Goal: Information Seeking & Learning: Find specific fact

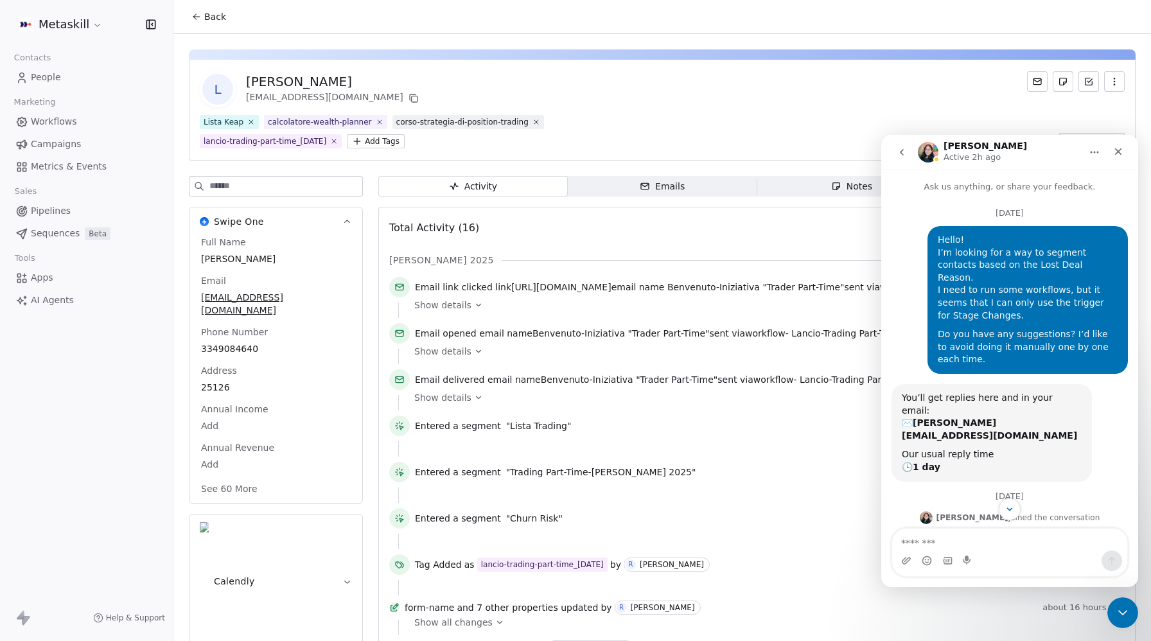
scroll to position [2, 0]
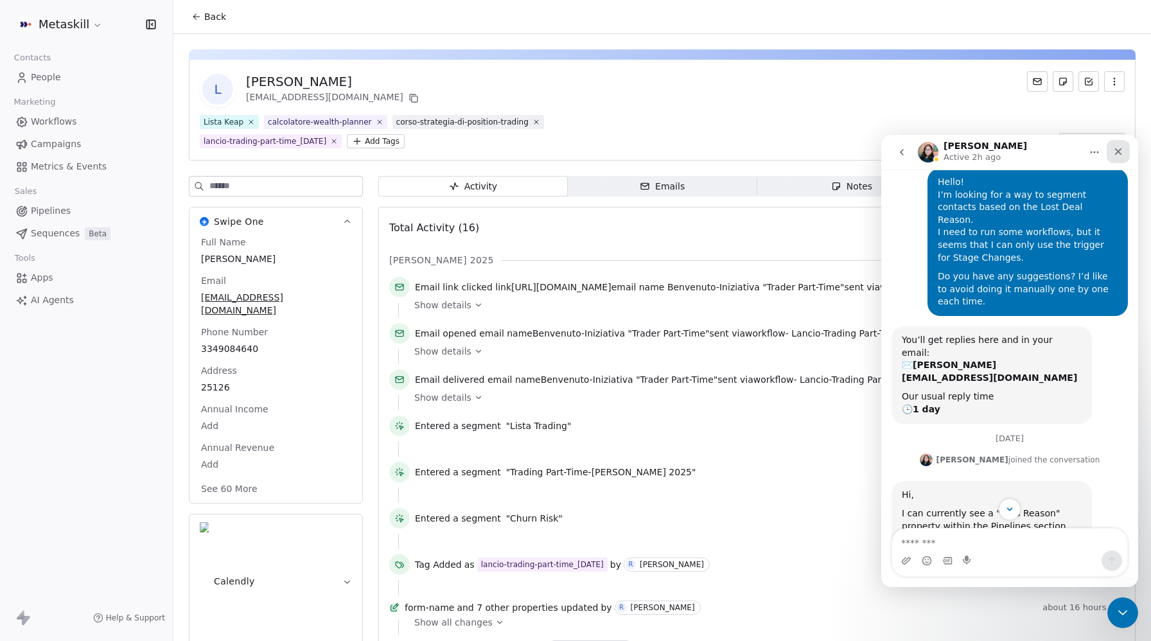
click at [1118, 153] on icon "Close" at bounding box center [1118, 151] width 10 height 10
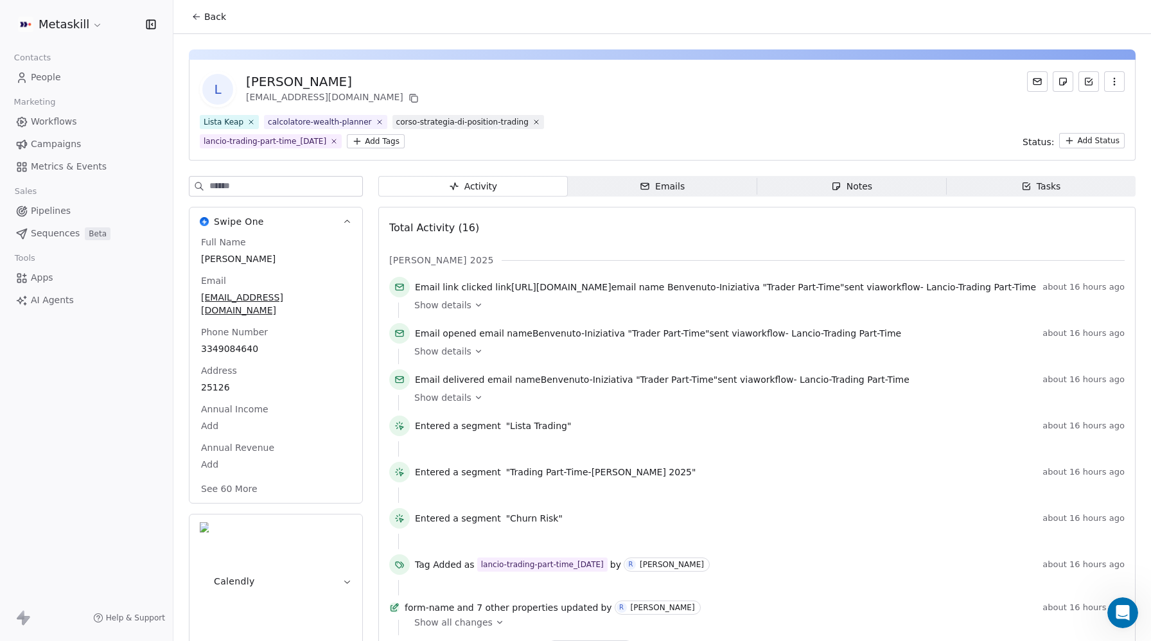
scroll to position [1313, 0]
click at [44, 76] on span "People" at bounding box center [46, 77] width 30 height 13
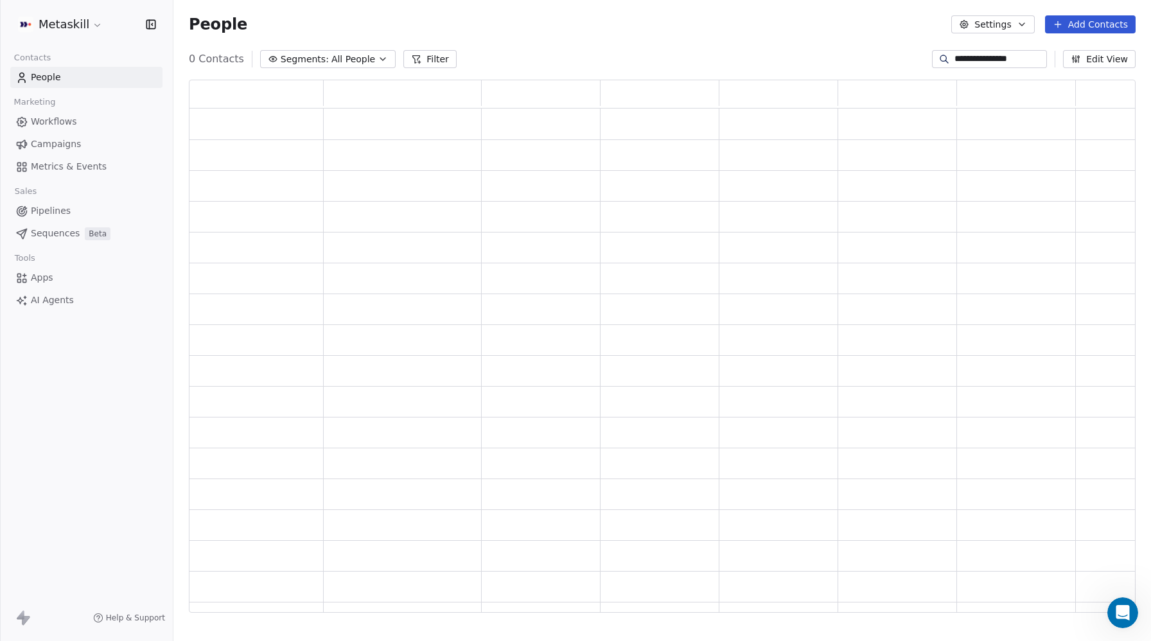
scroll to position [533, 947]
click at [964, 57] on input "**********" at bounding box center [1000, 59] width 90 height 13
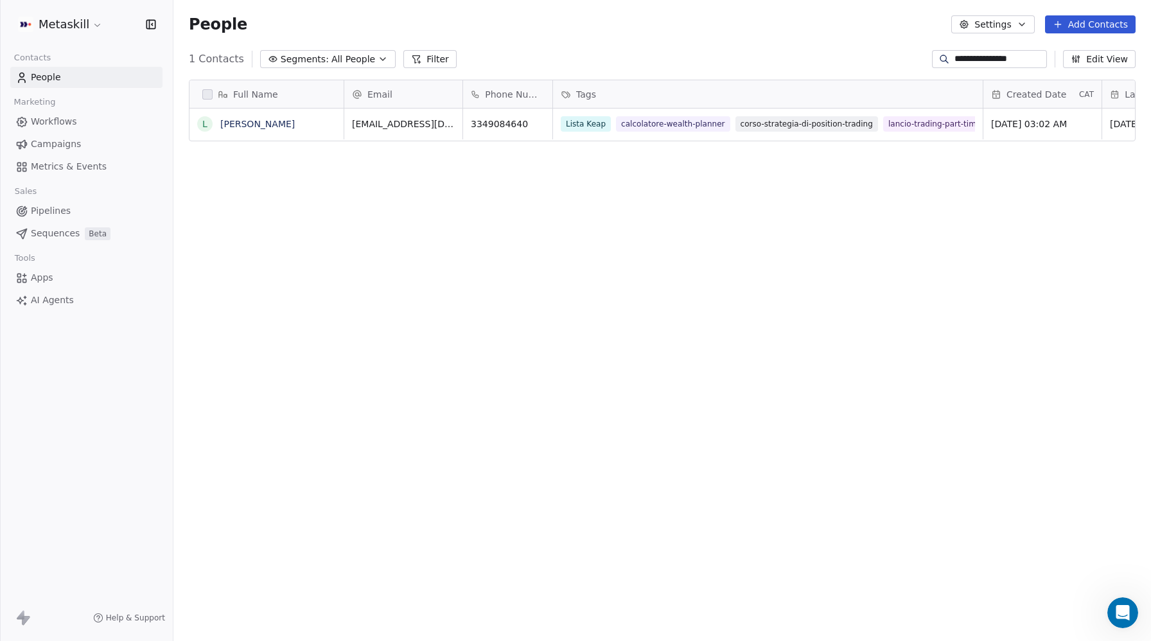
scroll to position [564, 978]
click at [964, 57] on input "**********" at bounding box center [1000, 59] width 90 height 13
click at [58, 120] on span "Workflows" at bounding box center [54, 121] width 46 height 13
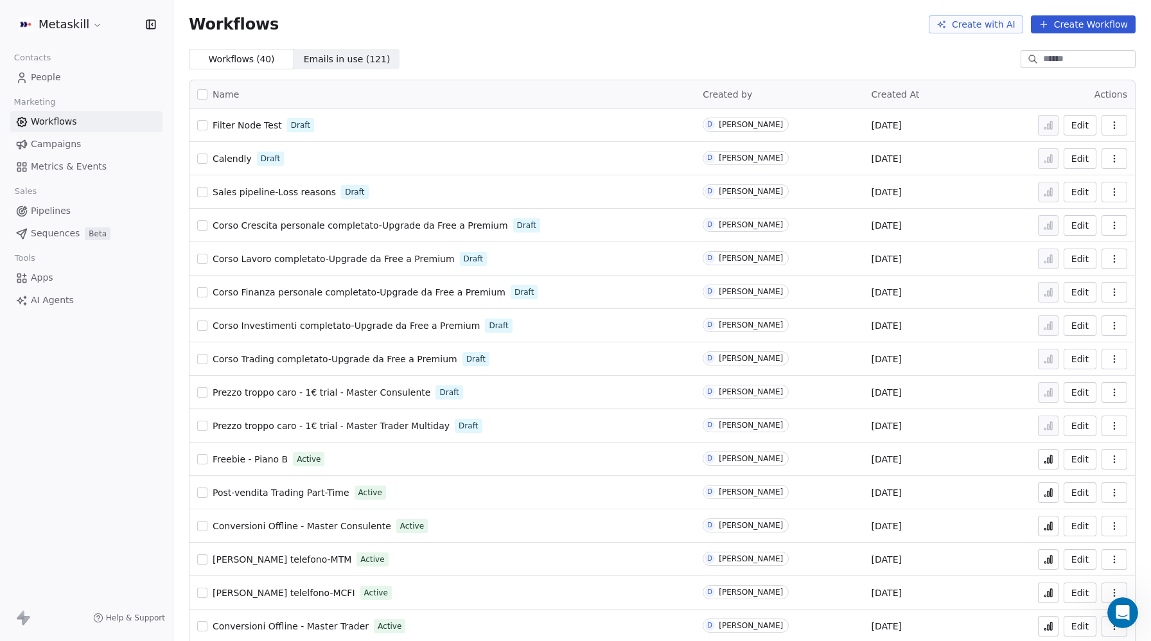
click at [1056, 57] on input at bounding box center [1088, 59] width 90 height 13
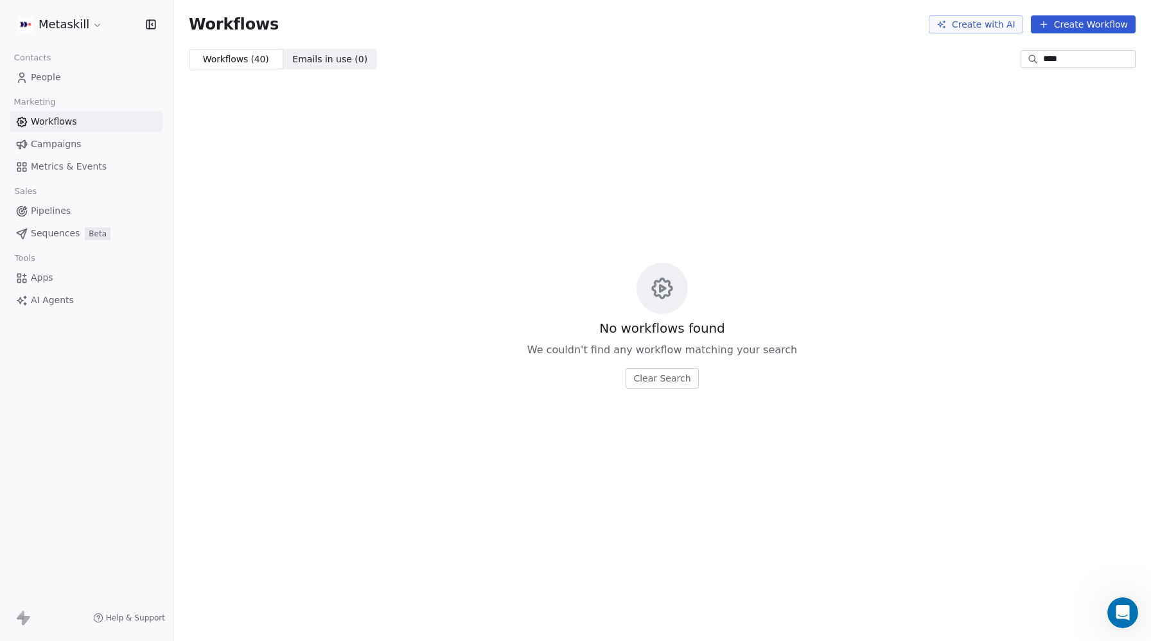
type input "****"
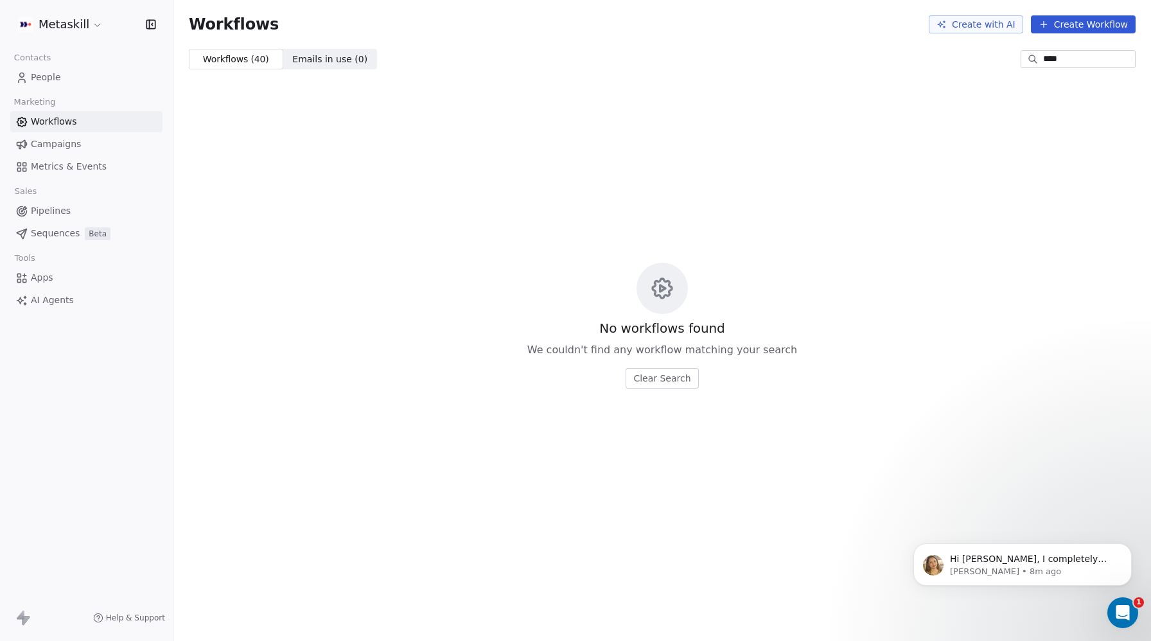
click at [62, 120] on span "Workflows" at bounding box center [54, 121] width 46 height 13
click at [1063, 53] on input "****" at bounding box center [1088, 59] width 90 height 13
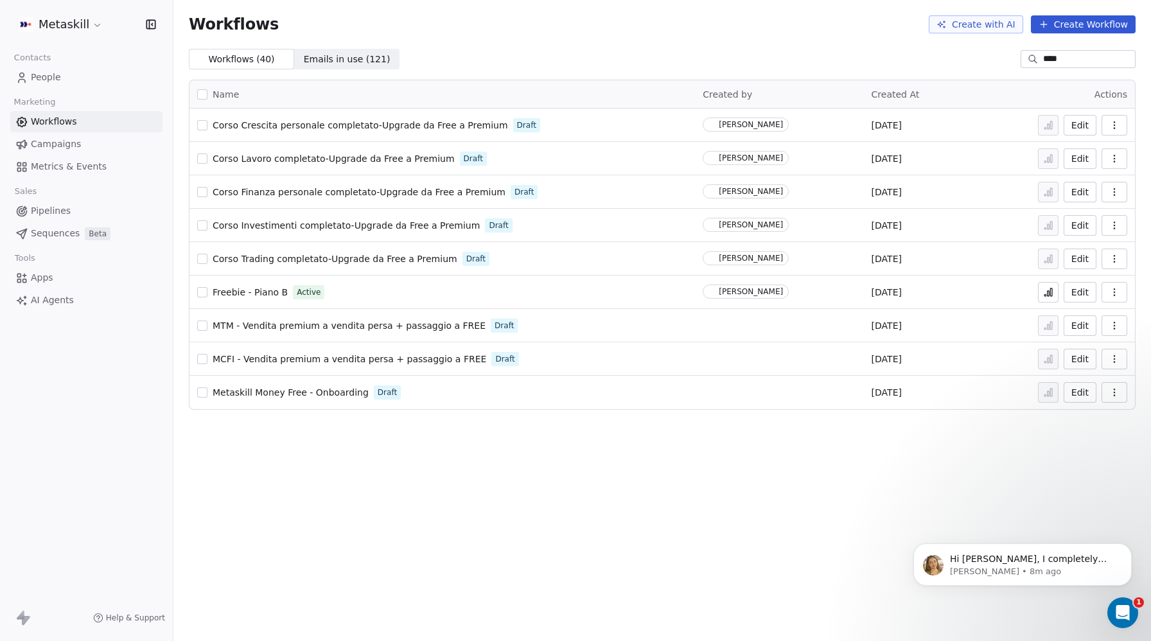
type input "****"
click at [298, 393] on span "Metaskill Money Free - Onboarding" at bounding box center [291, 392] width 156 height 10
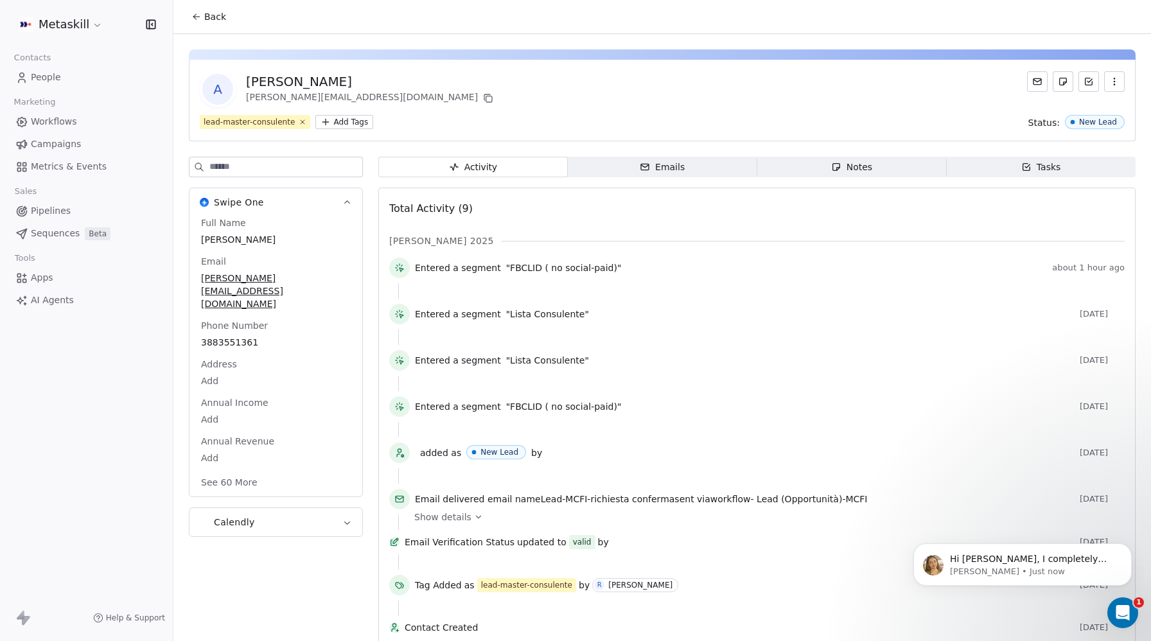
scroll to position [1313, 0]
click at [992, 566] on p "Harinder • 15m ago" at bounding box center [1033, 572] width 166 height 12
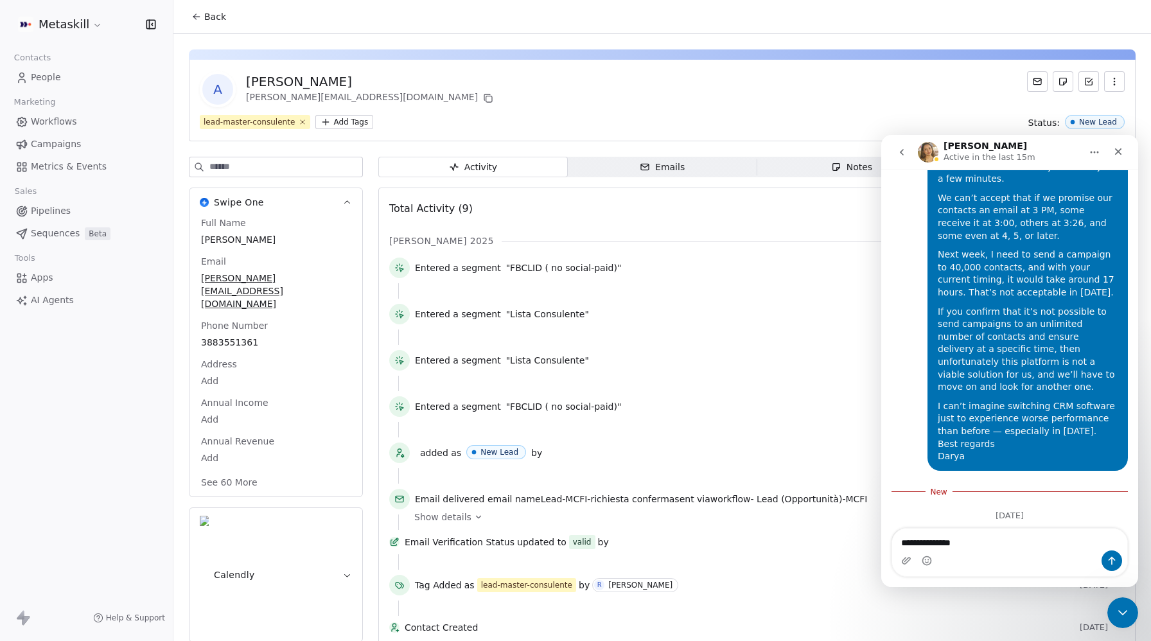
scroll to position [1506, 0]
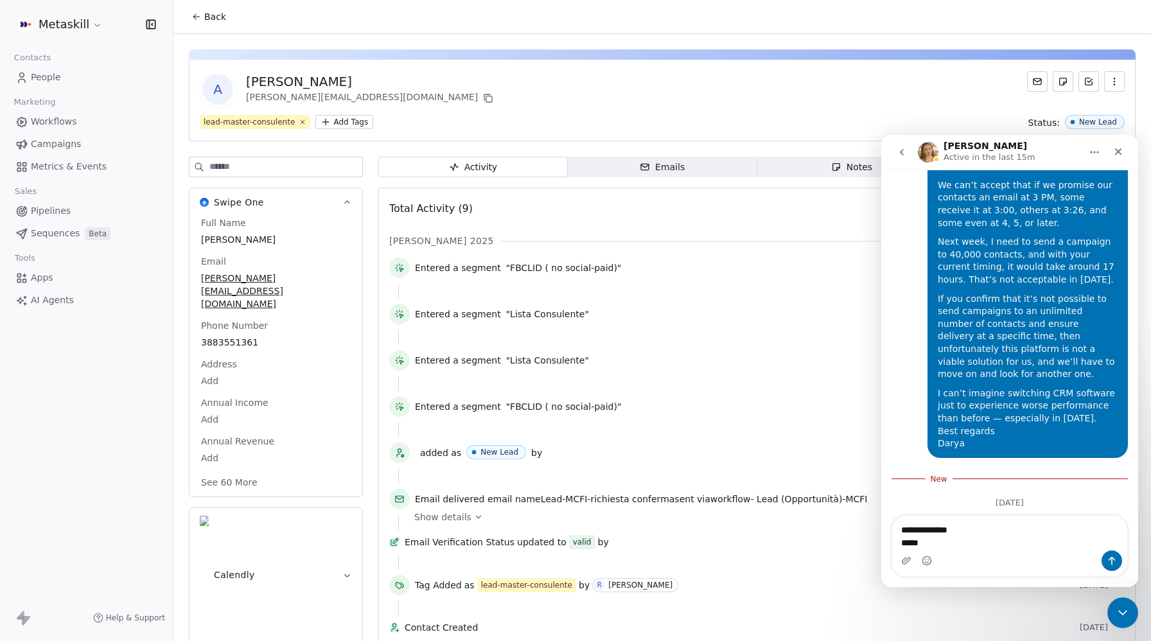
type textarea "**********"
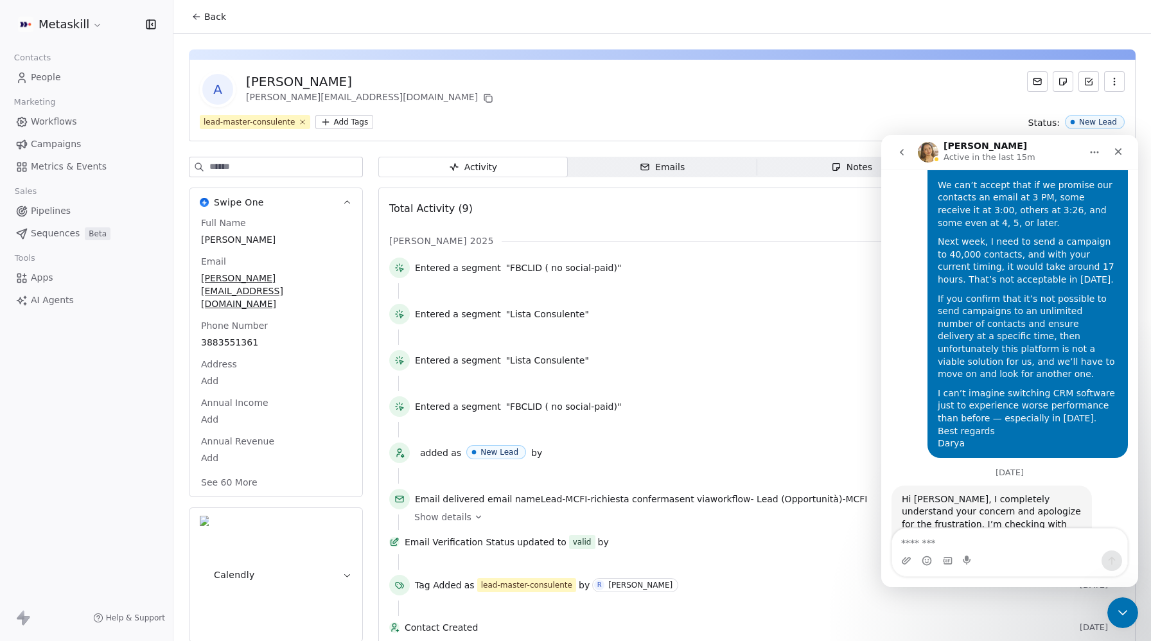
scroll to position [1514, 0]
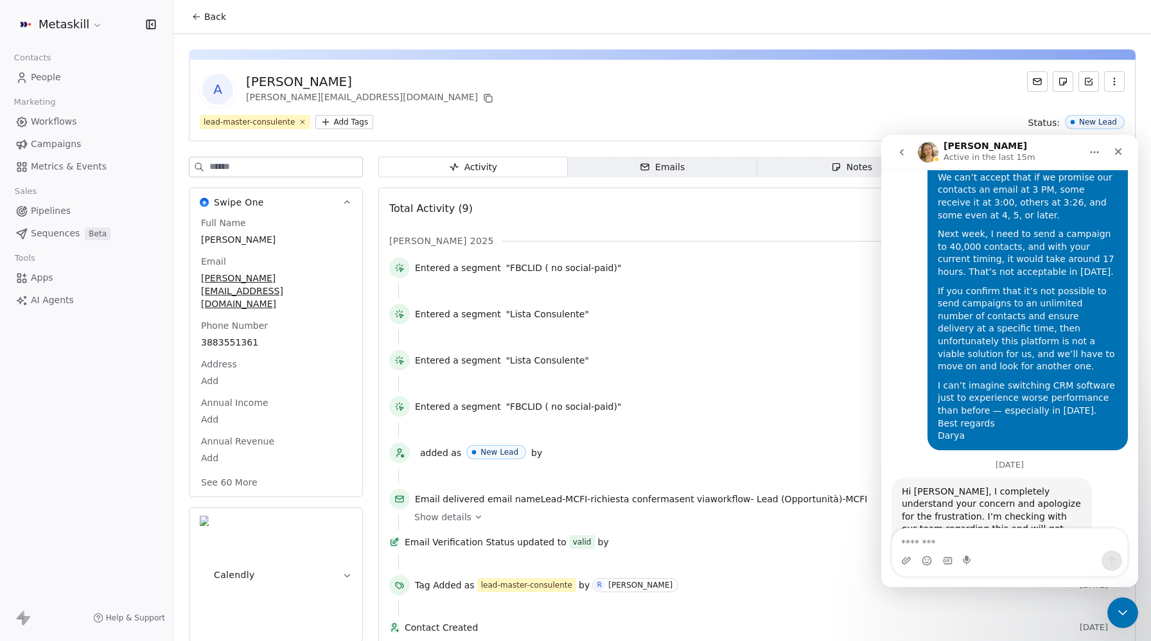
drag, startPoint x: 565, startPoint y: 107, endPoint x: 584, endPoint y: 109, distance: 19.3
click at [565, 107] on div "A Antonio Dell'aquila dellaquila@format-group.it lead-master-consulente Add Tag…" at bounding box center [662, 101] width 947 height 82
click at [1123, 147] on icon "Close" at bounding box center [1118, 151] width 10 height 10
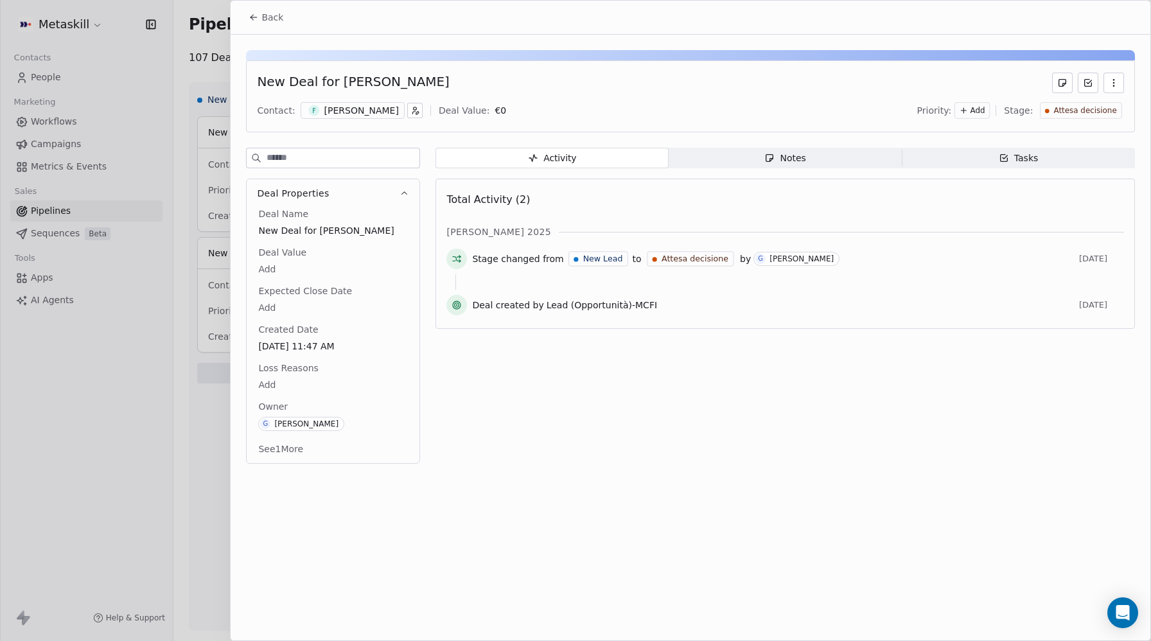
click at [808, 164] on span "Notes Notes" at bounding box center [785, 158] width 233 height 21
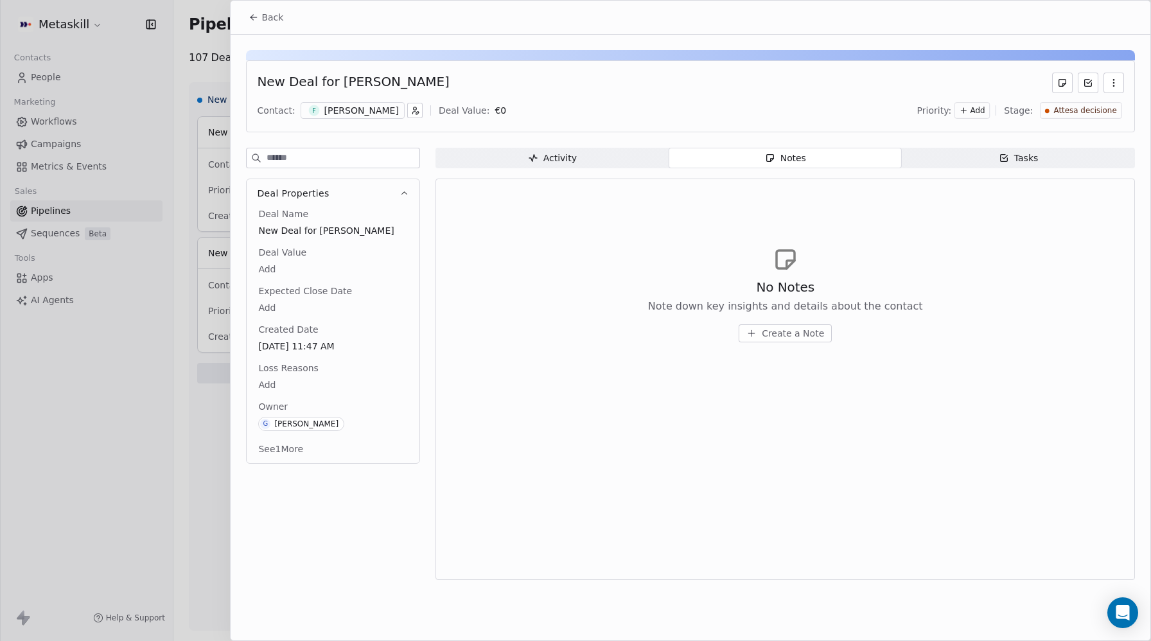
click at [962, 159] on span "Tasks Tasks" at bounding box center [1018, 158] width 233 height 21
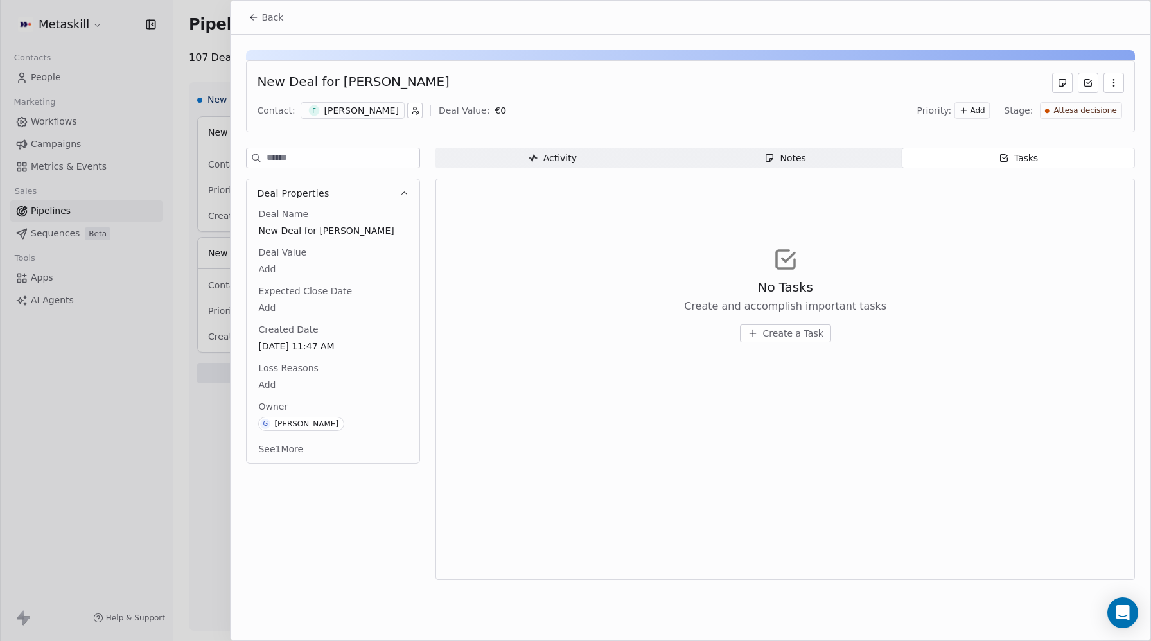
click at [809, 162] on span "Notes Notes" at bounding box center [785, 158] width 233 height 21
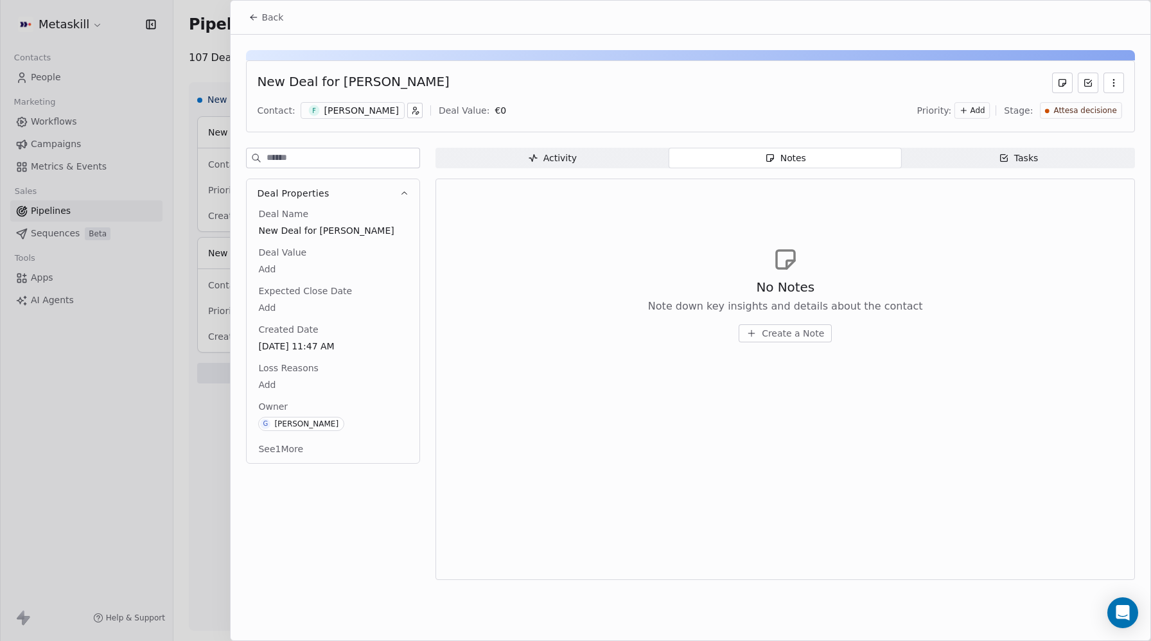
click at [521, 163] on span "Activity Activity" at bounding box center [552, 158] width 233 height 21
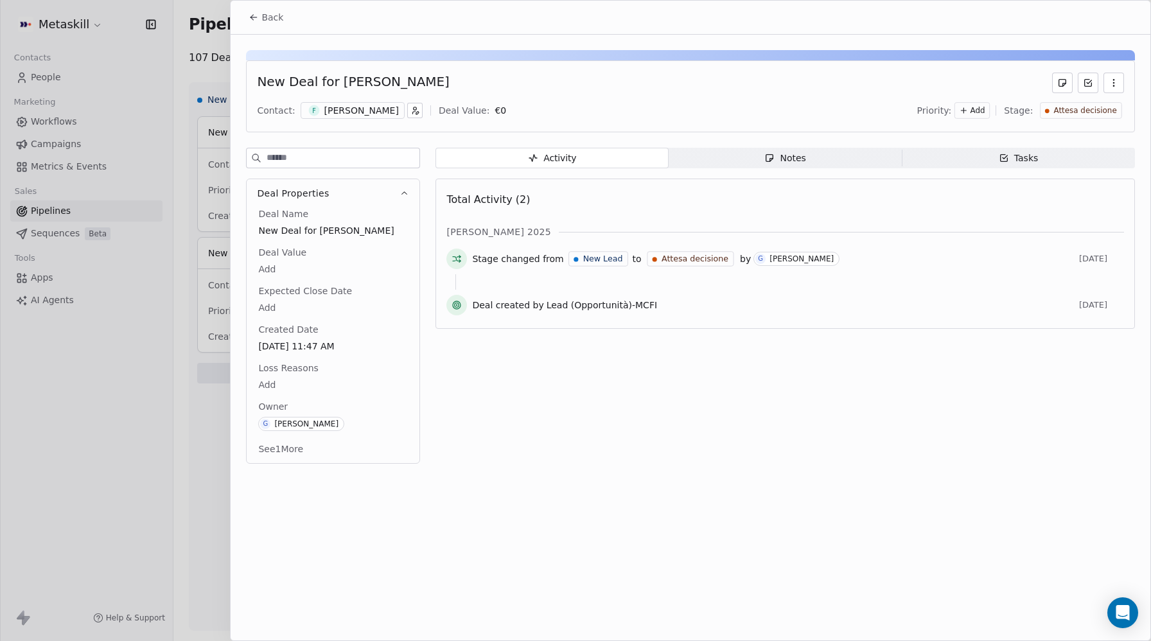
click at [359, 107] on div "[PERSON_NAME]" at bounding box center [361, 110] width 75 height 13
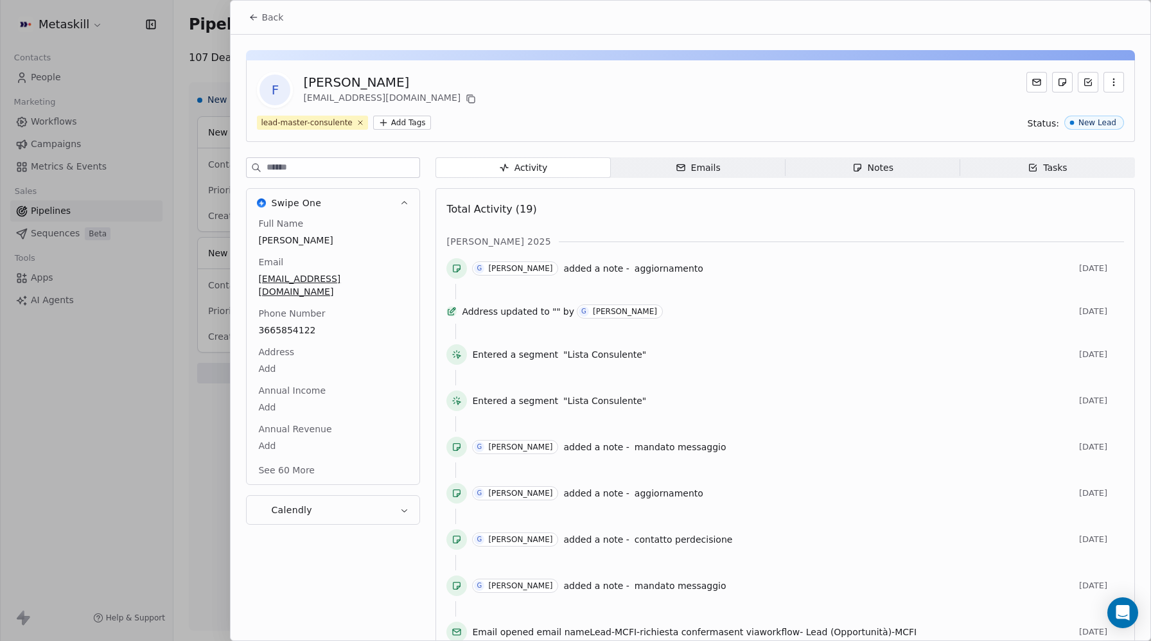
click at [901, 175] on span "Notes Notes" at bounding box center [873, 167] width 175 height 21
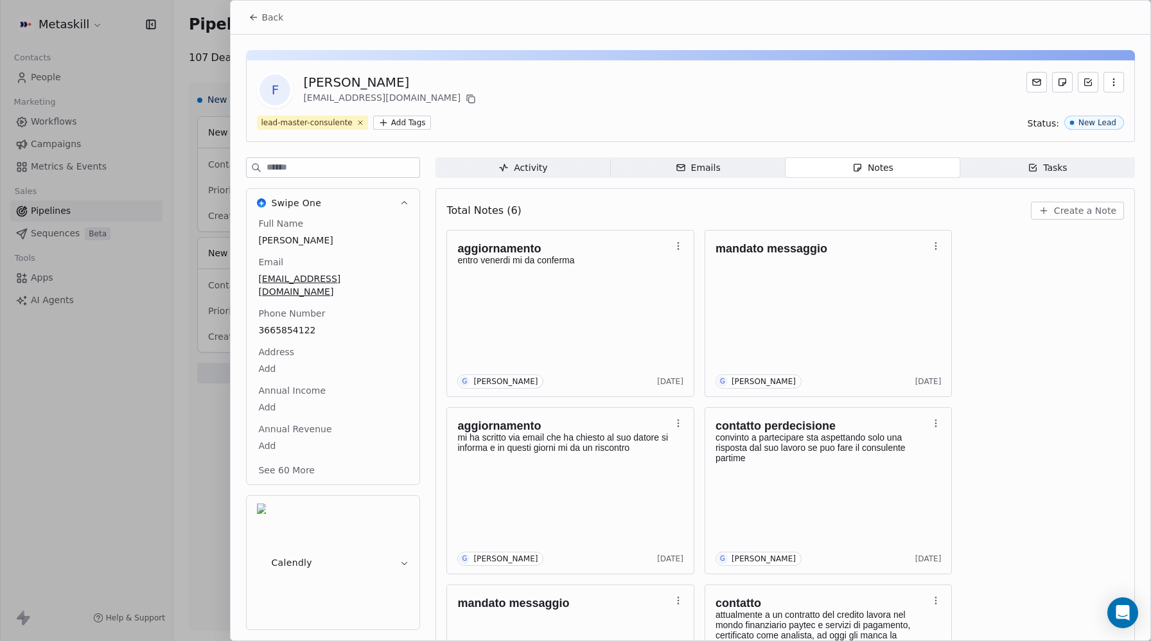
click at [260, 17] on button "Back" at bounding box center [266, 17] width 50 height 23
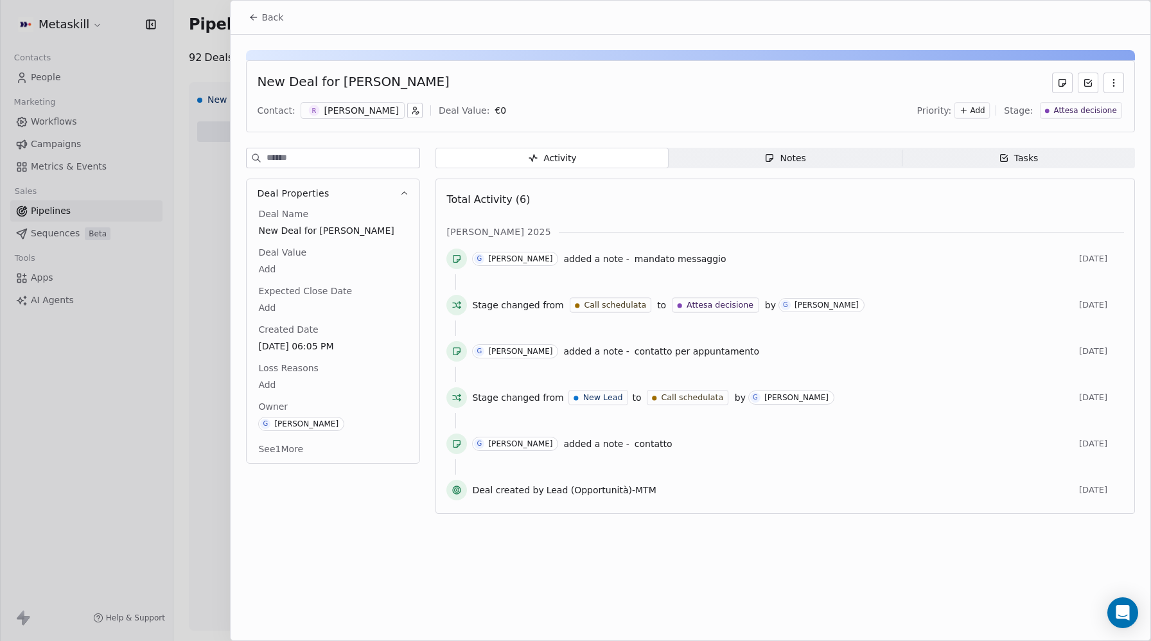
click at [810, 146] on div "New Deal for [PERSON_NAME] Contact: R [PERSON_NAME] Deal Value: € 0 Priority: A…" at bounding box center [691, 278] width 920 height 487
click at [798, 155] on div "Notes" at bounding box center [785, 158] width 41 height 13
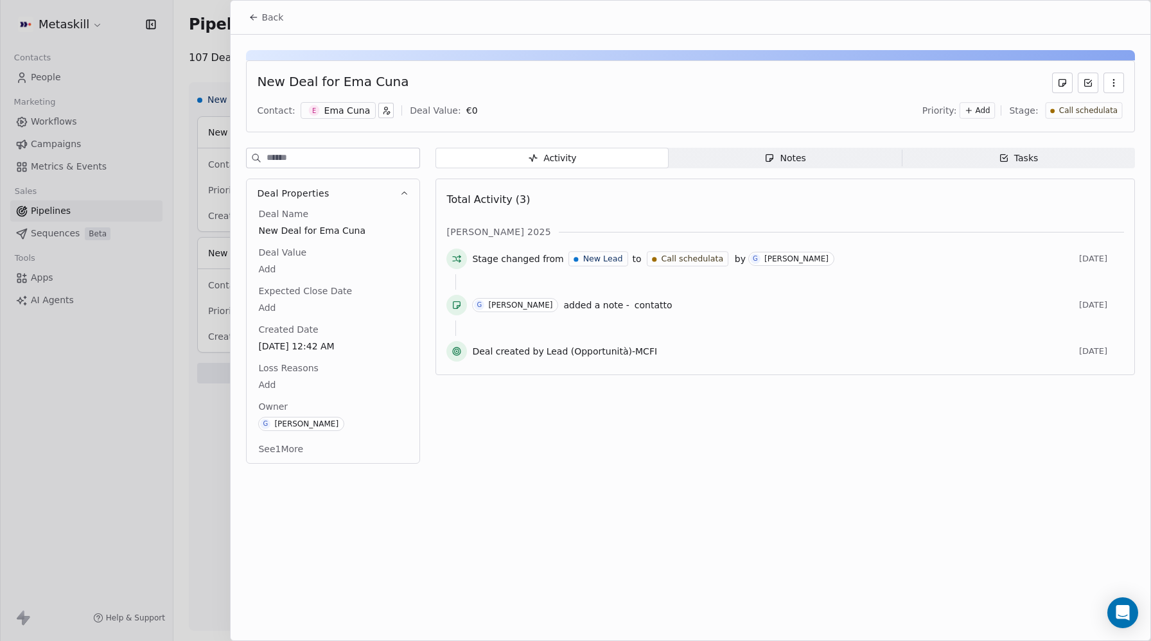
click at [850, 160] on span "Notes Notes" at bounding box center [785, 158] width 233 height 21
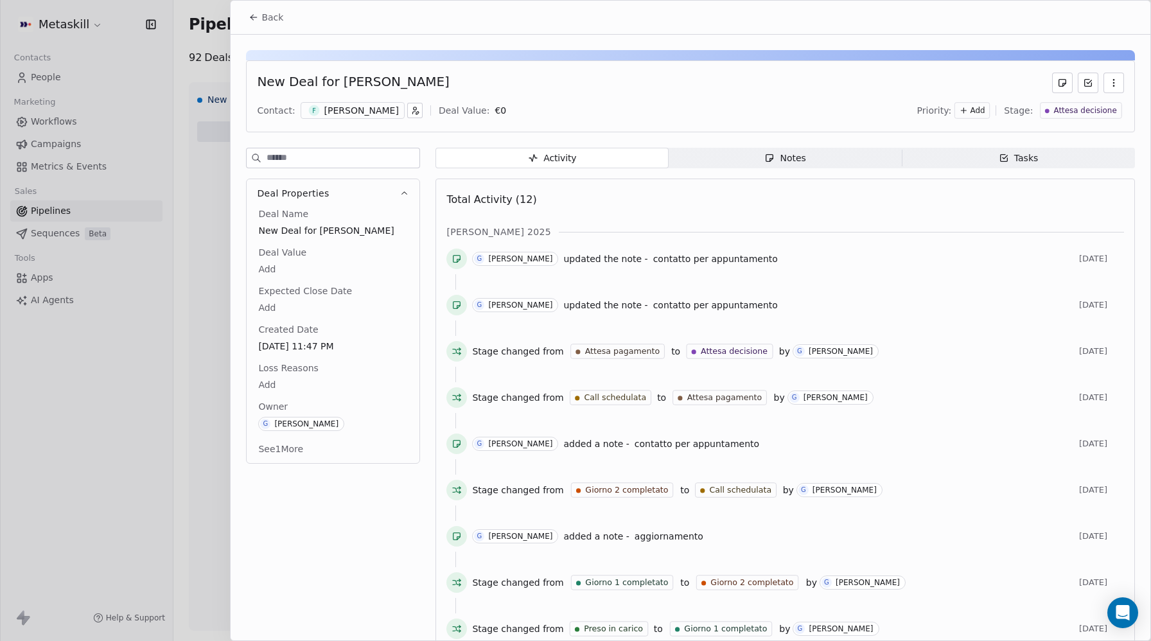
click at [828, 157] on span "Notes Notes" at bounding box center [785, 158] width 233 height 21
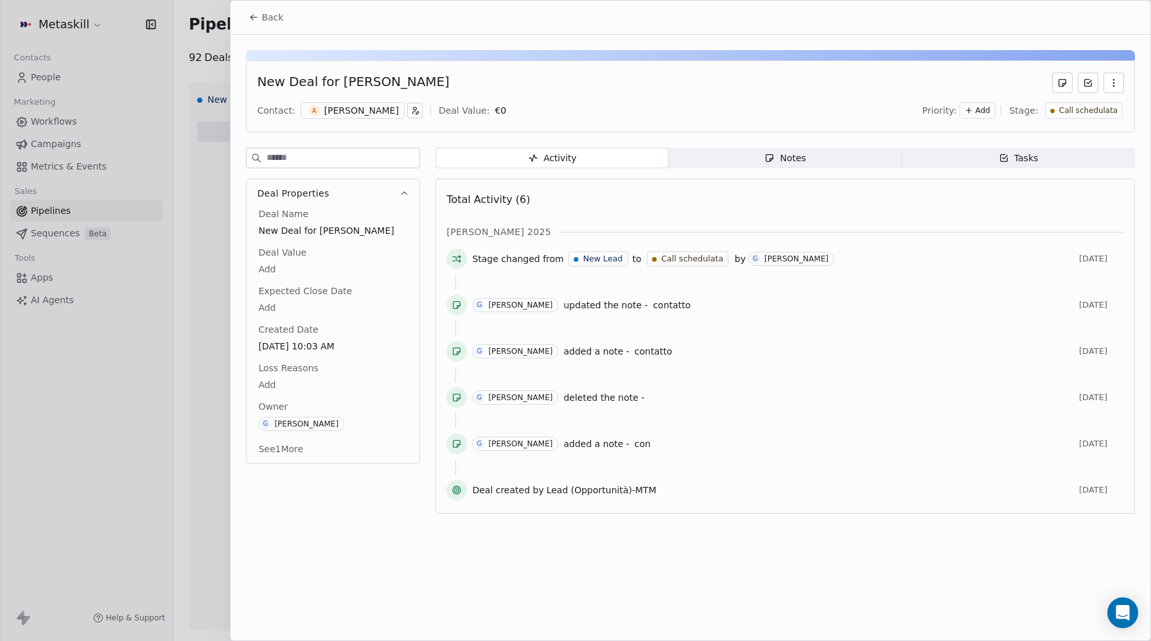
click at [806, 155] on span "Notes Notes" at bounding box center [785, 158] width 233 height 21
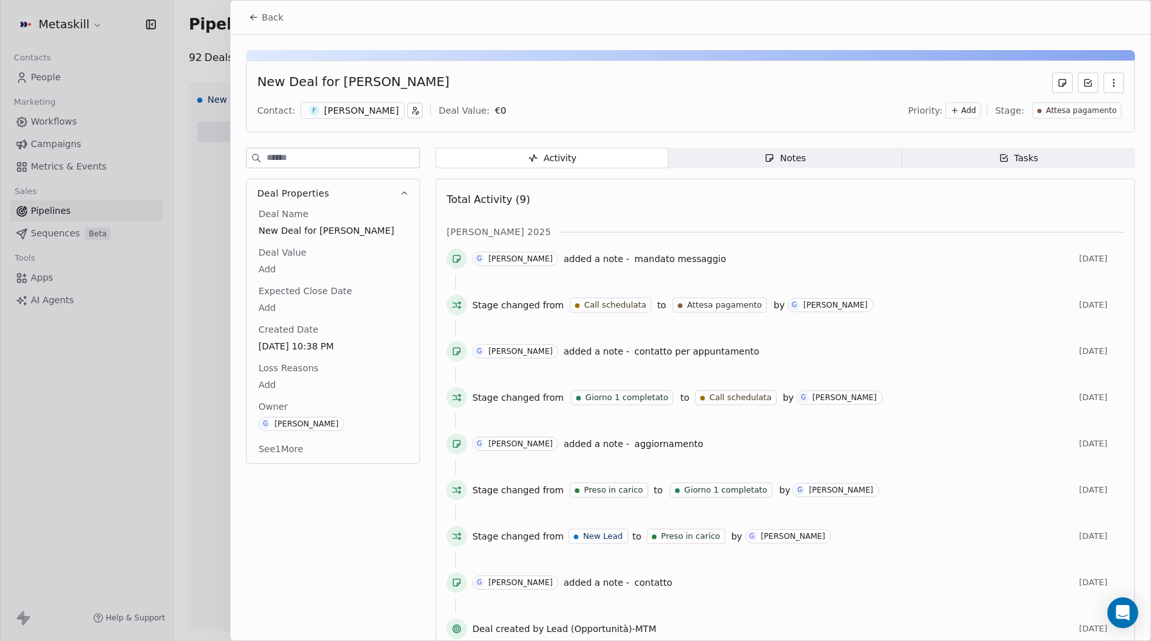
click at [806, 159] on span "Notes Notes" at bounding box center [785, 158] width 233 height 21
click at [811, 156] on span "Notes Notes" at bounding box center [785, 158] width 233 height 21
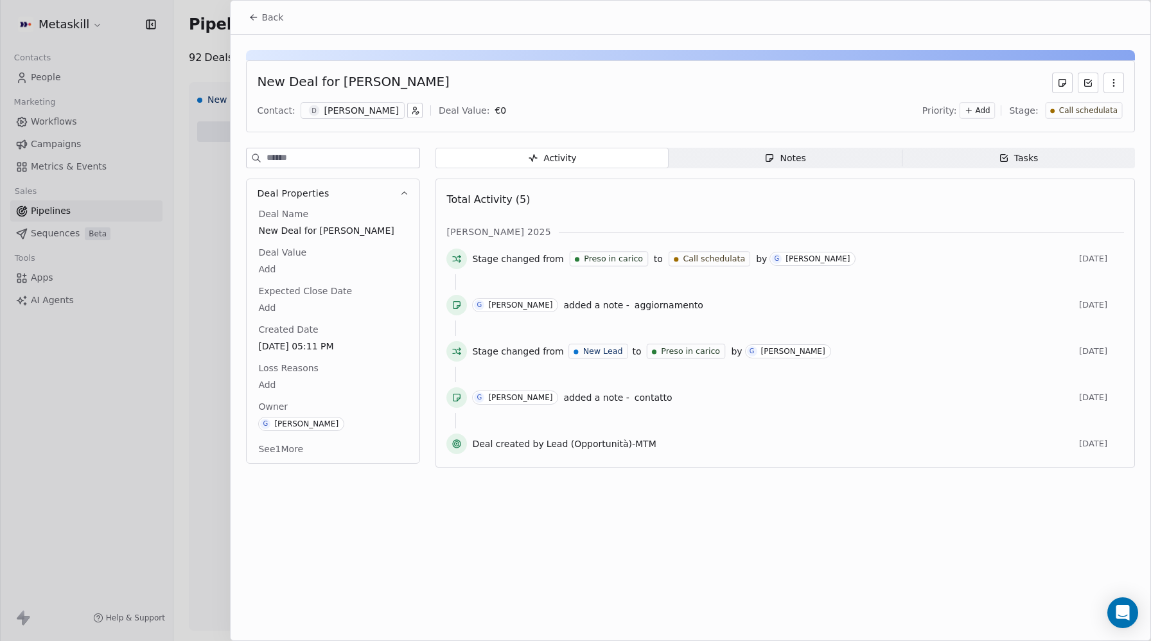
click at [819, 163] on span "Notes Notes" at bounding box center [785, 158] width 233 height 21
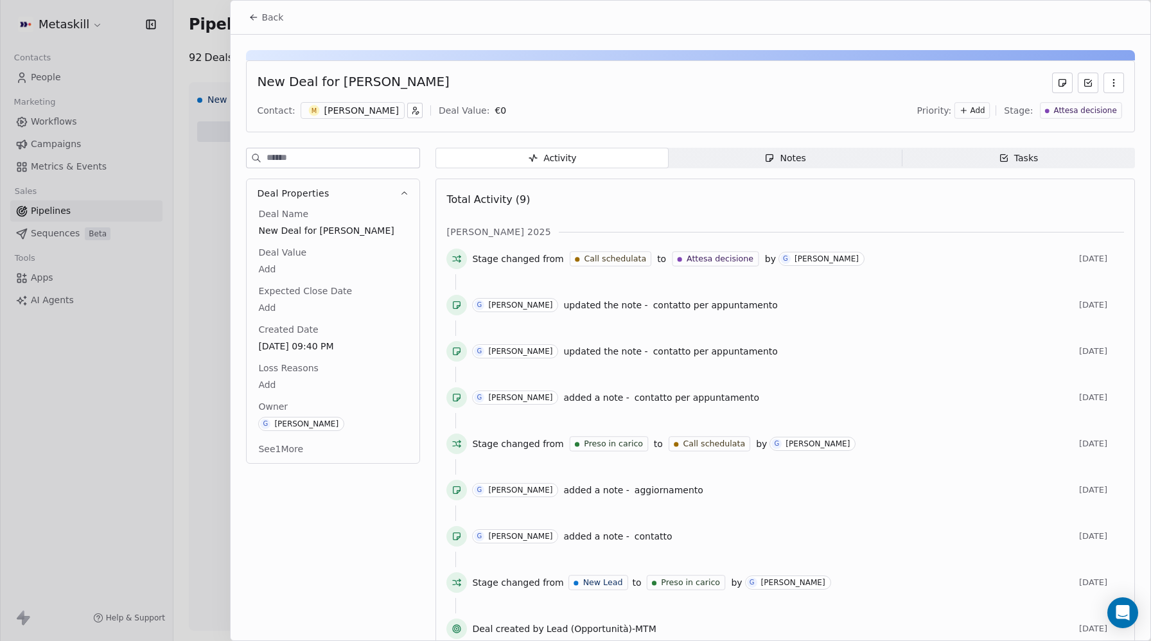
click at [770, 154] on icon "button" at bounding box center [770, 158] width 10 height 10
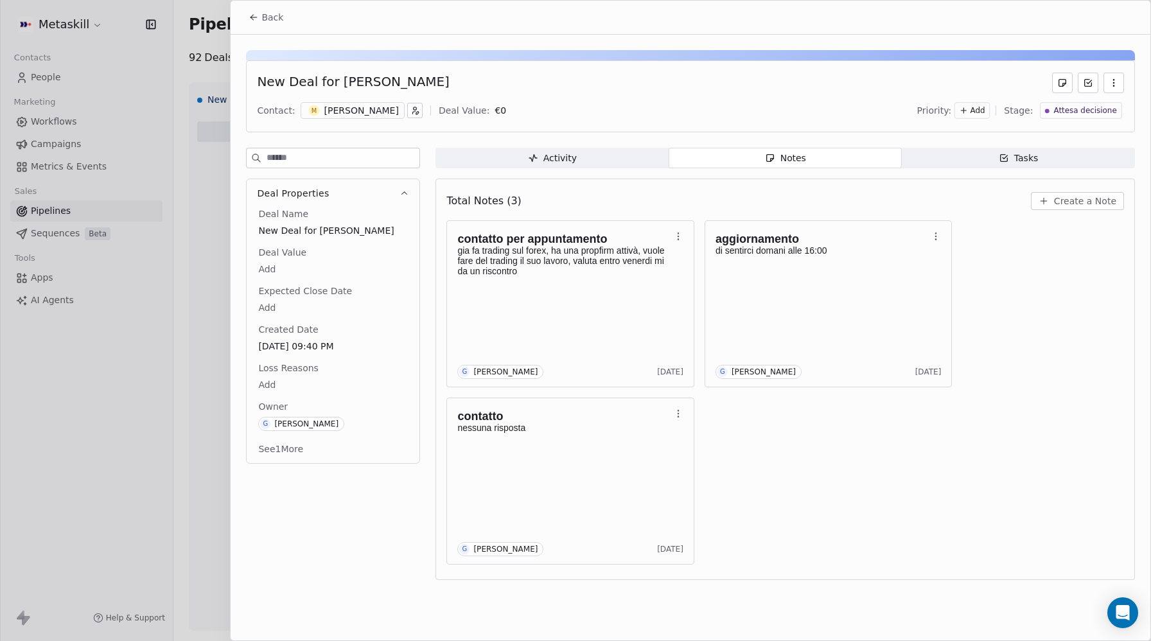
click at [267, 21] on span "Back" at bounding box center [273, 17] width 22 height 13
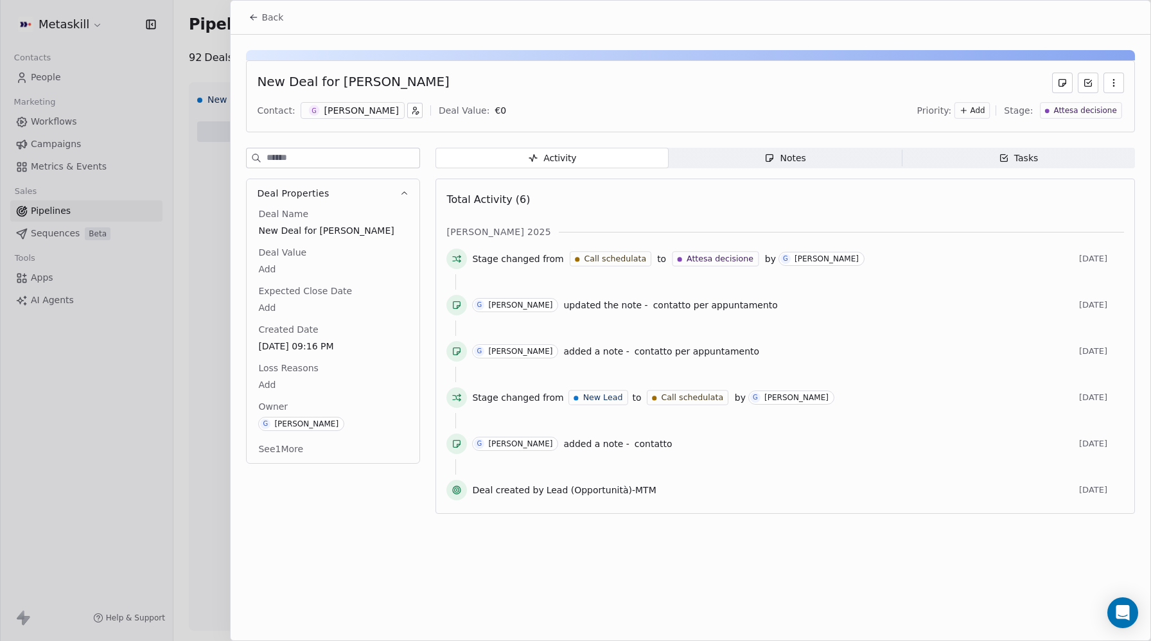
click at [795, 159] on div "Notes" at bounding box center [785, 158] width 41 height 13
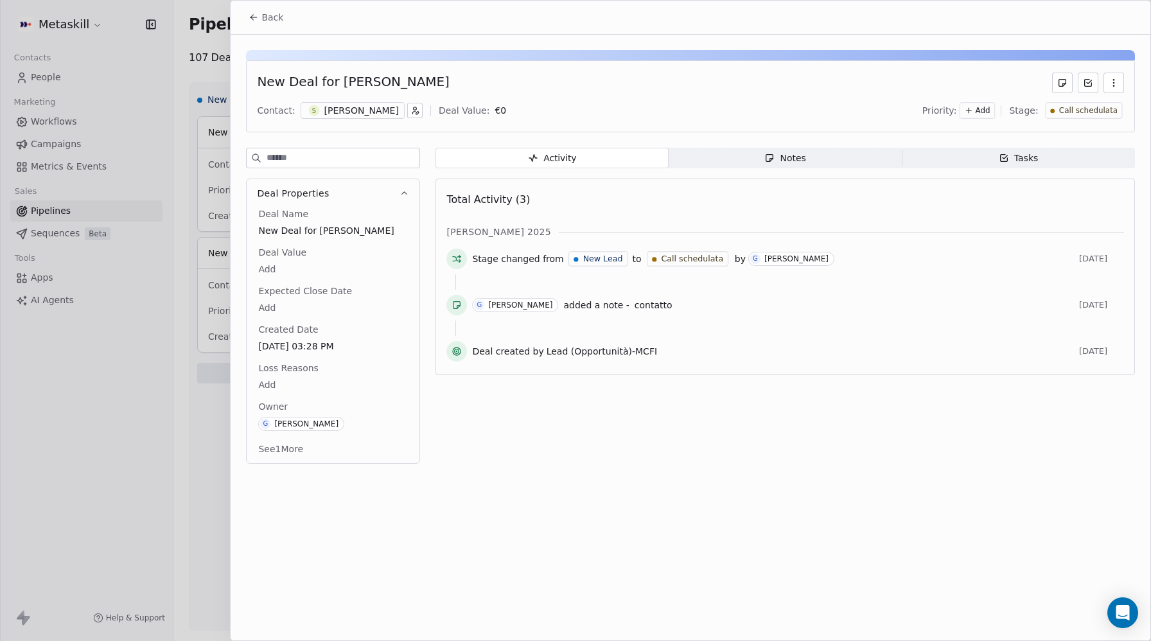
click at [792, 154] on div "Notes" at bounding box center [785, 158] width 41 height 13
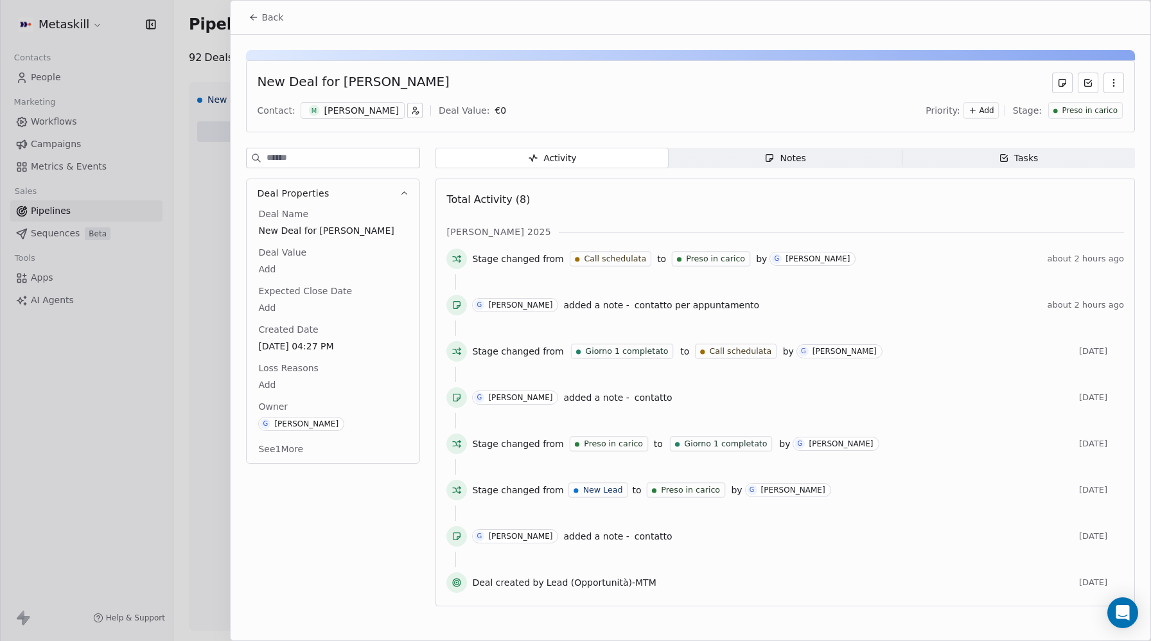
click at [761, 156] on span "Notes Notes" at bounding box center [785, 158] width 233 height 21
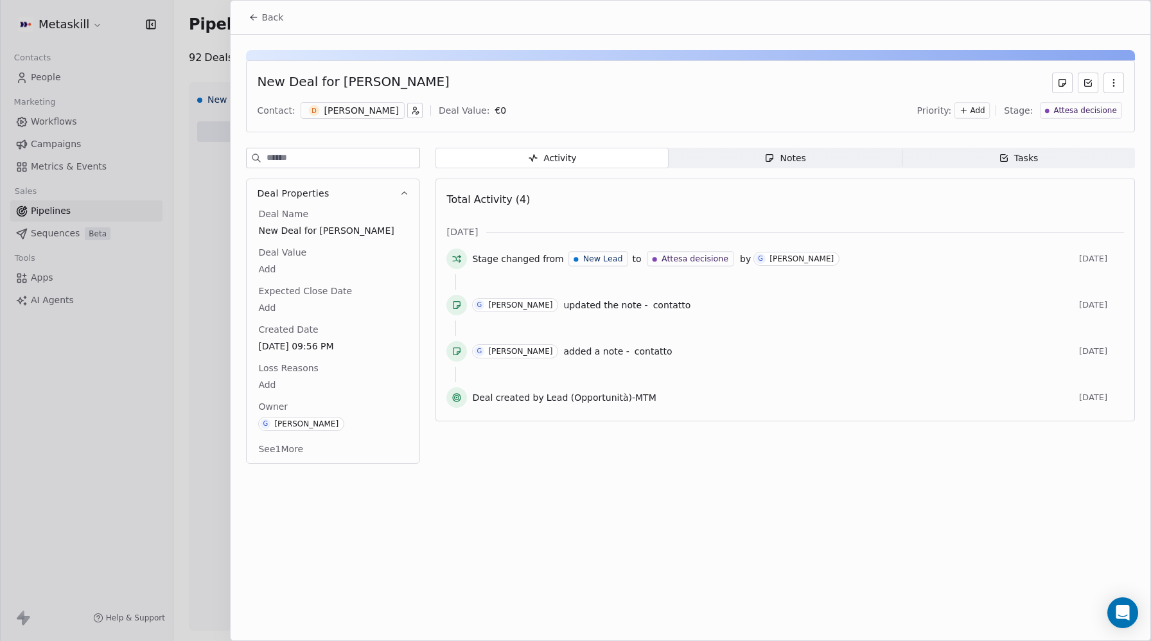
click at [791, 157] on div "Notes" at bounding box center [785, 158] width 41 height 13
click at [813, 163] on span "Notes Notes" at bounding box center [785, 158] width 233 height 21
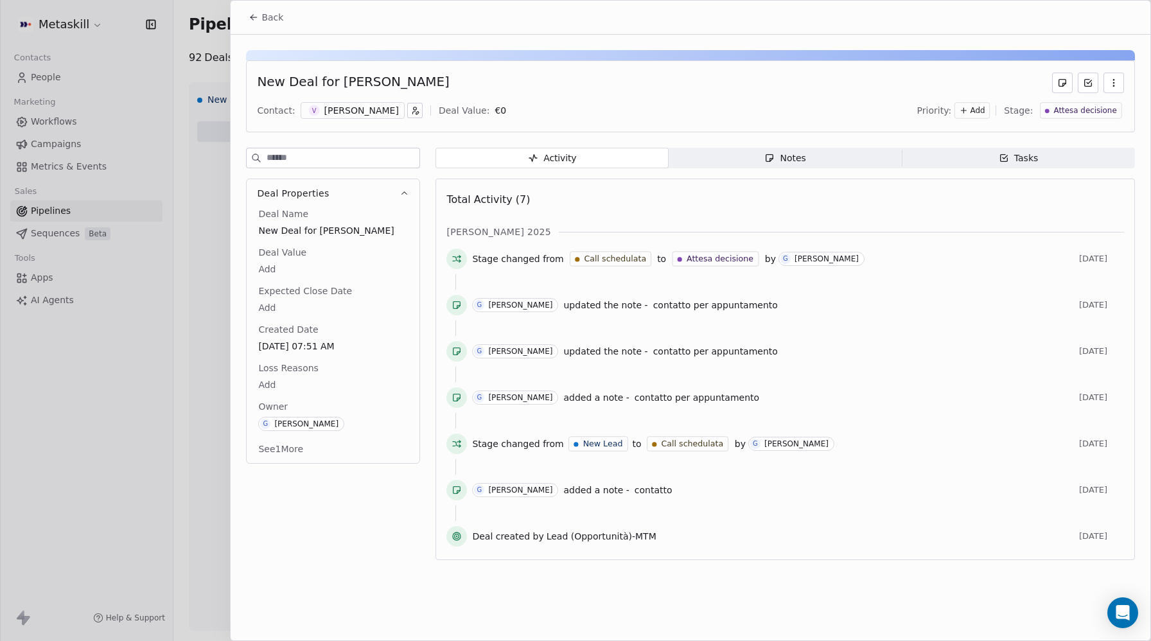
click at [766, 160] on icon "button" at bounding box center [770, 158] width 10 height 10
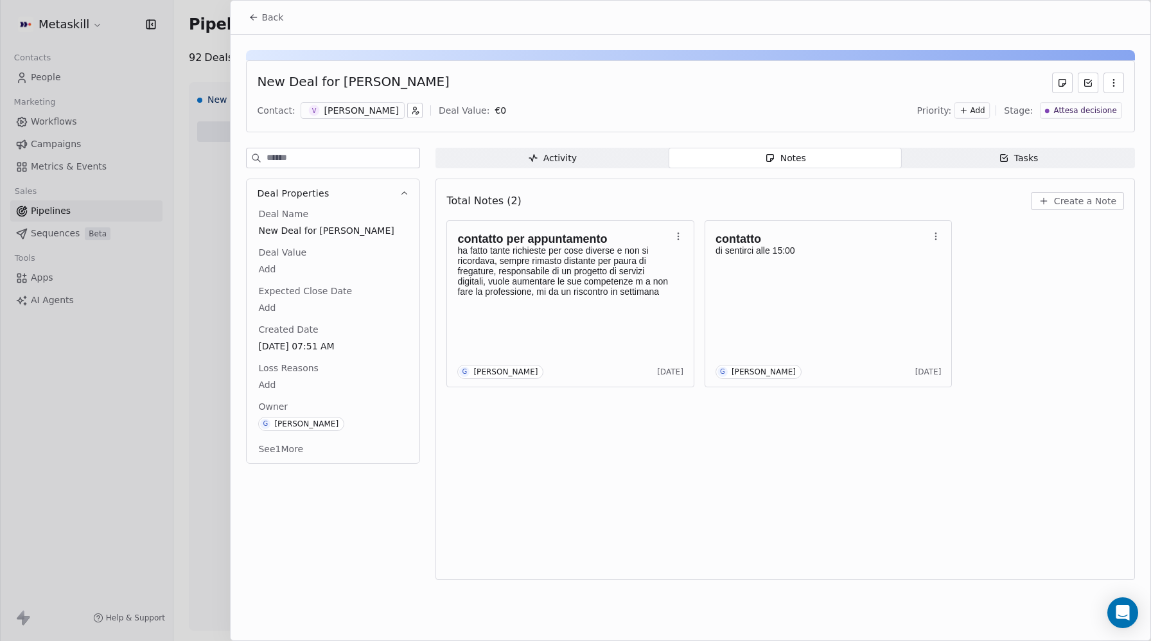
click at [264, 19] on span "Back" at bounding box center [273, 17] width 22 height 13
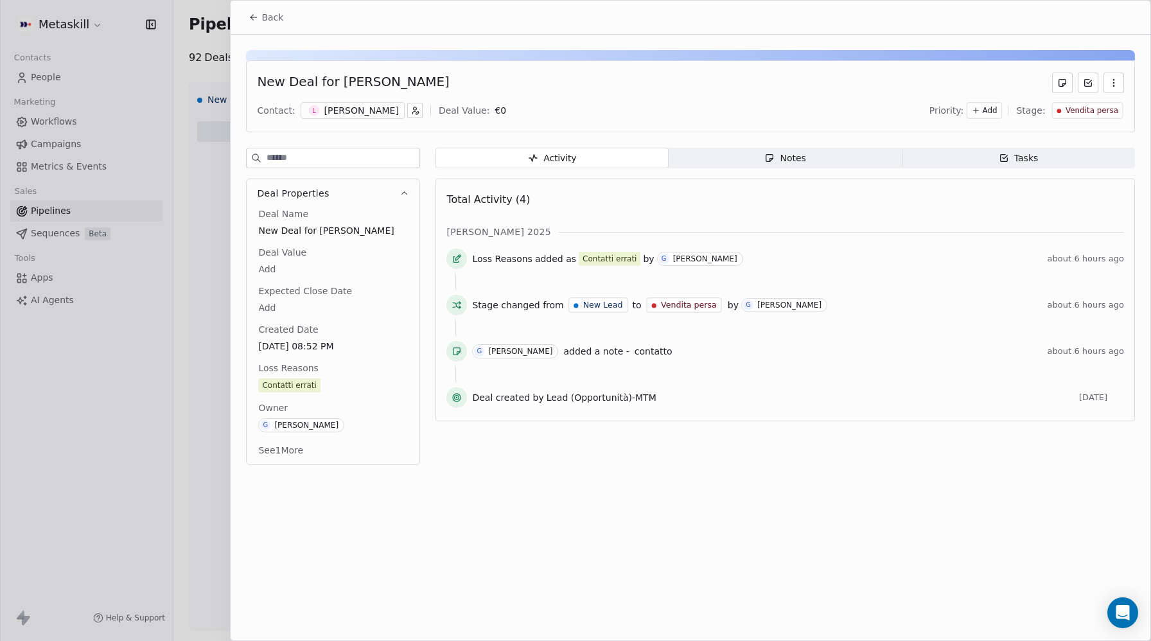
click at [355, 107] on div "Luciano Giangrande" at bounding box center [361, 110] width 75 height 13
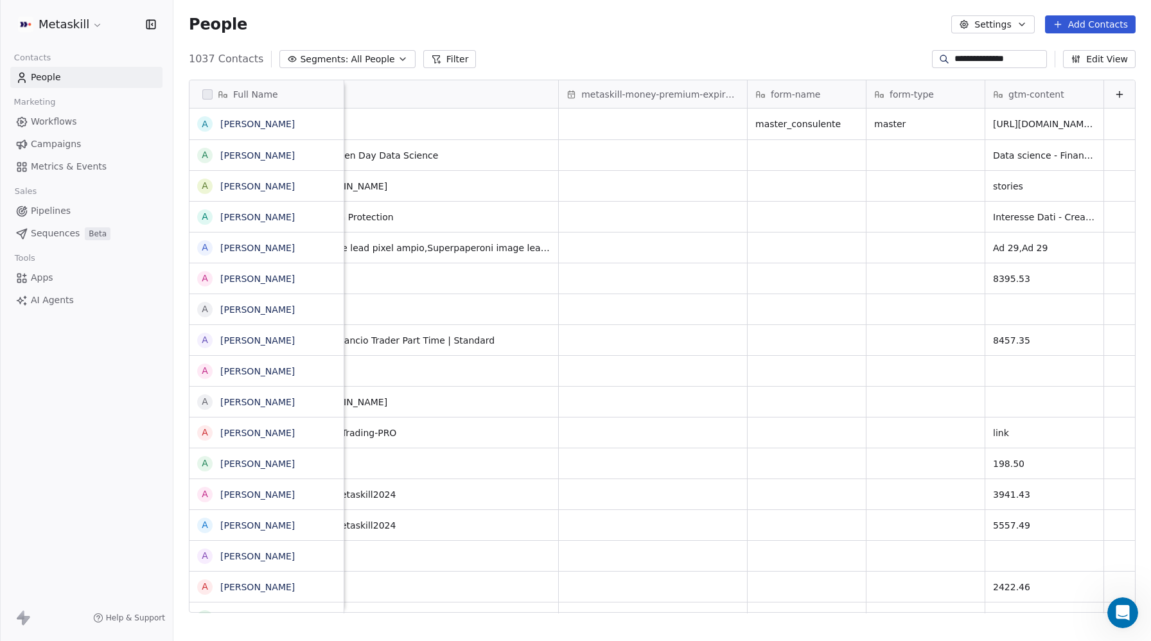
scroll to position [1313, 0]
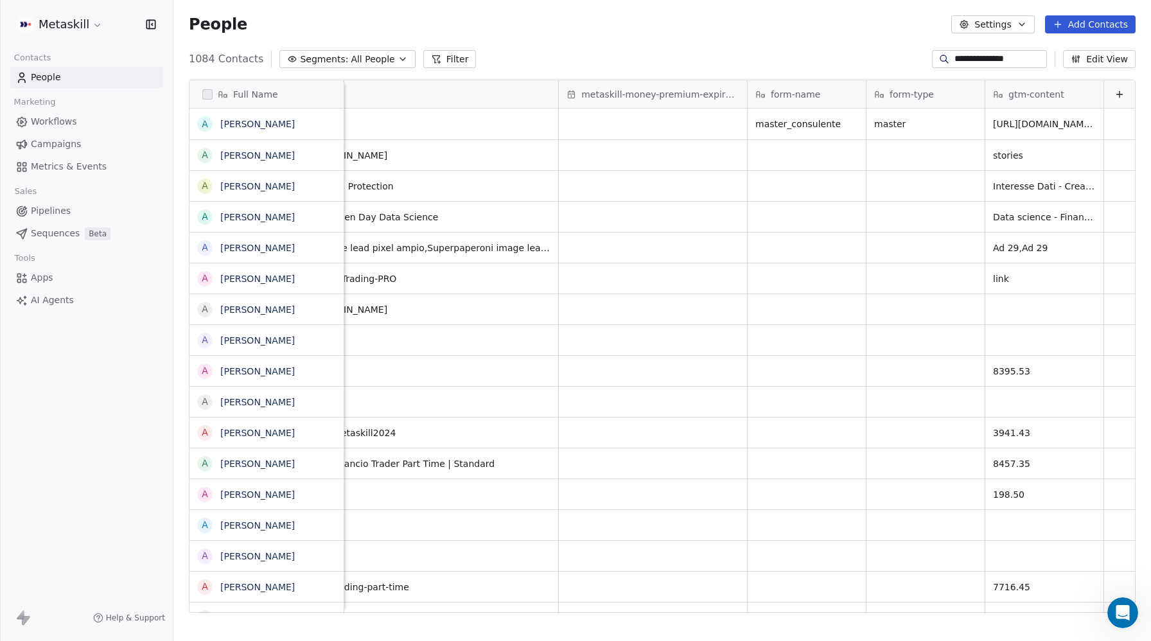
click at [375, 58] on span "All People" at bounding box center [373, 59] width 44 height 13
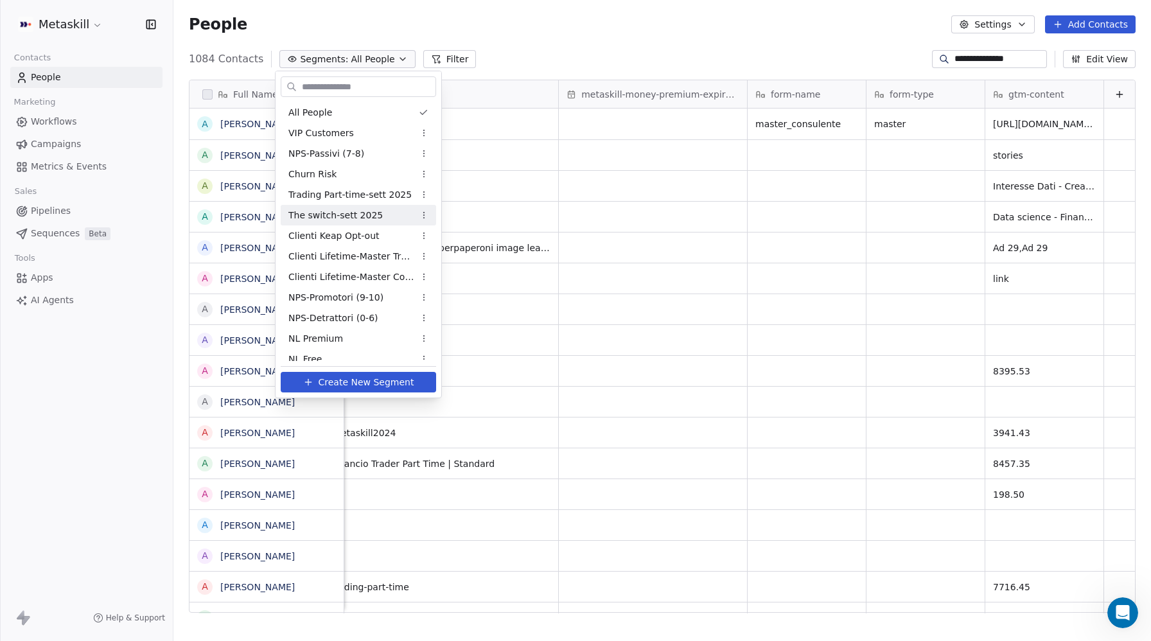
click at [345, 216] on span "The switch-sett 2025" at bounding box center [335, 215] width 94 height 13
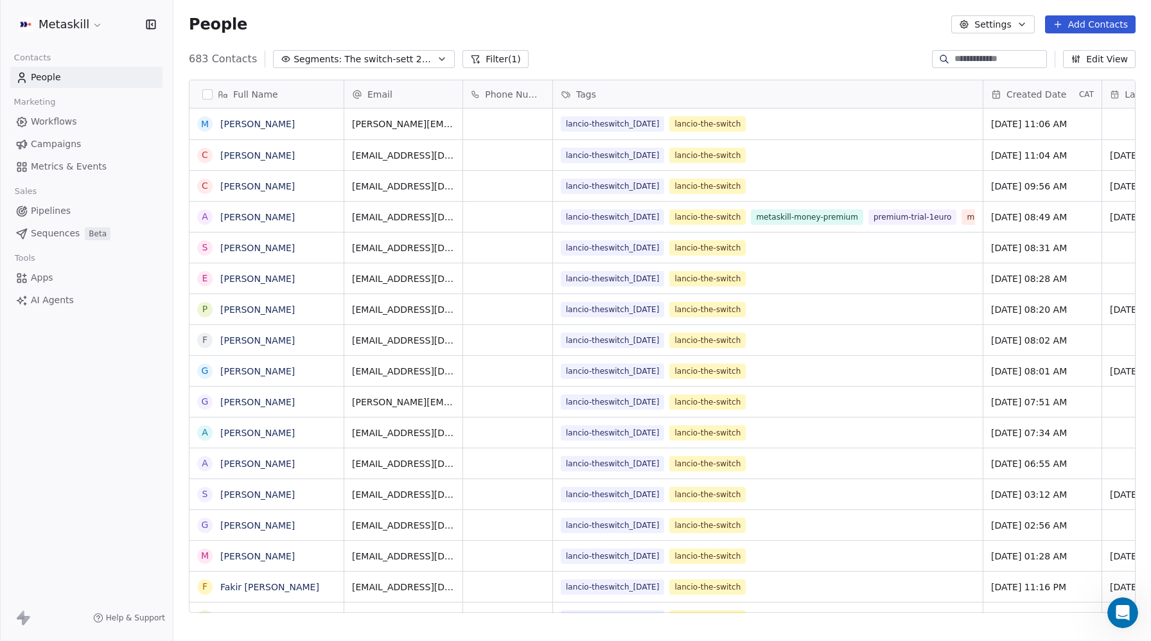
scroll to position [564, 978]
drag, startPoint x: 188, startPoint y: 58, endPoint x: 209, endPoint y: 58, distance: 20.6
click at [209, 58] on div "683 Contacts Segments: The switch-sett 2025 Filter (1) Edit View" at bounding box center [662, 59] width 978 height 21
copy span "683"
click at [380, 64] on span "The switch-sett 2025" at bounding box center [389, 59] width 90 height 13
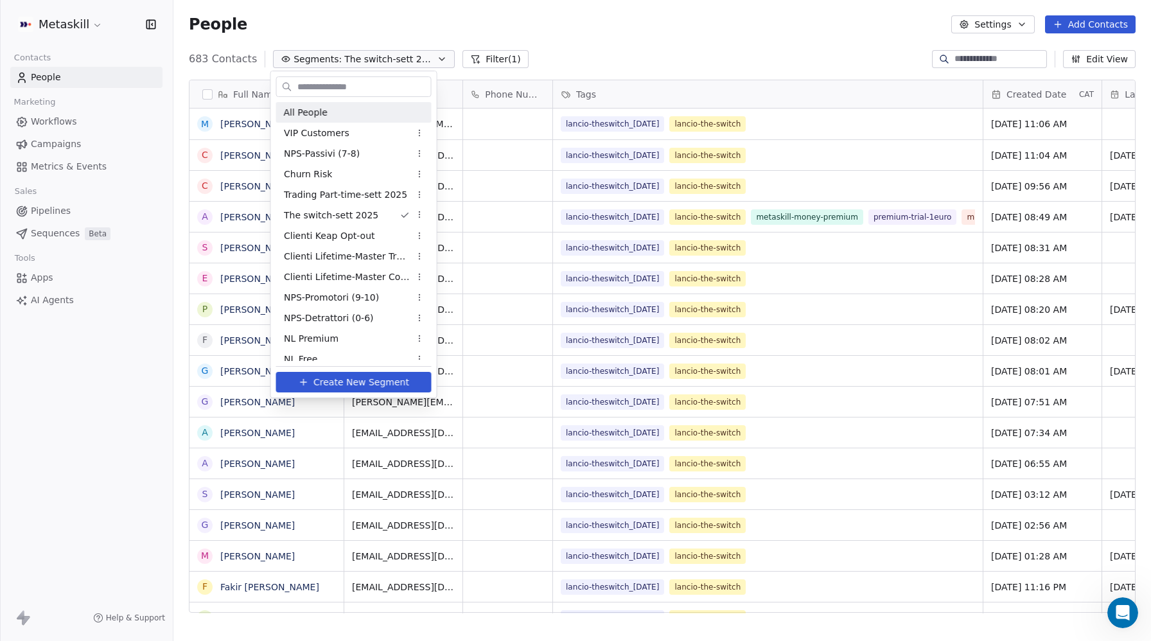
click at [335, 86] on input "text" at bounding box center [363, 87] width 136 height 19
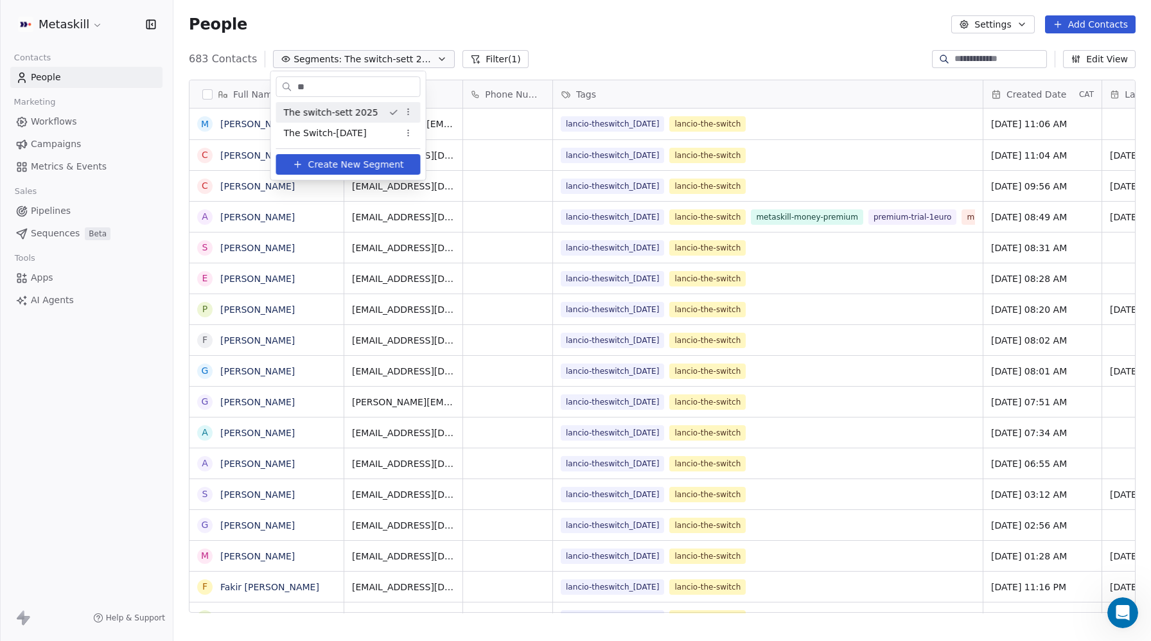
type input "*"
type input "****"
click at [329, 127] on span "Trading Part-Time-Ott 2025" at bounding box center [347, 133] width 126 height 13
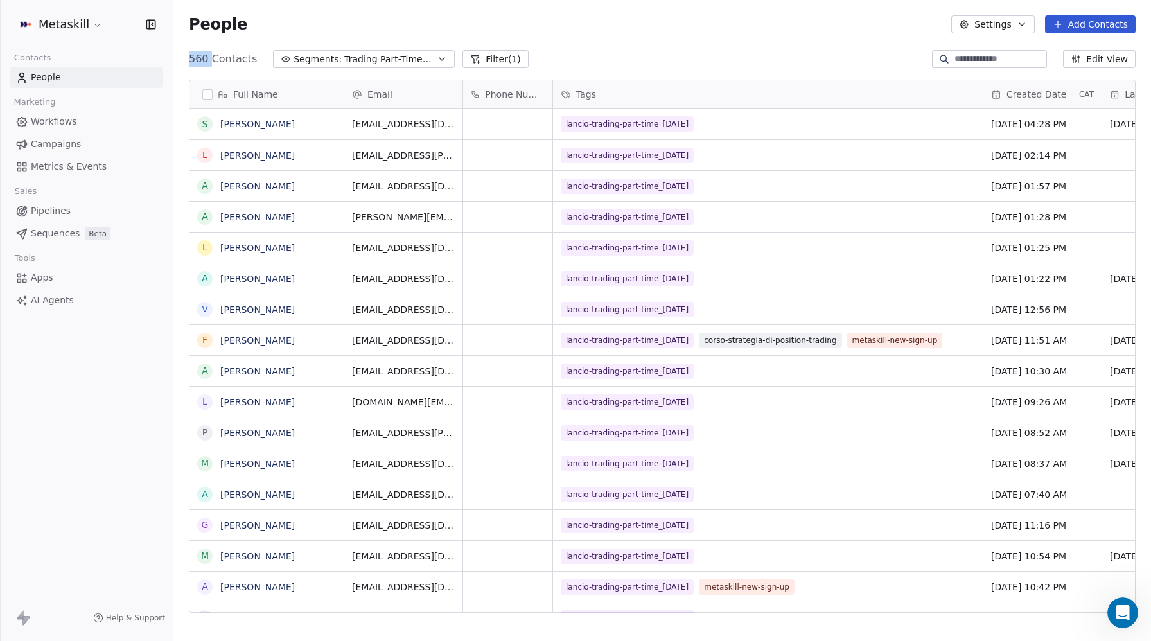
drag, startPoint x: 187, startPoint y: 60, endPoint x: 209, endPoint y: 60, distance: 22.5
click at [209, 60] on div "560 Contacts Segments: Trading Part-Time-Ott 2025 Filter (1) Edit View" at bounding box center [662, 59] width 978 height 21
copy span "560"
click at [396, 57] on span "Trading Part-Time-Ott 2025" at bounding box center [389, 59] width 90 height 13
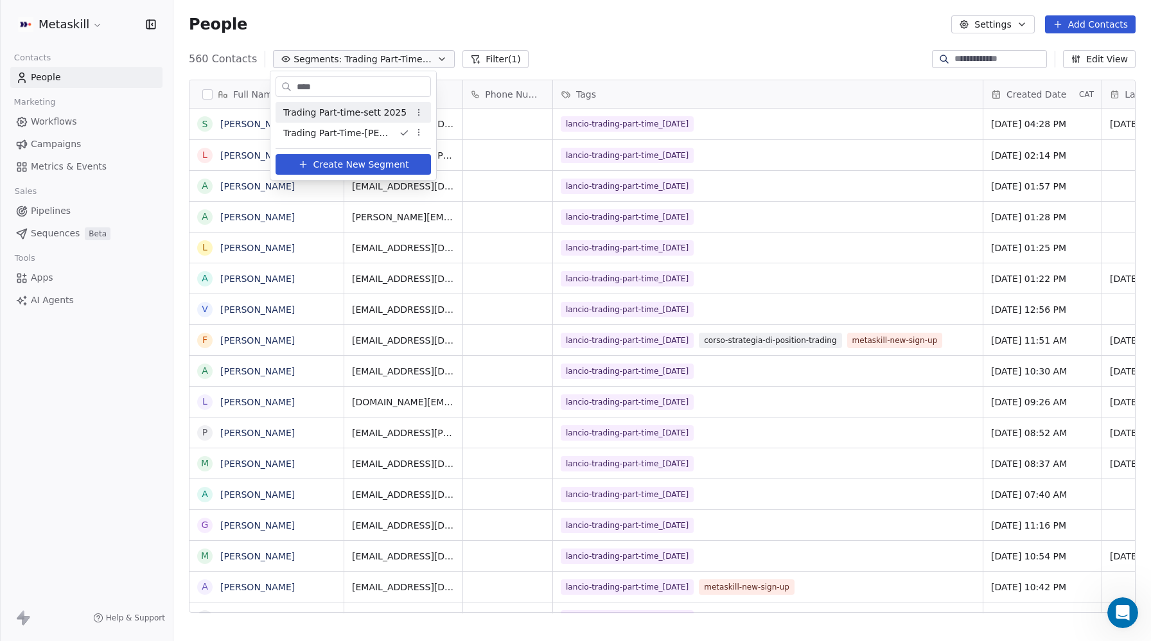
click at [485, 56] on html "Metaskill Contacts People Marketing Workflows Campaigns Metrics & Events Sales …" at bounding box center [575, 320] width 1151 height 641
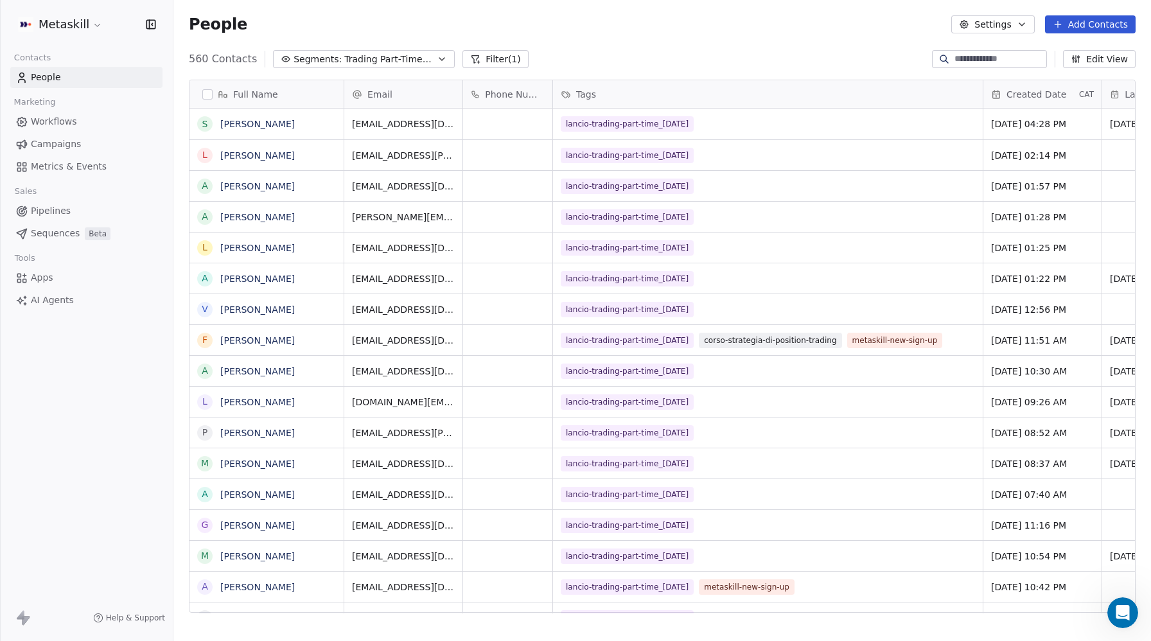
click at [486, 58] on button "Filter (1)" at bounding box center [496, 59] width 66 height 18
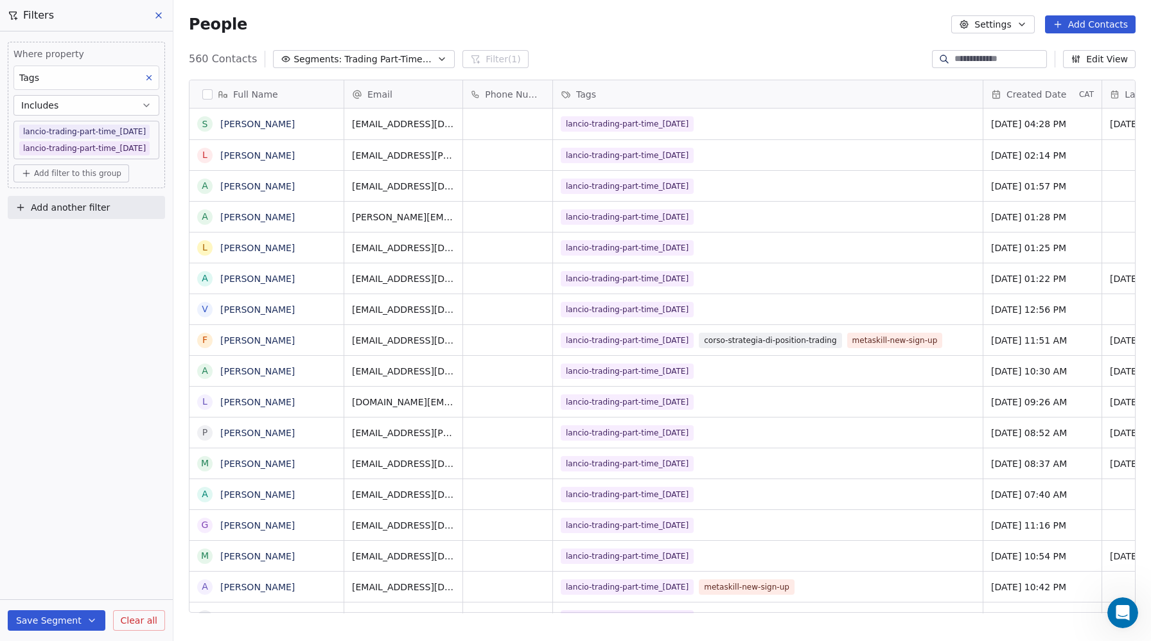
click at [136, 623] on span "Clear all" at bounding box center [139, 620] width 37 height 13
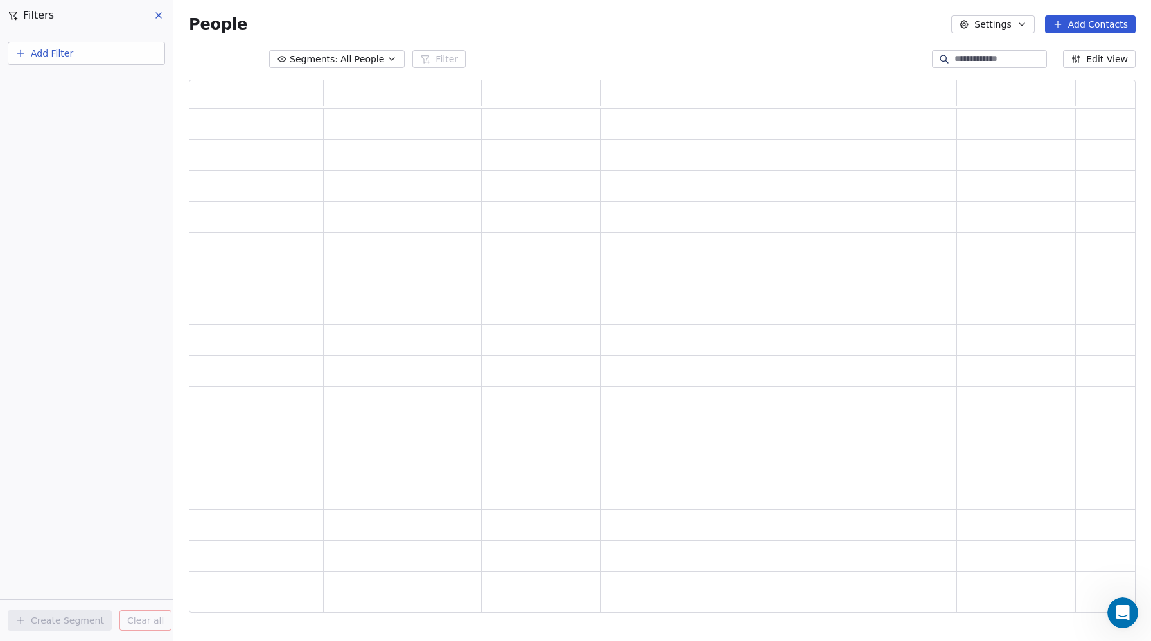
scroll to position [533, 947]
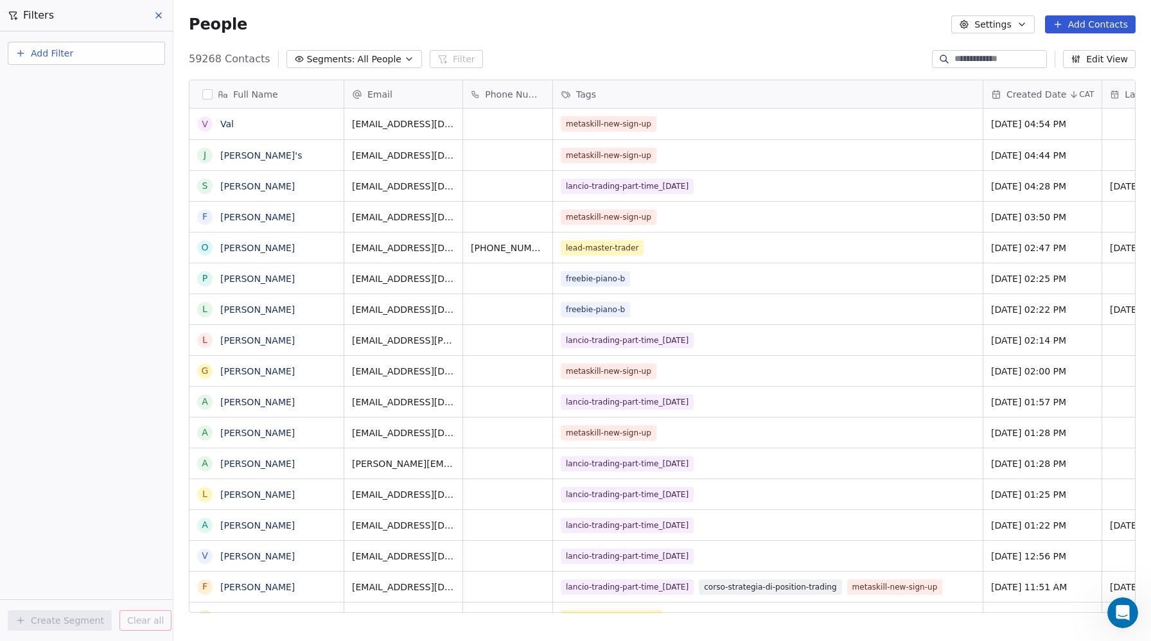
click at [92, 54] on button "Add Filter" at bounding box center [86, 53] width 157 height 23
click at [39, 85] on span "Contact properties" at bounding box center [63, 83] width 84 height 13
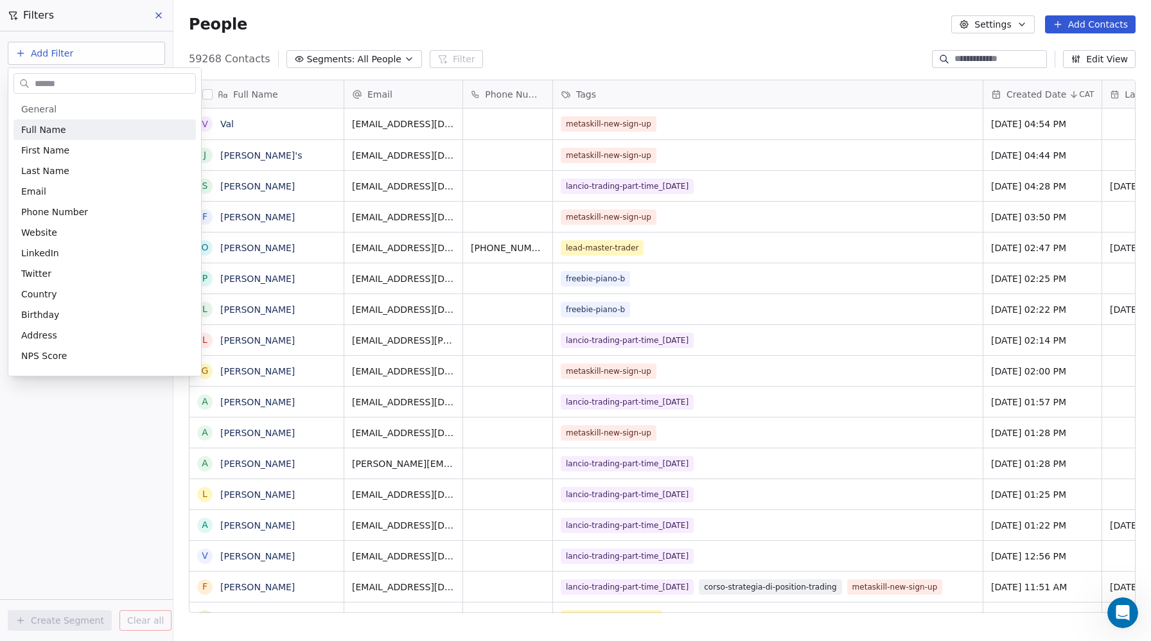
click at [42, 82] on input "text" at bounding box center [113, 84] width 163 height 19
type input "***"
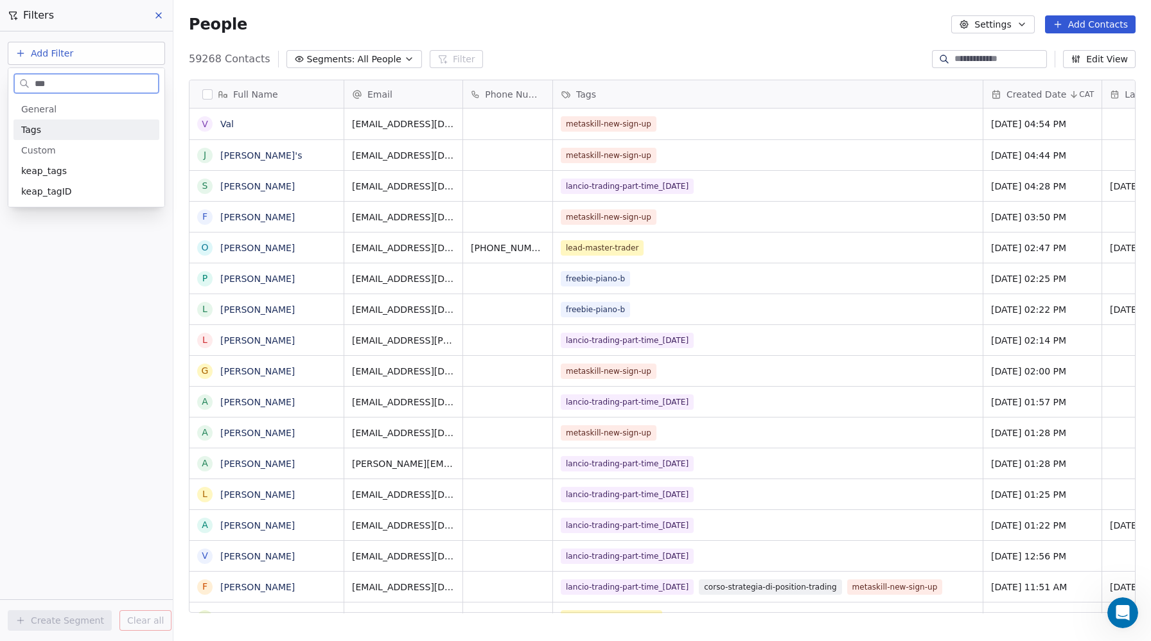
click at [39, 131] on span "Tags" at bounding box center [31, 129] width 20 height 13
click at [40, 139] on div "Includes" at bounding box center [86, 137] width 134 height 21
click at [40, 134] on body "Metaskill Contacts People Marketing Workflows Campaigns Metrics & Events Sales …" at bounding box center [575, 320] width 1151 height 641
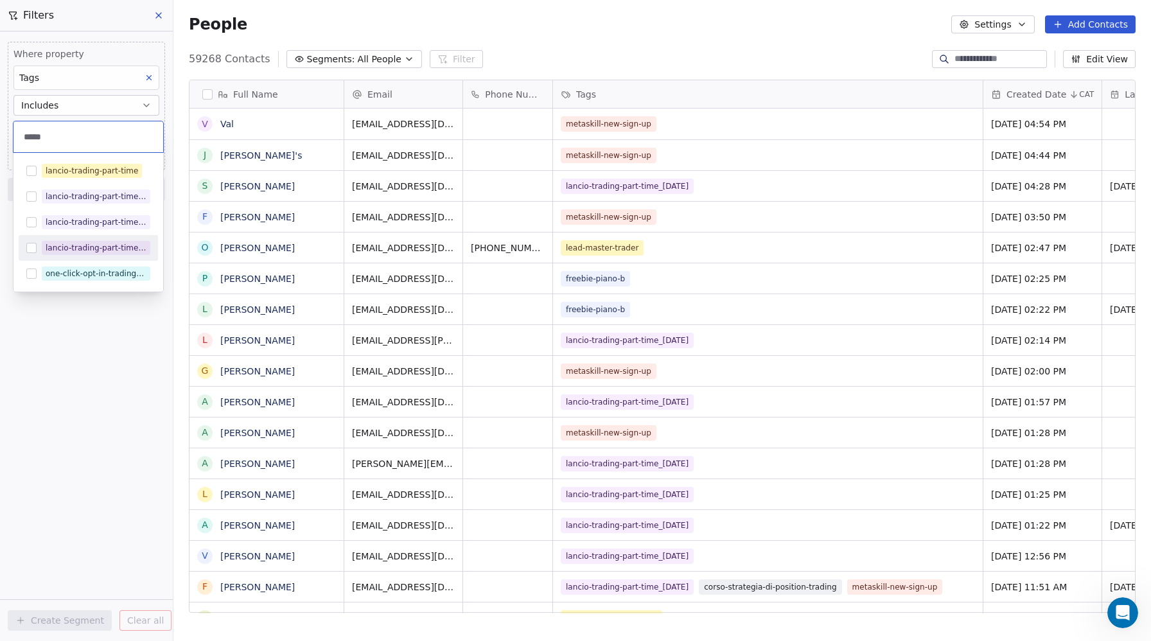
type input "*****"
click at [28, 246] on button "Suggestions" at bounding box center [31, 248] width 10 height 10
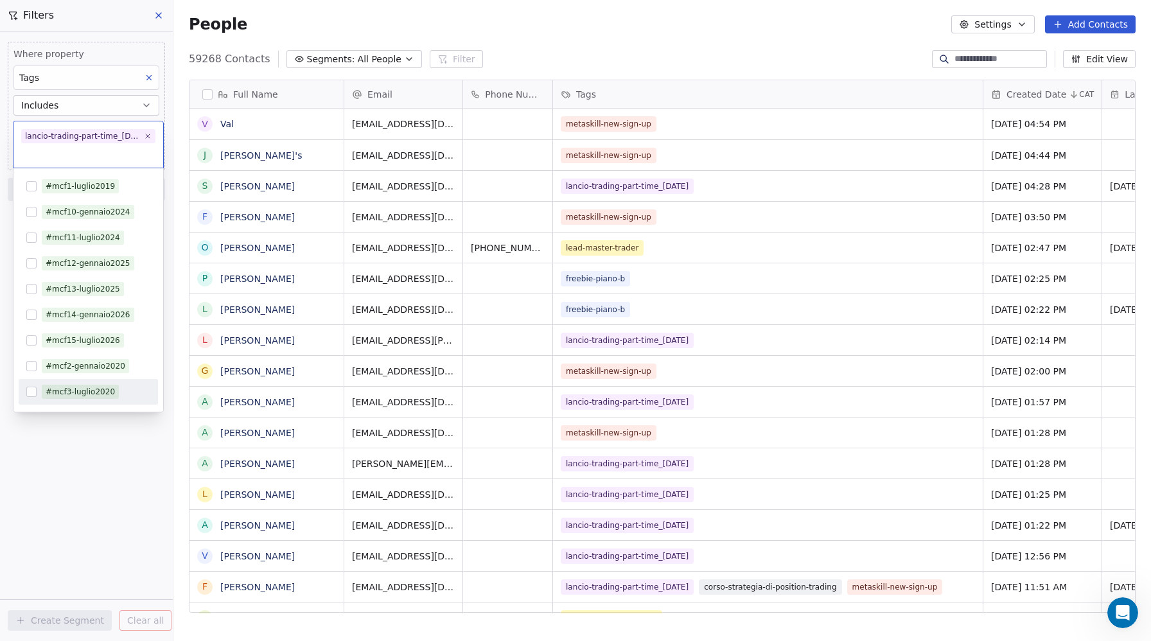
click at [75, 471] on html "Metaskill Contacts People Marketing Workflows Campaigns Metrics & Events Sales …" at bounding box center [575, 320] width 1151 height 641
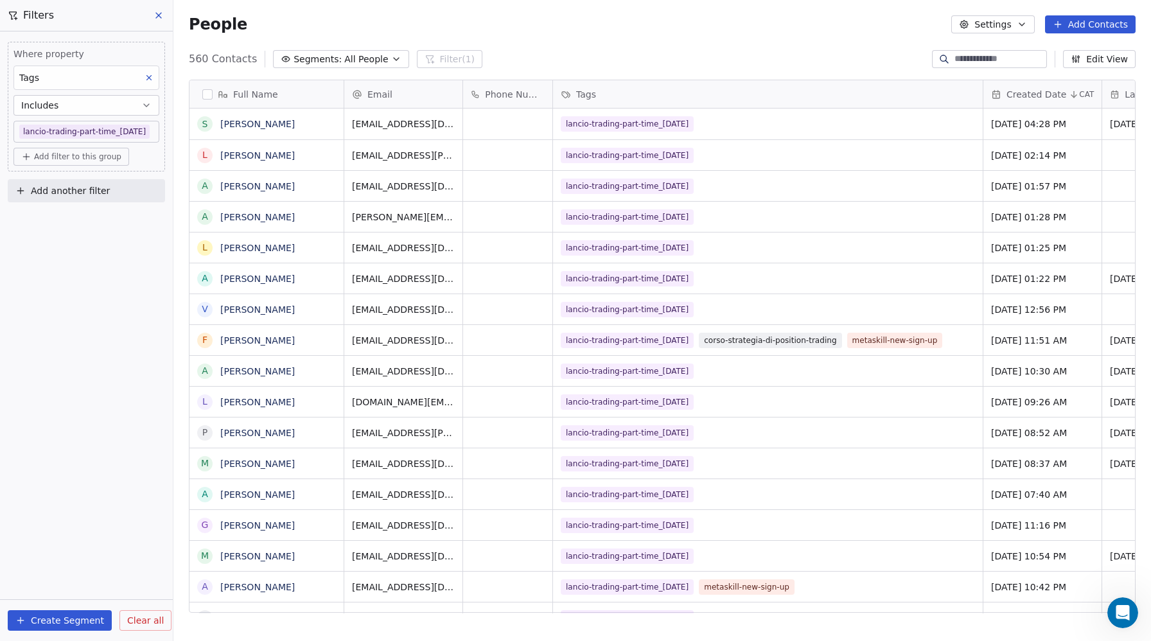
click at [135, 126] on body "Metaskill Contacts People Marketing Workflows Campaigns Metrics & Events Sales …" at bounding box center [575, 320] width 1151 height 641
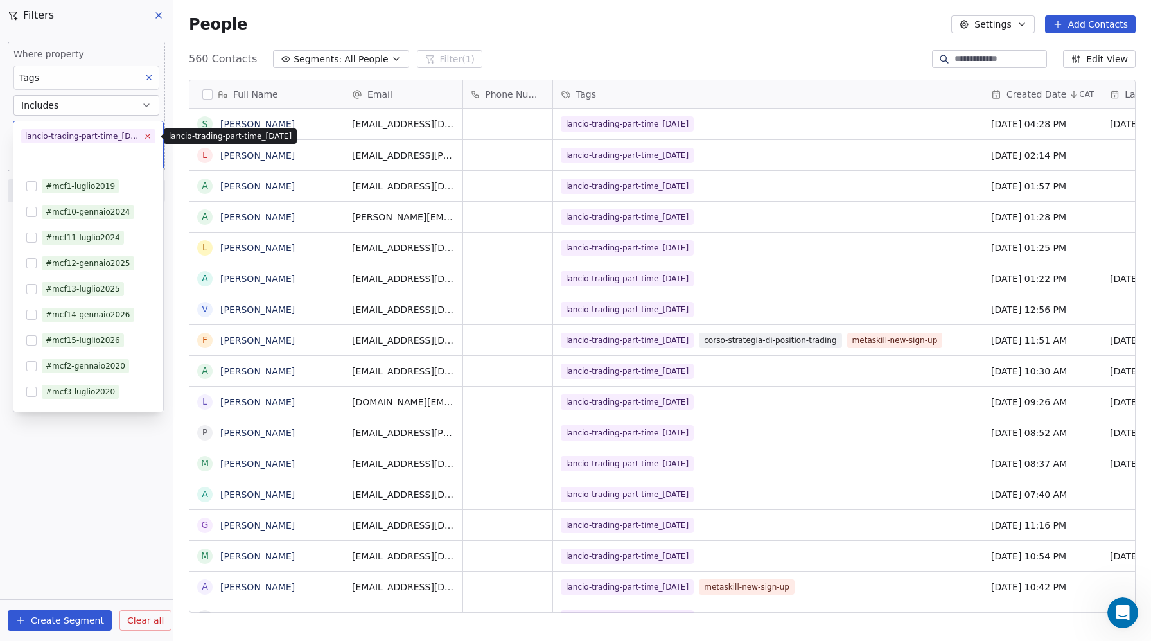
click at [145, 132] on icon at bounding box center [147, 136] width 8 height 8
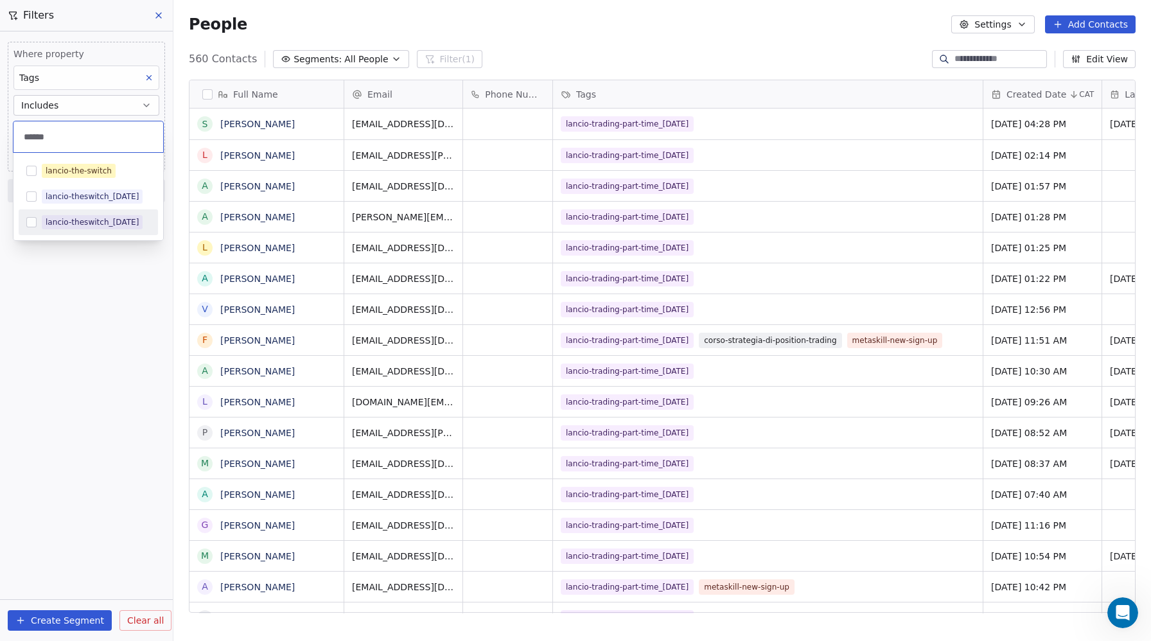
type input "******"
click at [32, 222] on button "Suggestions" at bounding box center [31, 222] width 10 height 10
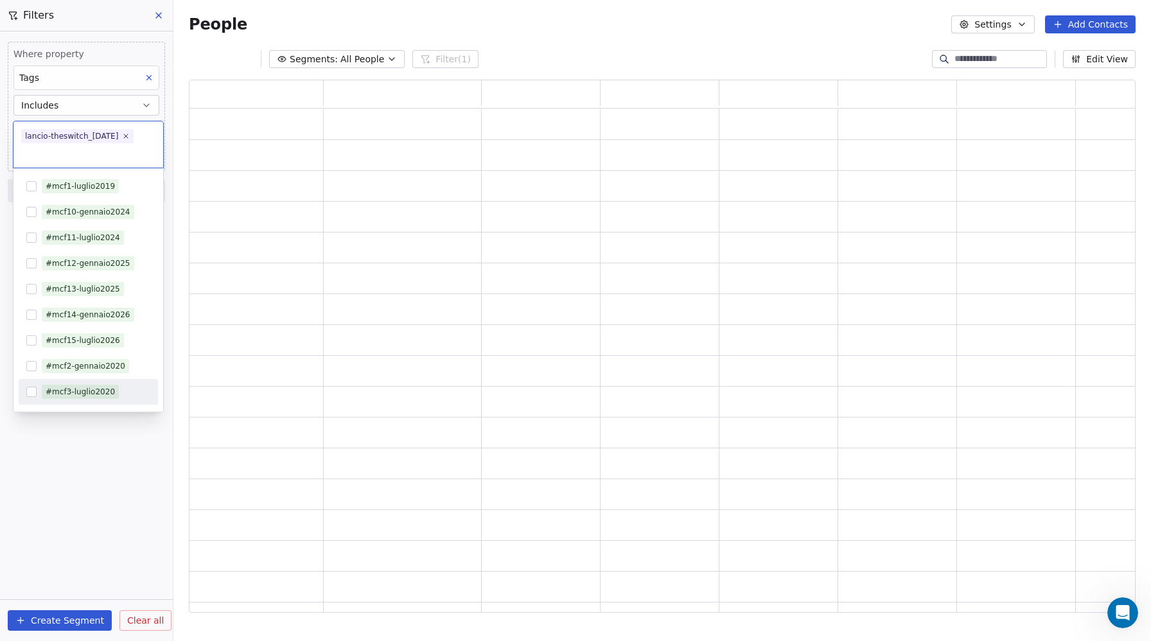
click at [89, 531] on html "Metaskill Contacts People Marketing Workflows Campaigns Metrics & Events Sales …" at bounding box center [575, 320] width 1151 height 641
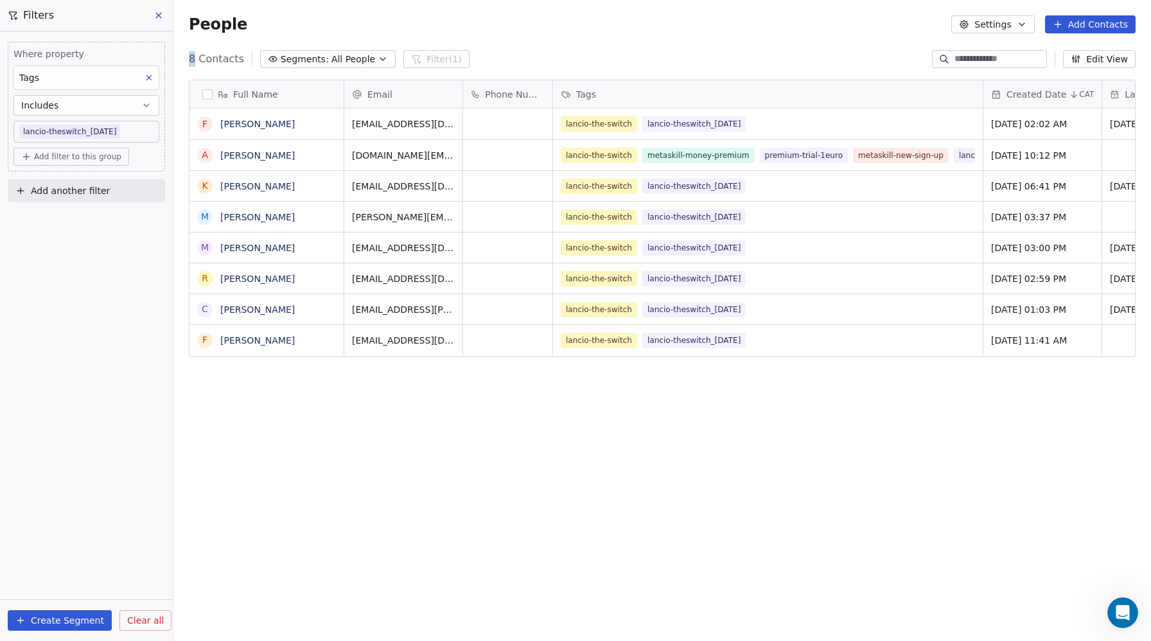
drag, startPoint x: 195, startPoint y: 58, endPoint x: 183, endPoint y: 58, distance: 11.6
click at [183, 58] on div "8 Contacts Segments: All People Filter (1) Edit View" at bounding box center [662, 59] width 978 height 21
copy span "8"
click at [157, 14] on icon at bounding box center [158, 15] width 5 height 5
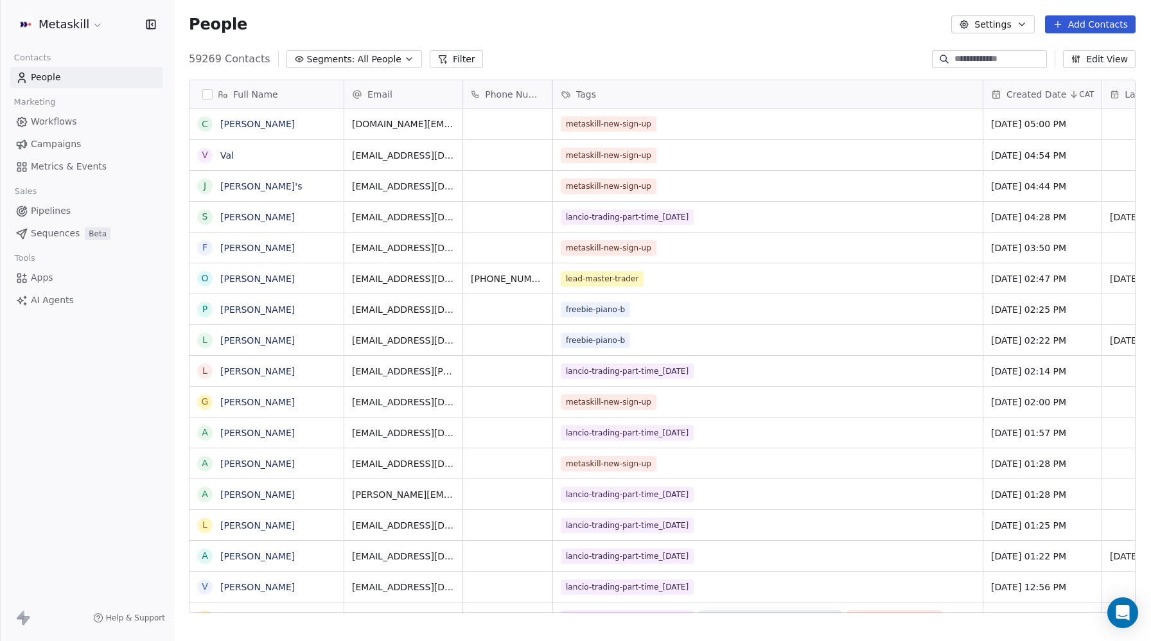
scroll to position [564, 978]
click at [991, 55] on input at bounding box center [1000, 59] width 90 height 13
paste input "**********"
type input "**********"
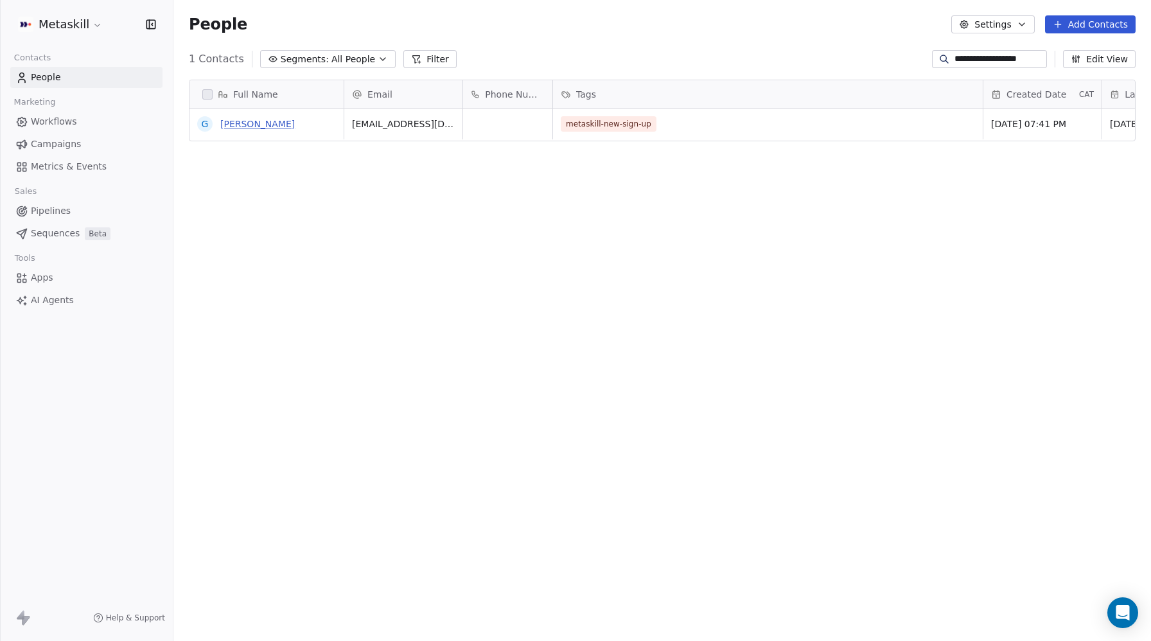
click at [242, 129] on link "Gian Franco" at bounding box center [257, 124] width 75 height 10
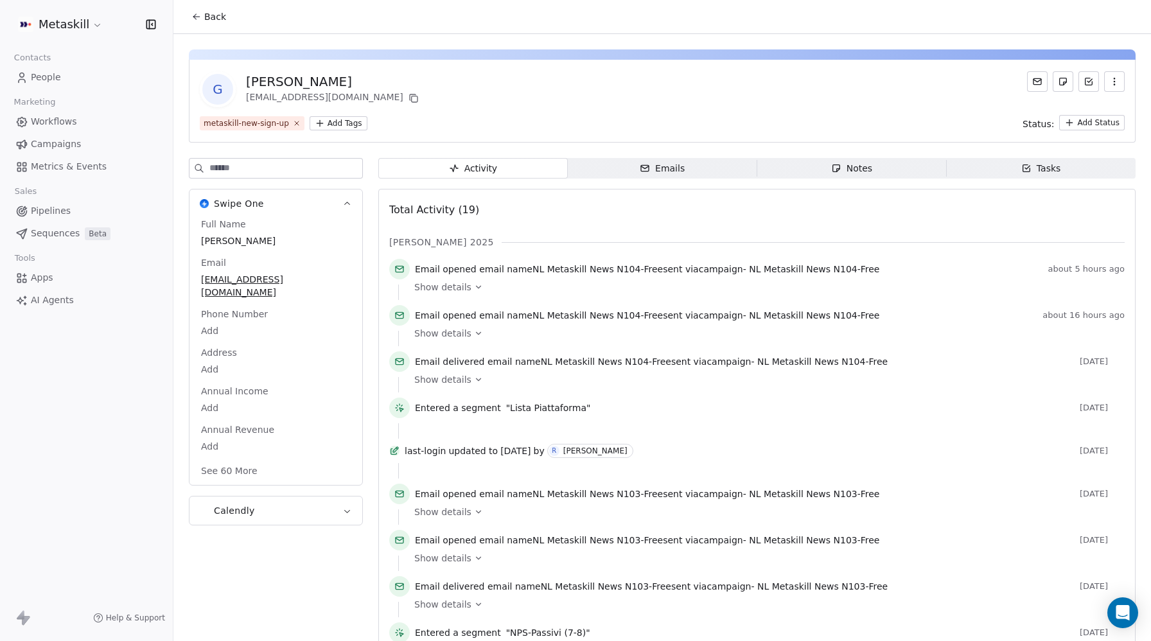
click at [337, 125] on html "Metaskill Contacts People Marketing Workflows Campaigns Metrics & Events Sales …" at bounding box center [575, 320] width 1151 height 641
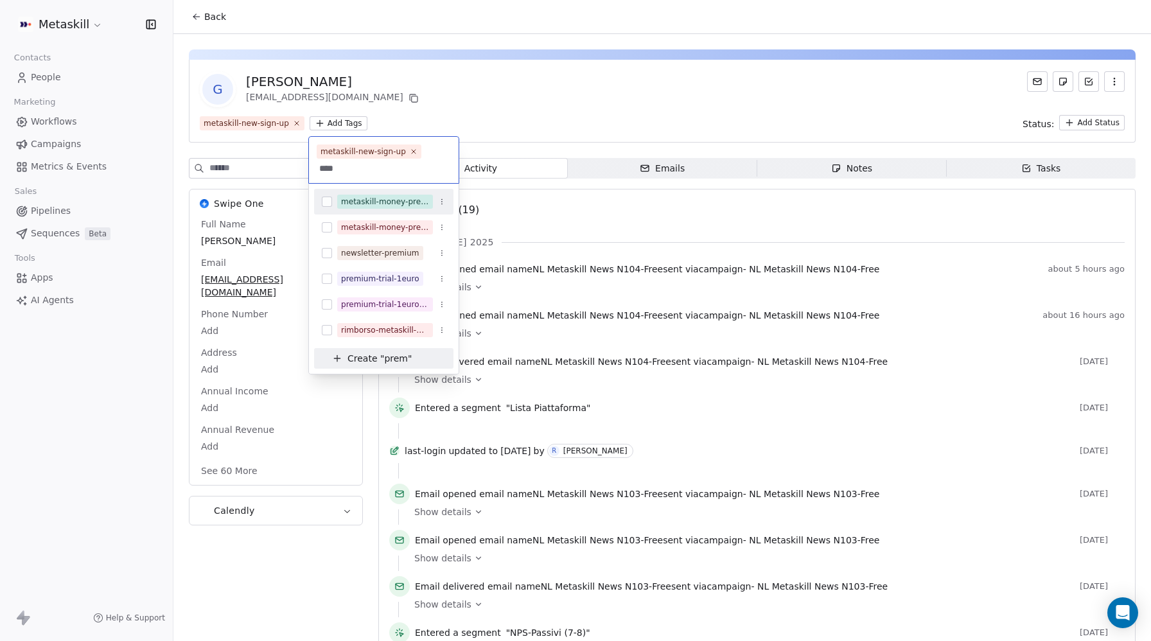
type input "****"
click at [328, 203] on button "Suggestions" at bounding box center [327, 202] width 10 height 10
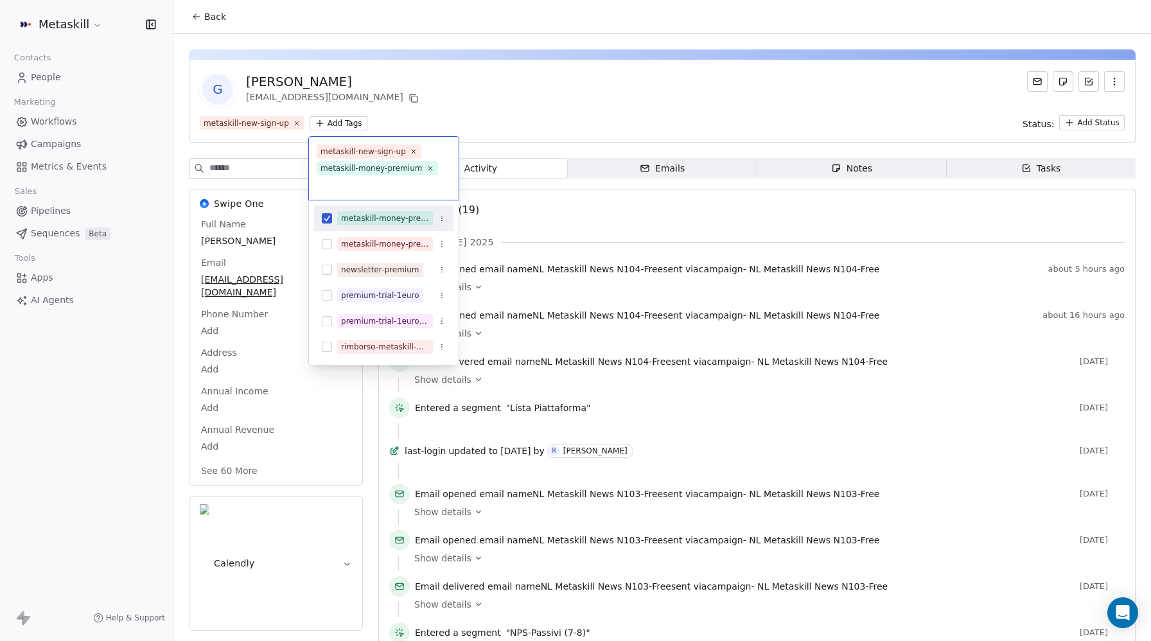
click at [457, 129] on html "Metaskill Contacts People Marketing Workflows Campaigns Metrics & Events Sales …" at bounding box center [575, 320] width 1151 height 641
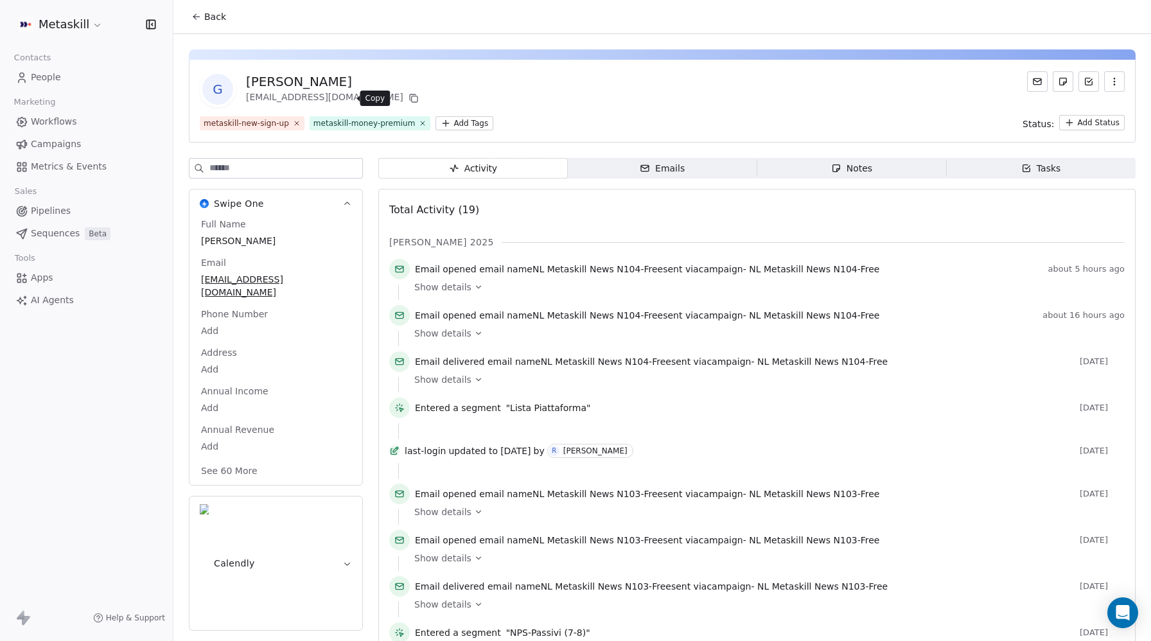
click at [409, 99] on icon at bounding box center [414, 98] width 10 height 10
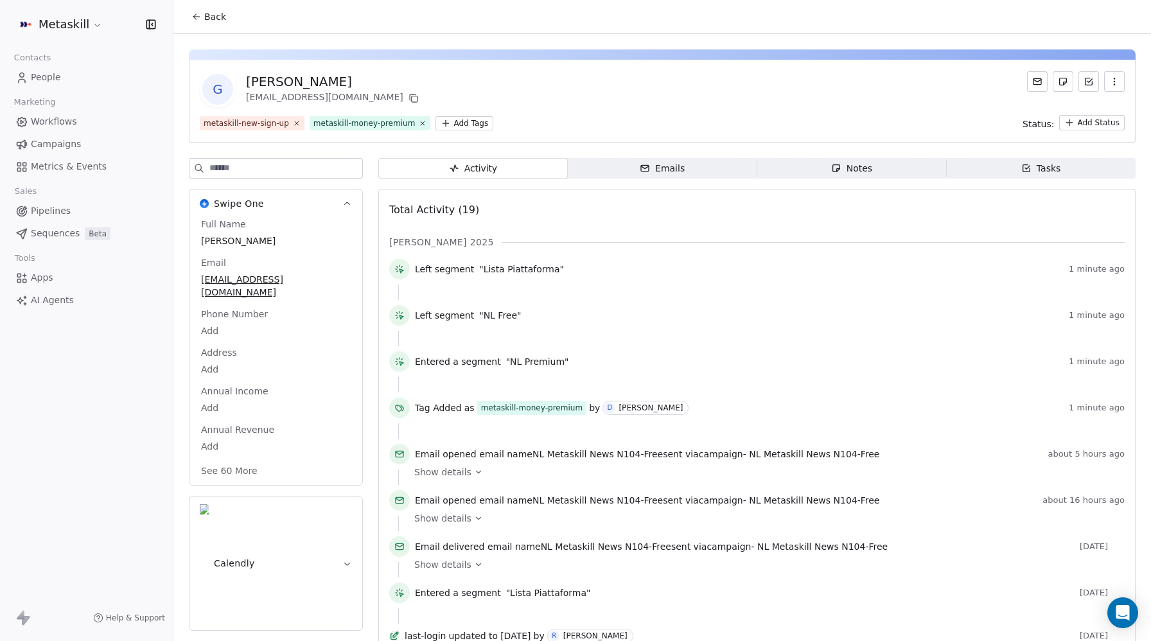
click at [628, 112] on div "G Gian Franco cianfer68@gmail.com metaskill-new-sign-up metaskill-money-premium…" at bounding box center [662, 101] width 947 height 83
click at [55, 71] on span "People" at bounding box center [46, 77] width 30 height 13
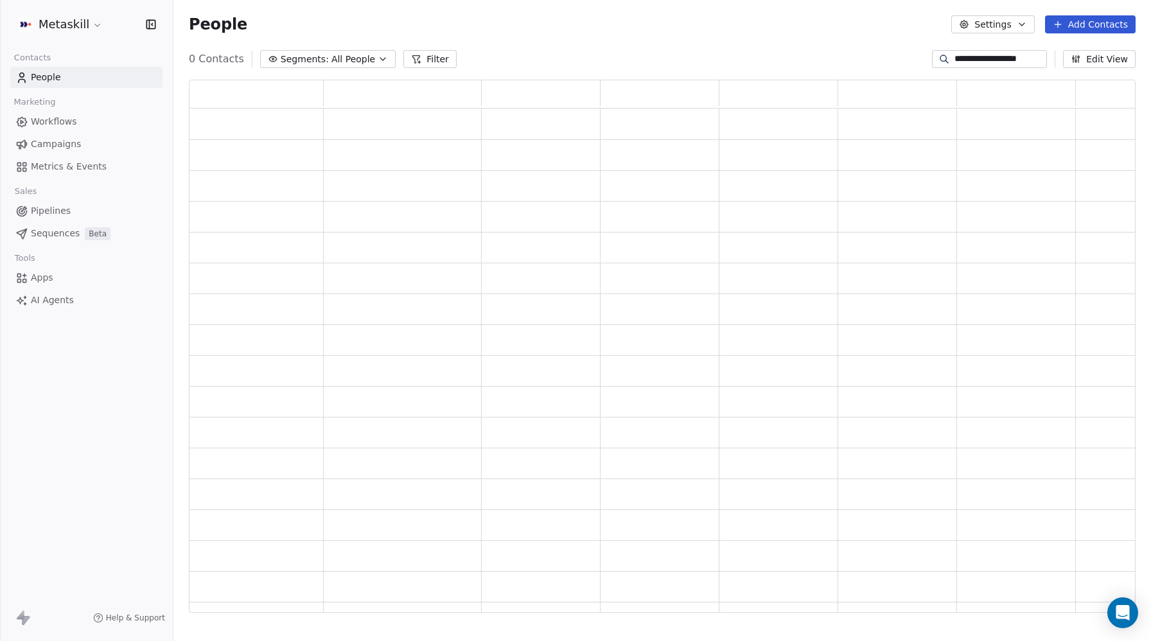
scroll to position [533, 947]
click at [984, 58] on input "**********" at bounding box center [1000, 59] width 90 height 13
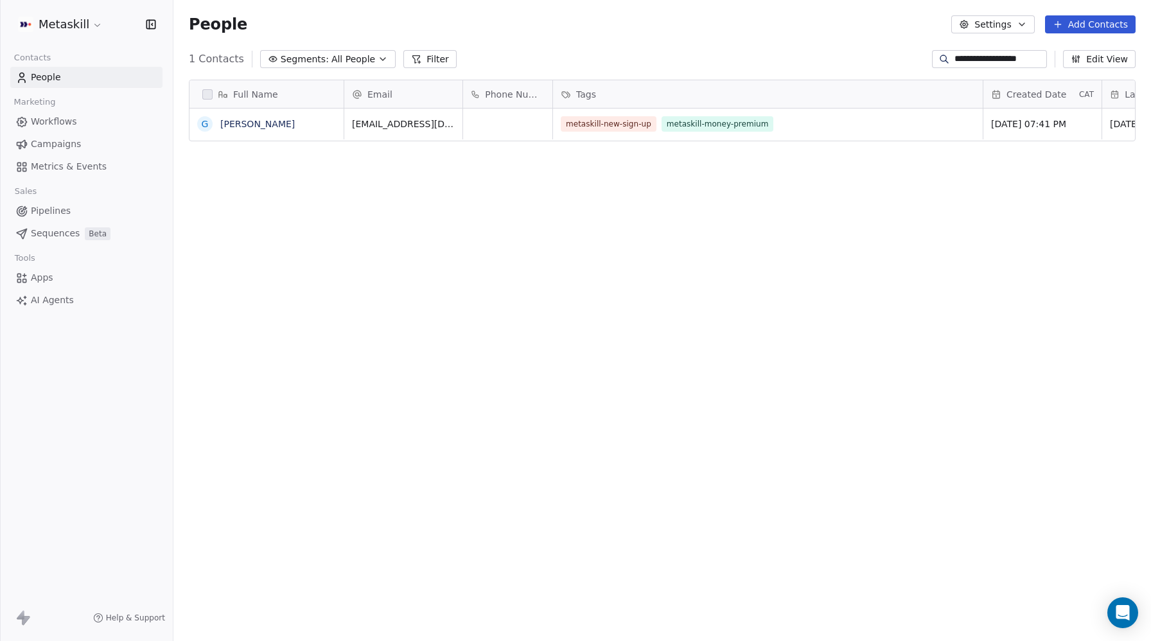
click at [984, 58] on input "**********" at bounding box center [1000, 59] width 90 height 13
paste input "*******"
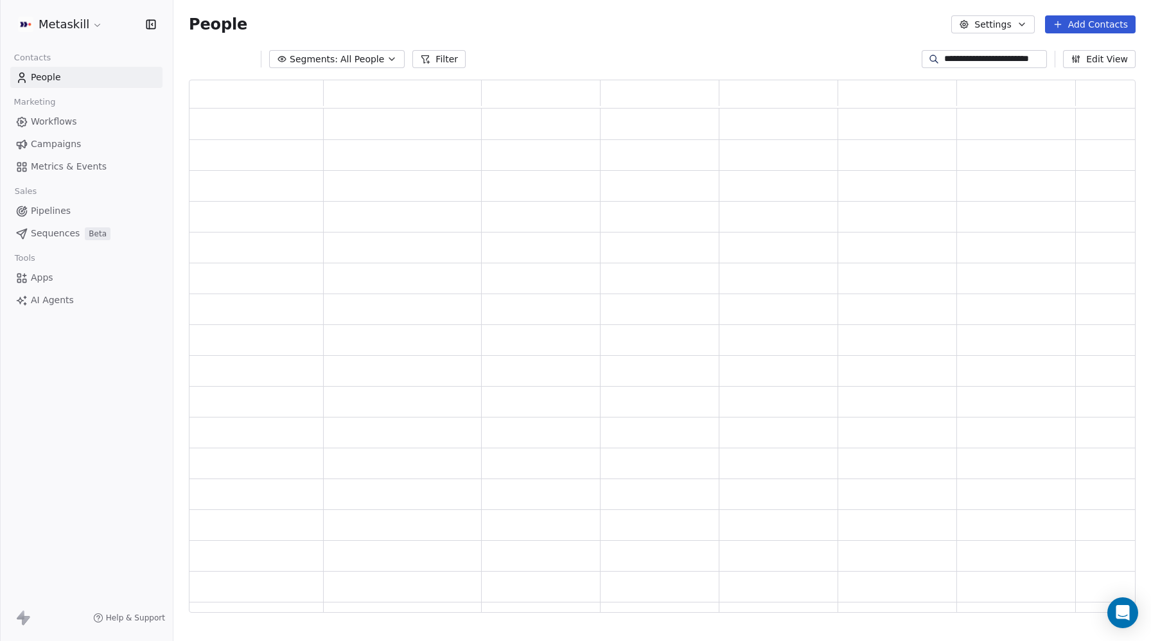
type input "**********"
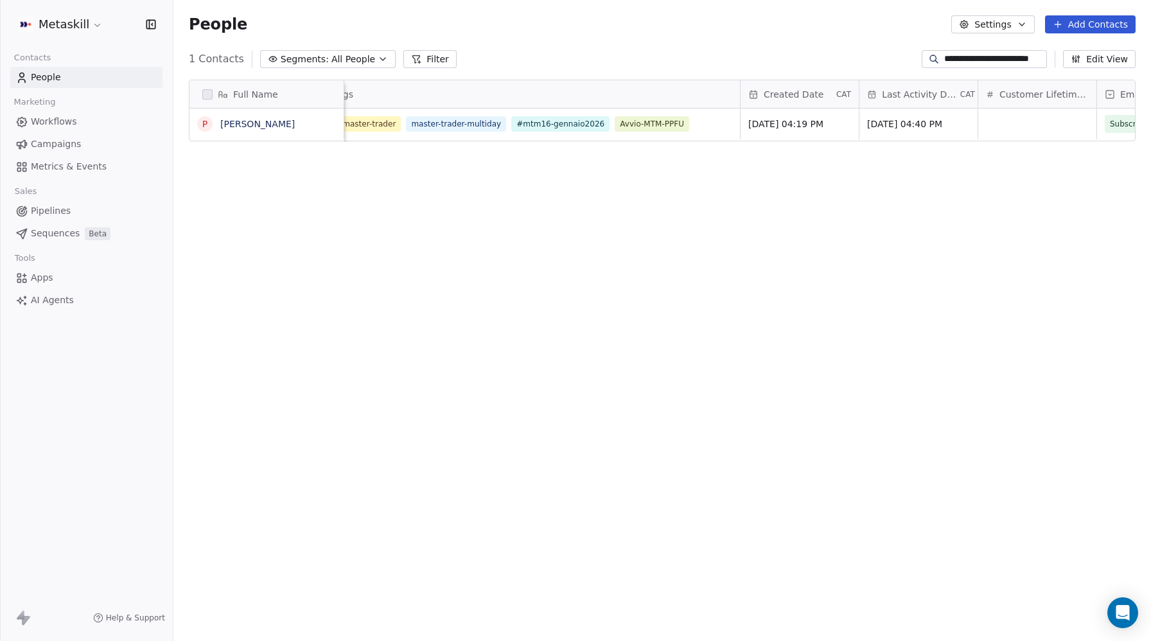
scroll to position [0, 206]
click at [64, 210] on span "Pipelines" at bounding box center [51, 210] width 40 height 13
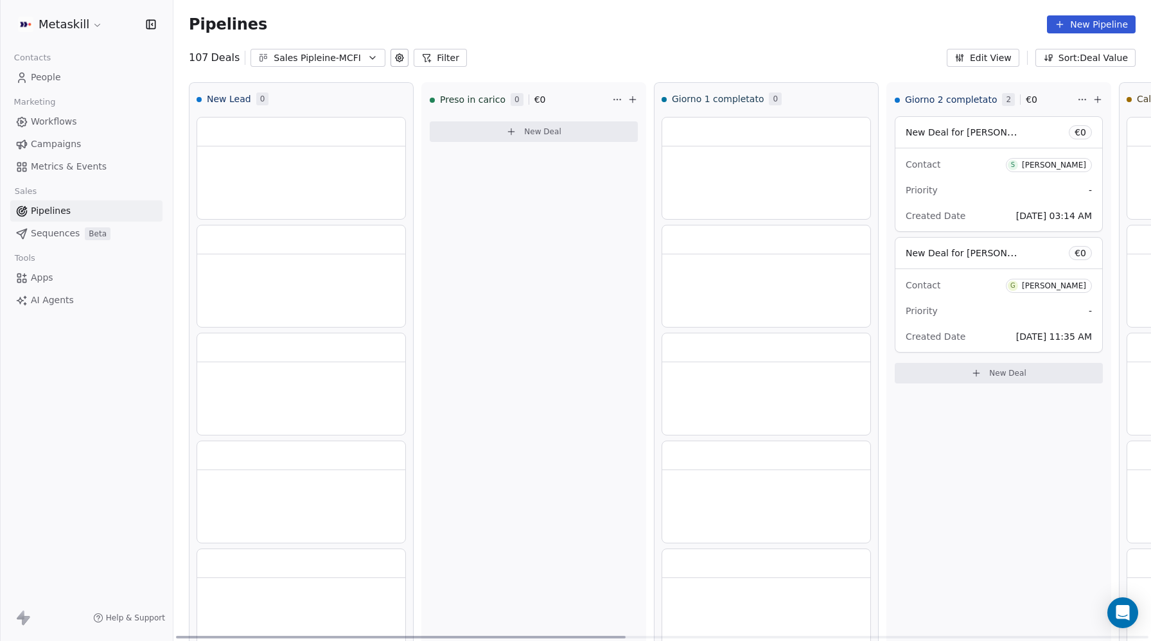
click at [332, 60] on div "Sales Pipleine-MCFI" at bounding box center [318, 57] width 89 height 13
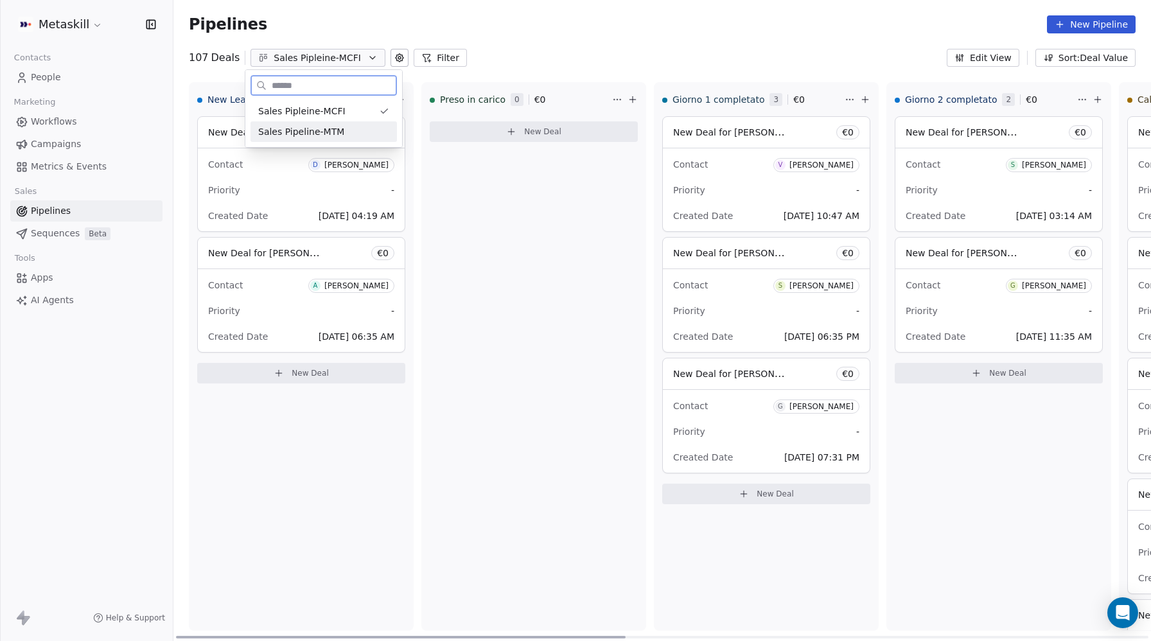
click at [327, 131] on span "Sales Pipeline-MTM" at bounding box center [301, 131] width 86 height 13
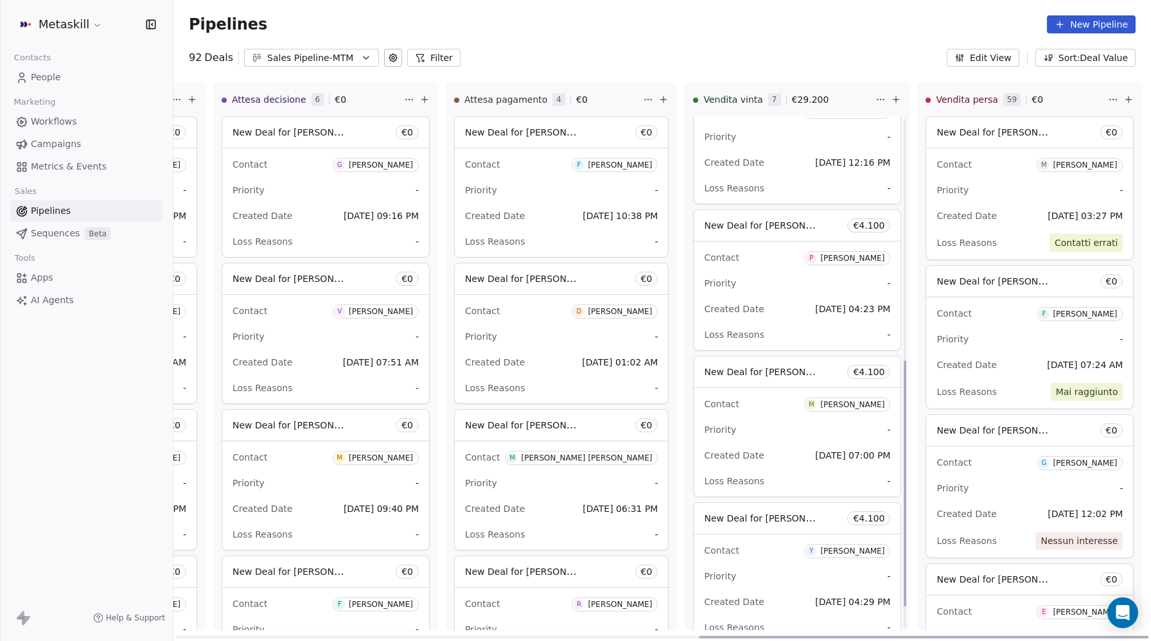
scroll to position [489, 0]
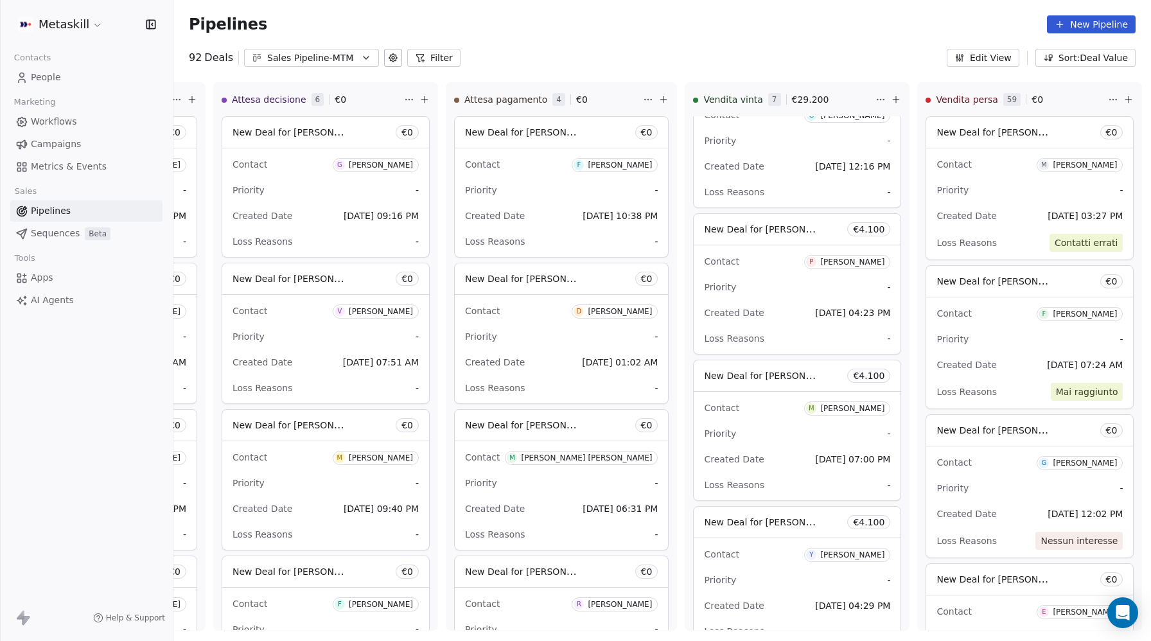
click at [294, 60] on div "Sales Pipeline-MTM" at bounding box center [311, 57] width 89 height 13
click at [294, 106] on span "Sales Pipleine-MCFI" at bounding box center [297, 111] width 87 height 13
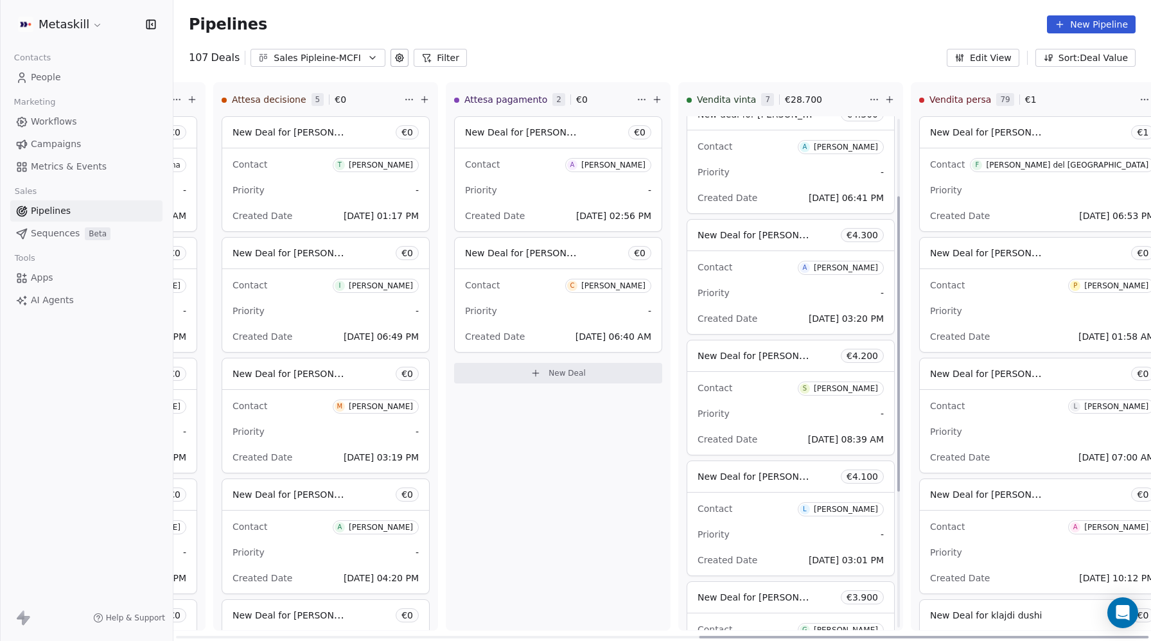
scroll to position [134, 0]
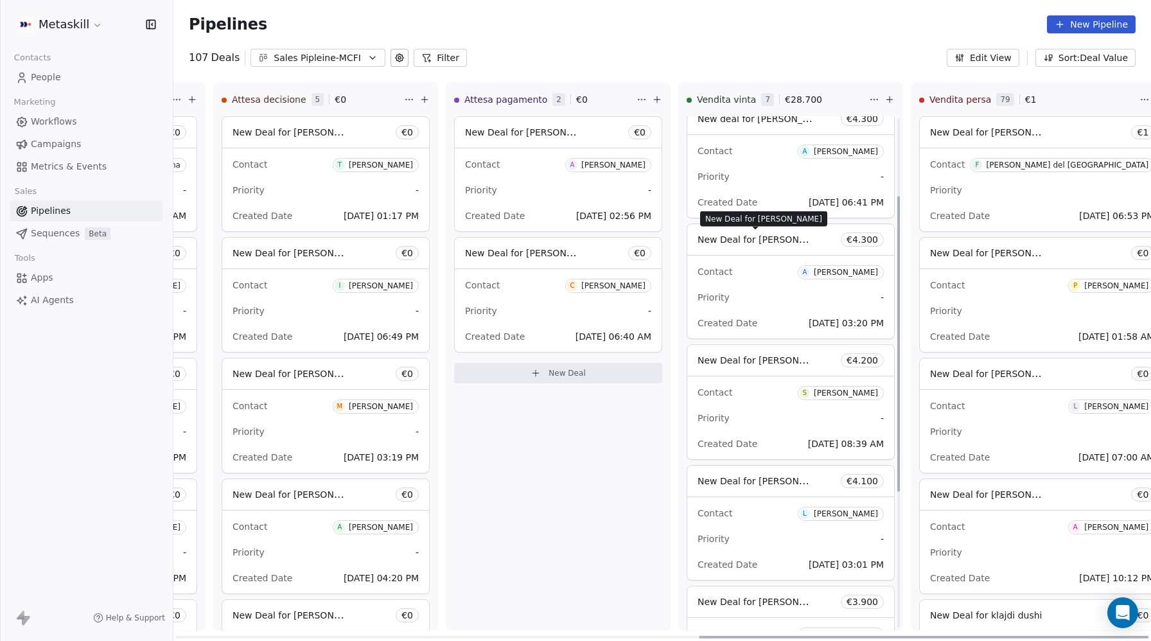
click at [750, 243] on span "New Deal for [PERSON_NAME]" at bounding box center [766, 239] width 136 height 12
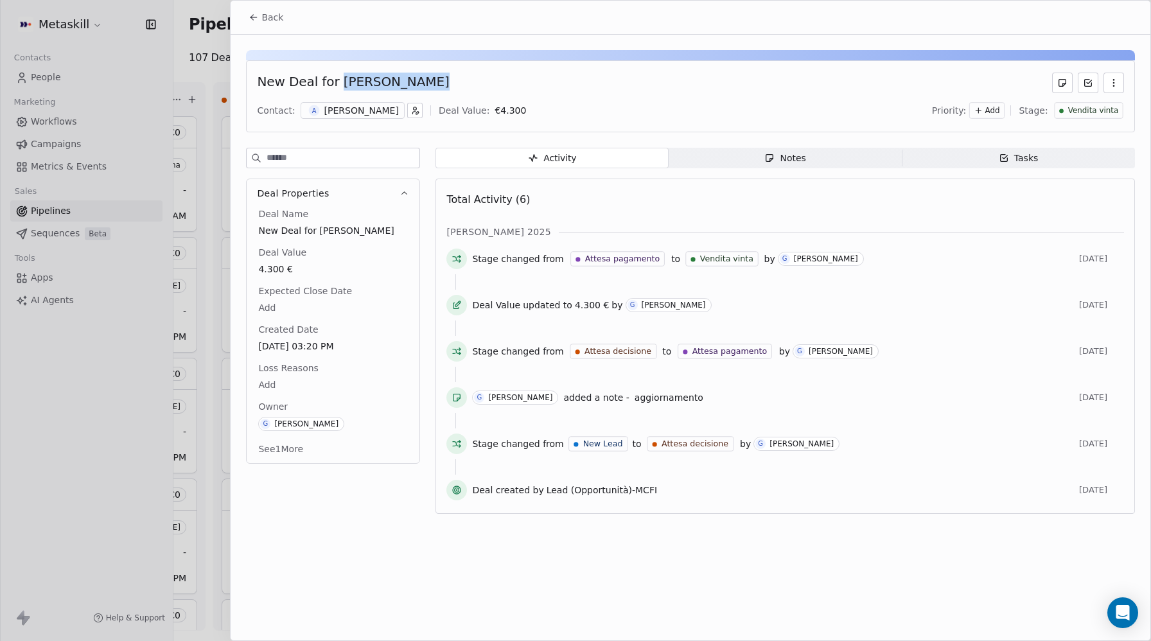
drag, startPoint x: 432, startPoint y: 82, endPoint x: 323, endPoint y: 84, distance: 108.6
click at [334, 85] on div "New Deal for [PERSON_NAME]" at bounding box center [690, 83] width 867 height 21
copy div "Andrea Prinza"
click at [61, 75] on div at bounding box center [575, 320] width 1151 height 641
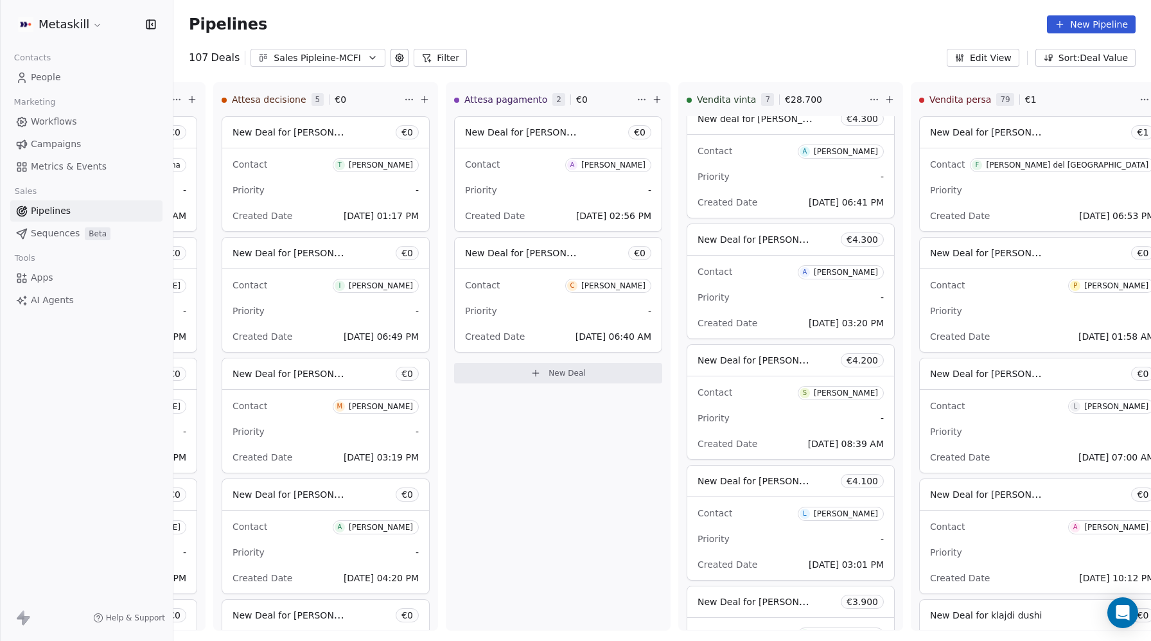
click at [42, 81] on span "People" at bounding box center [46, 77] width 30 height 13
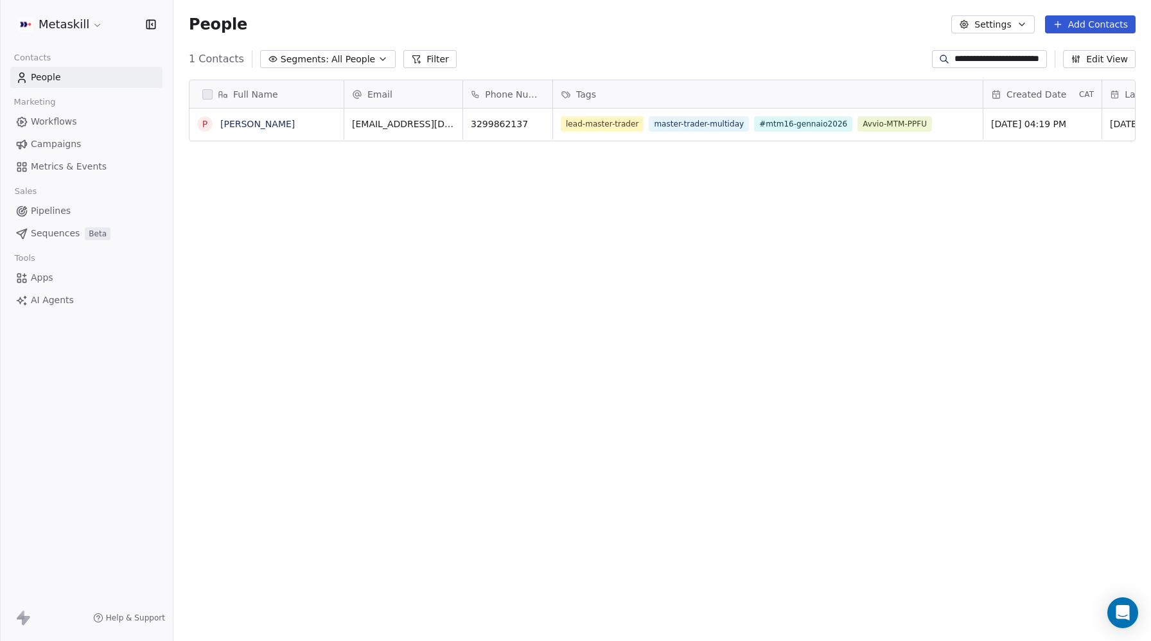
scroll to position [564, 978]
click at [984, 57] on input "**********" at bounding box center [1000, 59] width 90 height 13
paste input
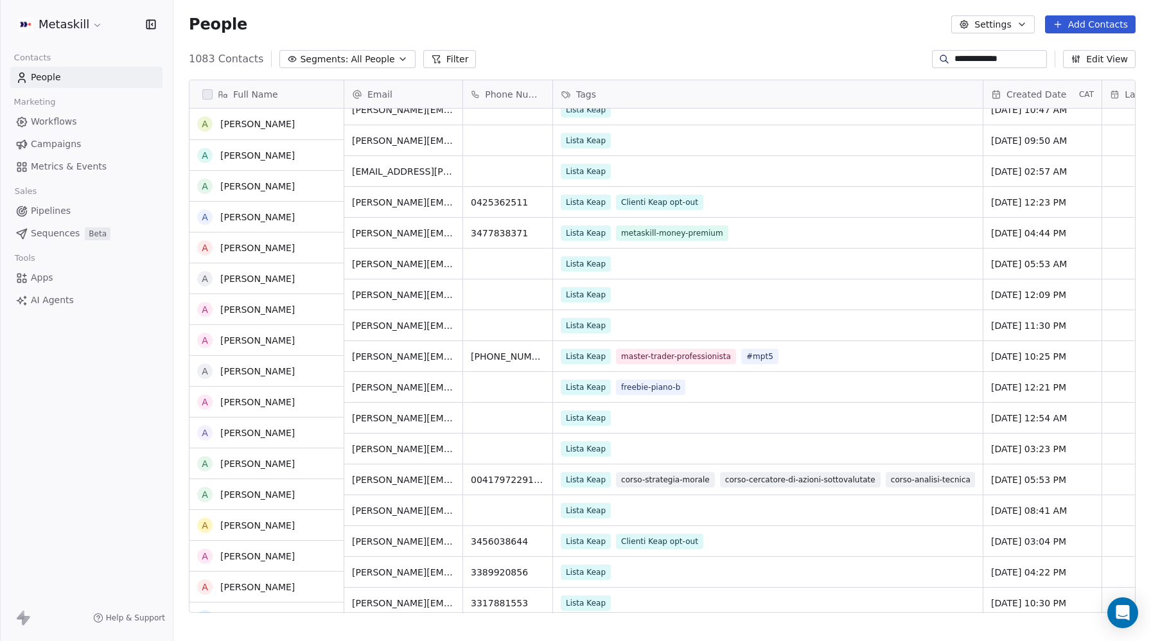
scroll to position [292, 0]
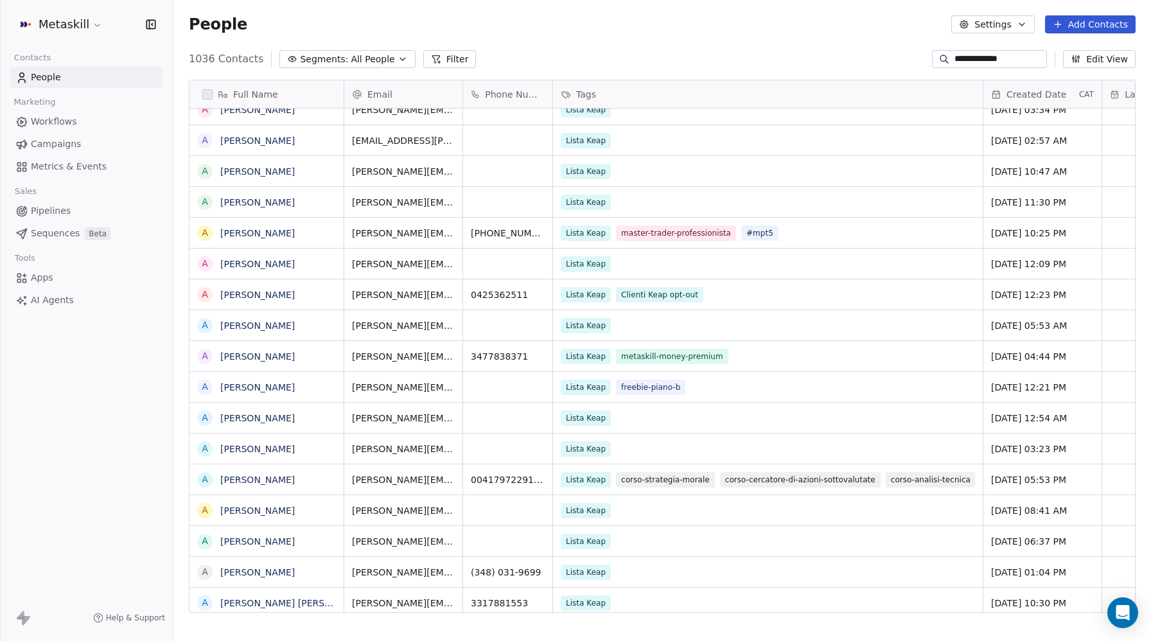
click at [965, 64] on input "**********" at bounding box center [1000, 59] width 90 height 13
paste input "**********"
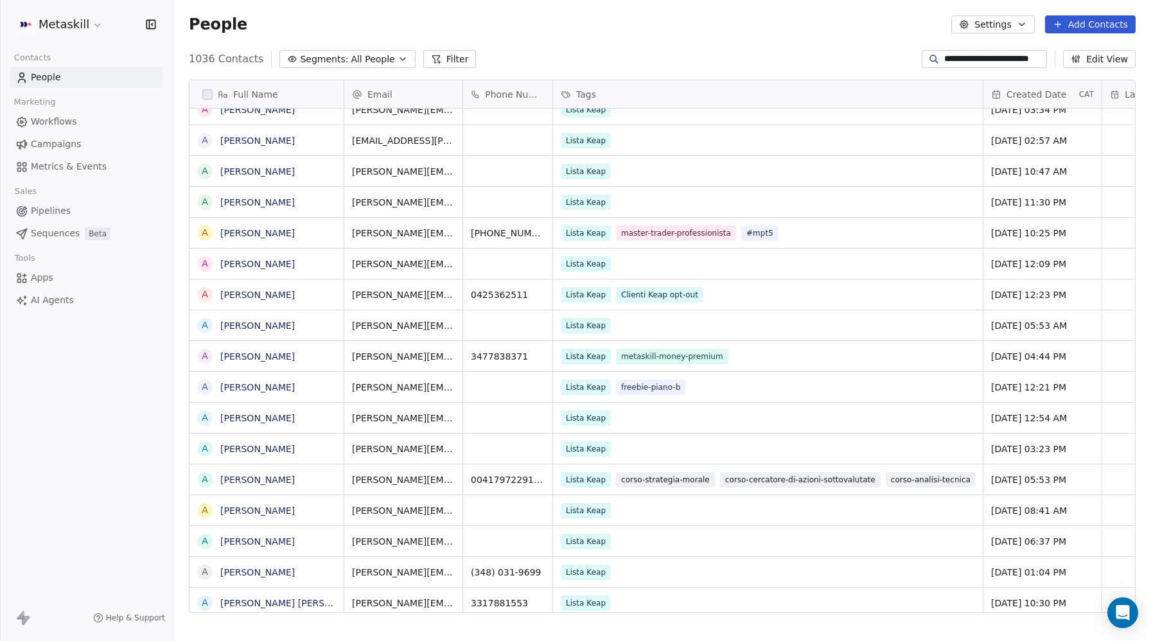
type input "**********"
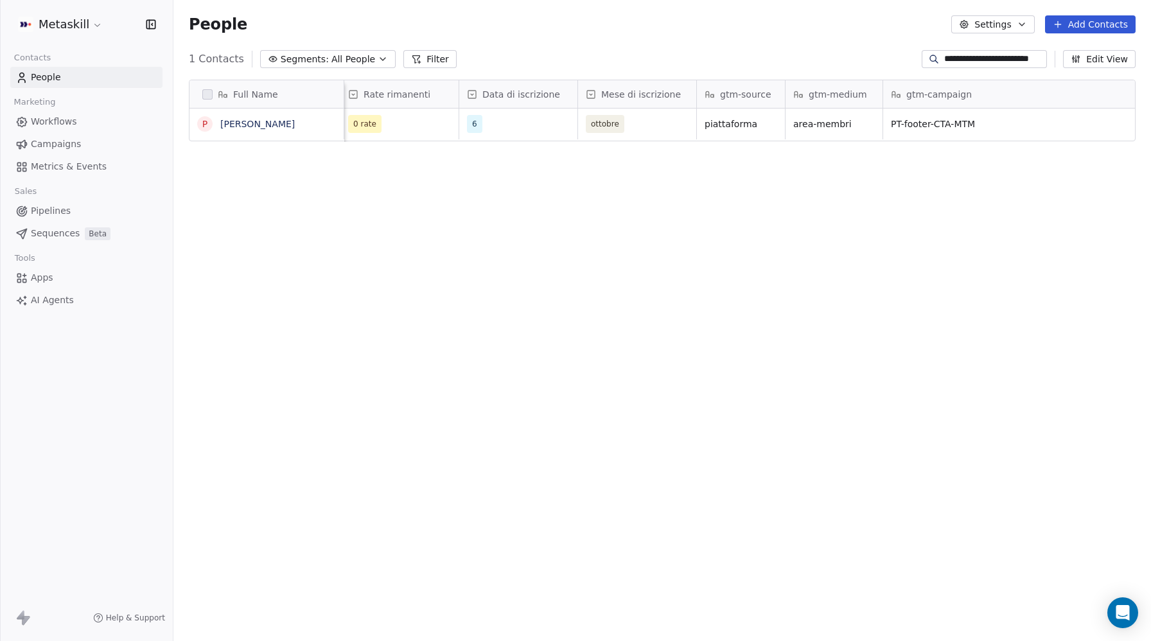
scroll to position [0, 0]
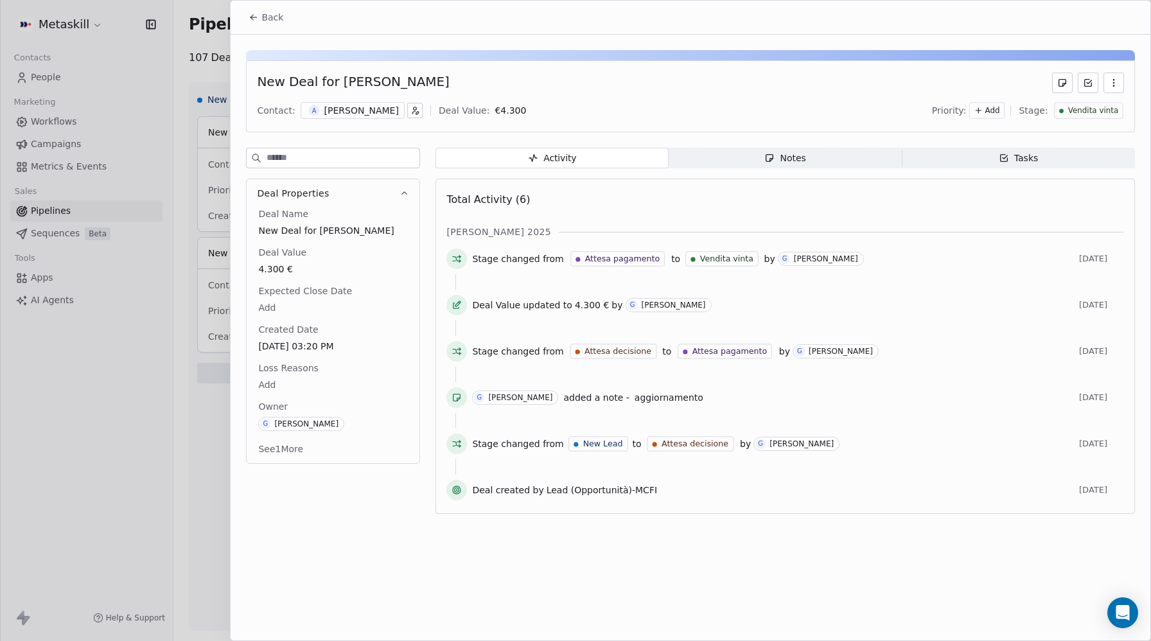
click at [265, 18] on span "Back" at bounding box center [273, 17] width 22 height 13
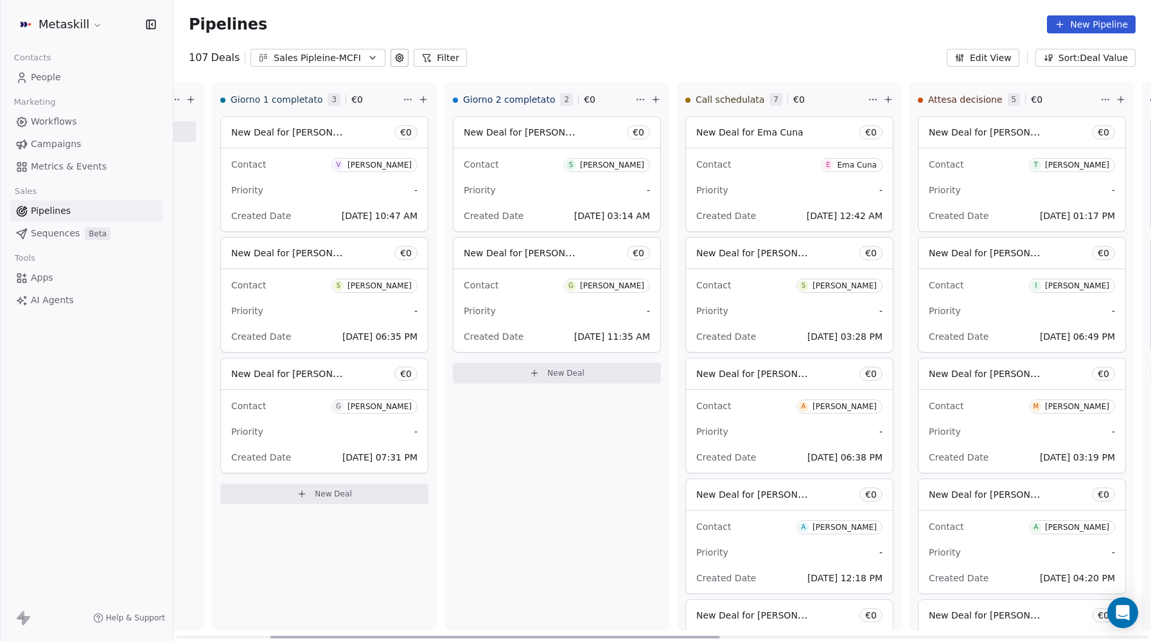
scroll to position [0, 1139]
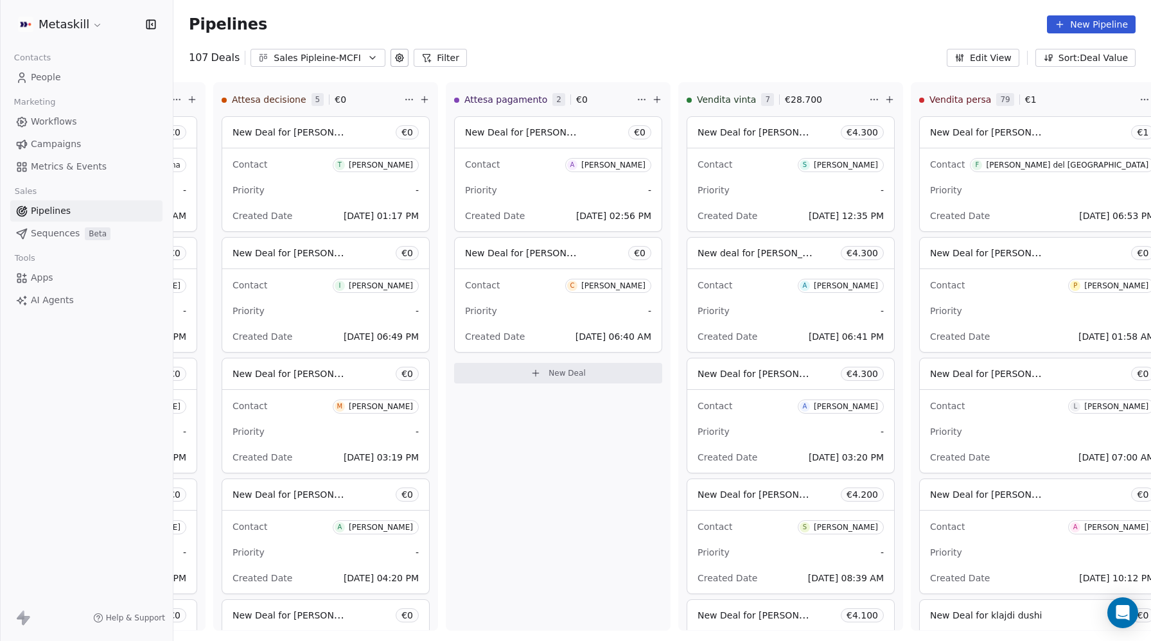
click at [266, 50] on button "Sales Pipleine-MCFI" at bounding box center [318, 58] width 135 height 18
click at [290, 129] on span "Sales Pipeline-MTM" at bounding box center [301, 131] width 86 height 13
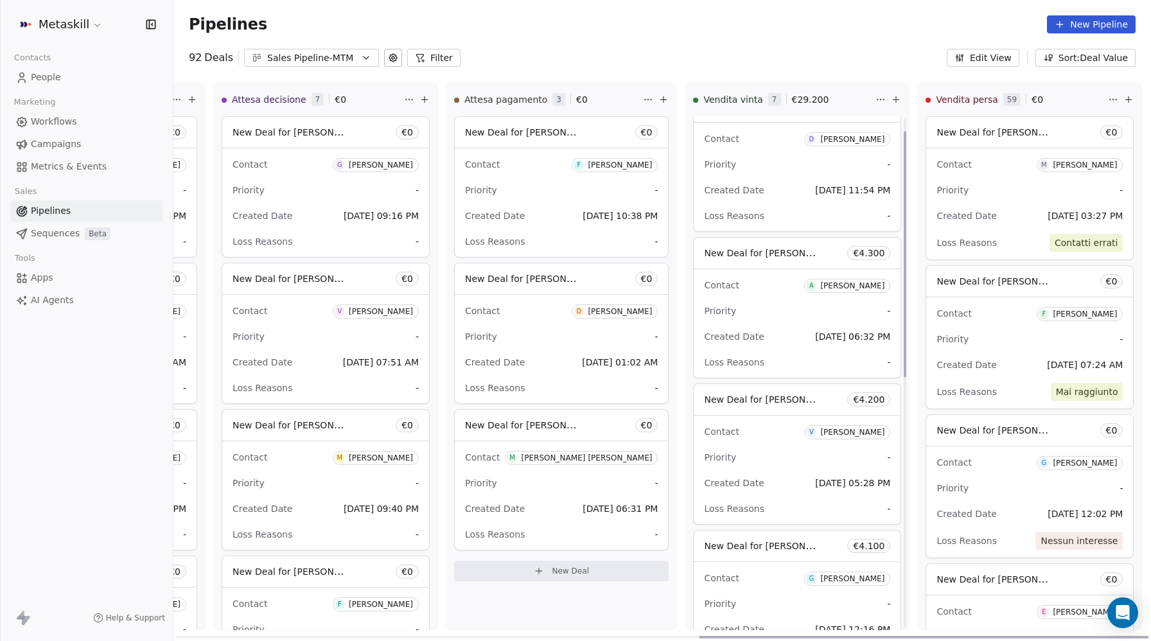
scroll to position [28, 0]
click at [775, 400] on span "New Deal for [PERSON_NAME]" at bounding box center [772, 397] width 136 height 12
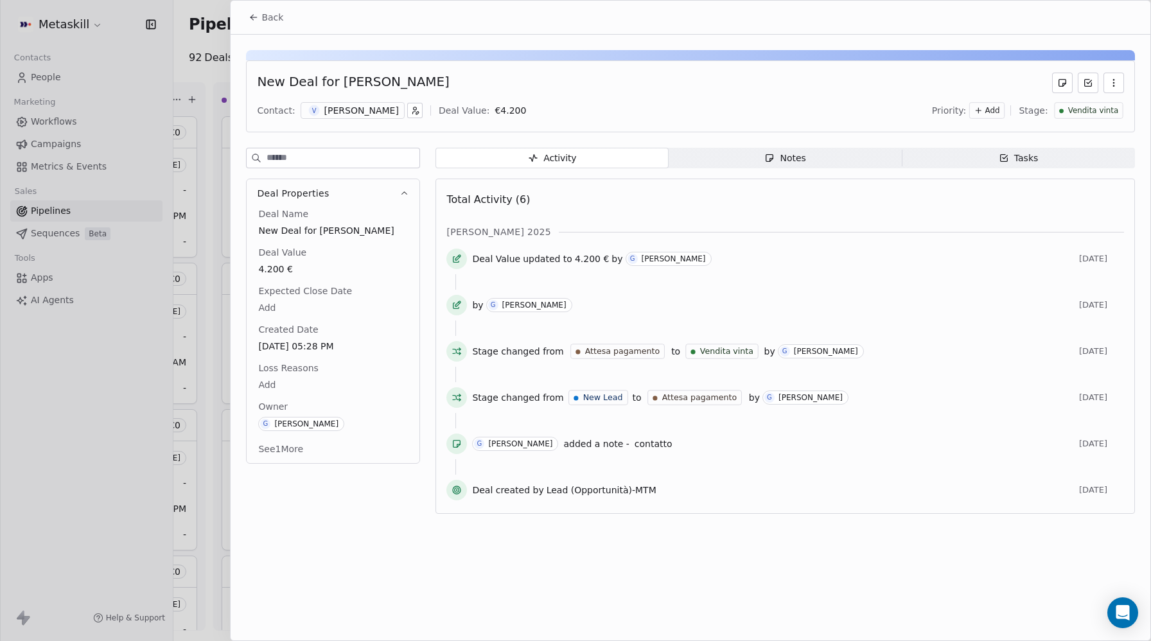
click at [253, 19] on icon at bounding box center [252, 18] width 3 height 3
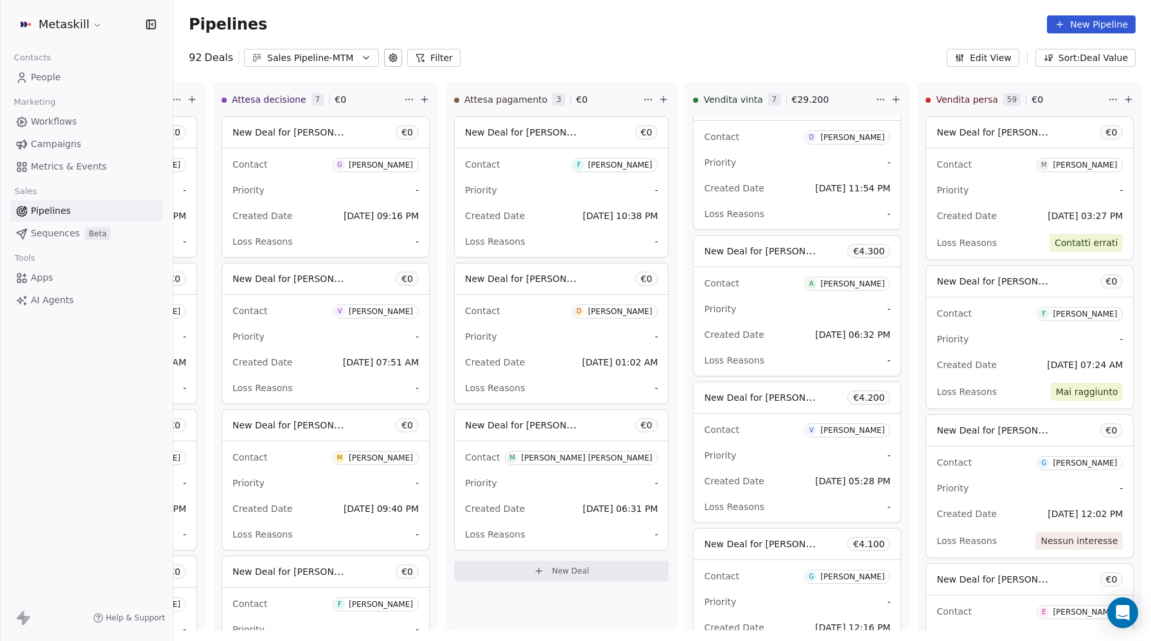
click at [287, 56] on div "Sales Pipeline-MTM" at bounding box center [311, 57] width 89 height 13
click at [294, 106] on span "Sales Pipleine-MCFI" at bounding box center [297, 111] width 87 height 13
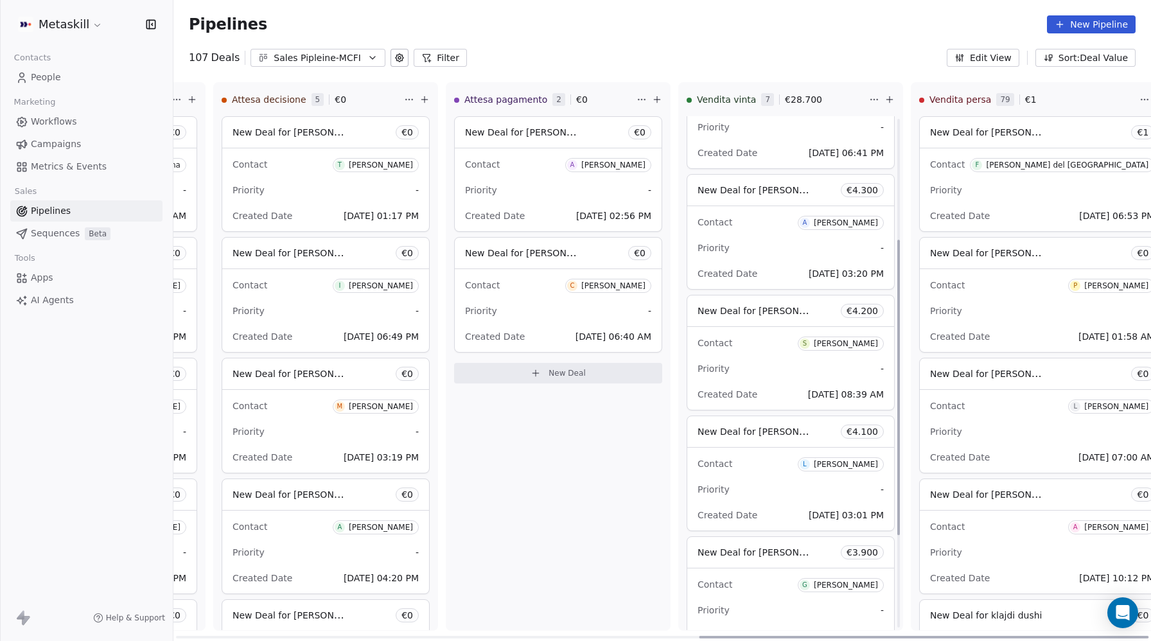
scroll to position [233, 0]
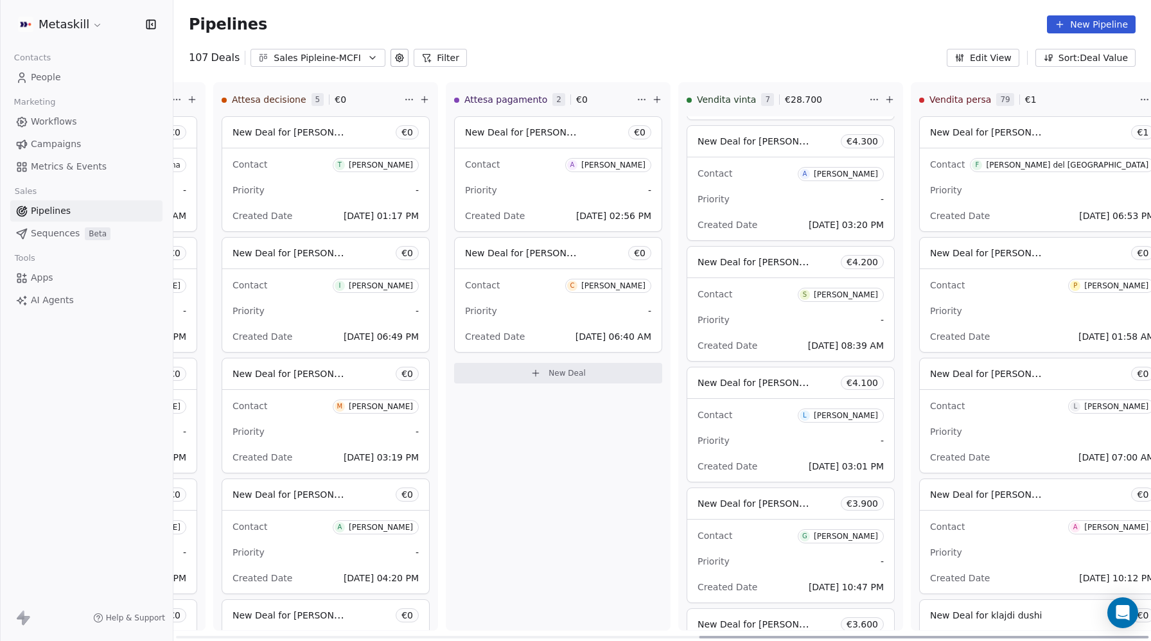
click at [795, 389] on span "New Deal for [PERSON_NAME]" at bounding box center [766, 383] width 136 height 12
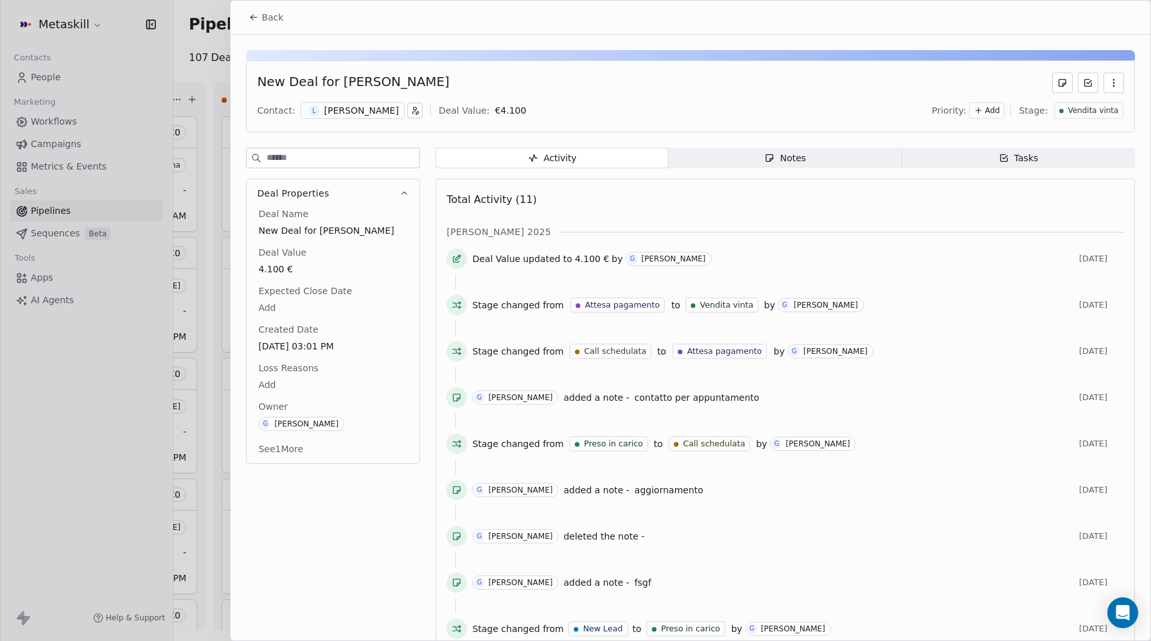
click at [257, 21] on icon at bounding box center [254, 17] width 10 height 10
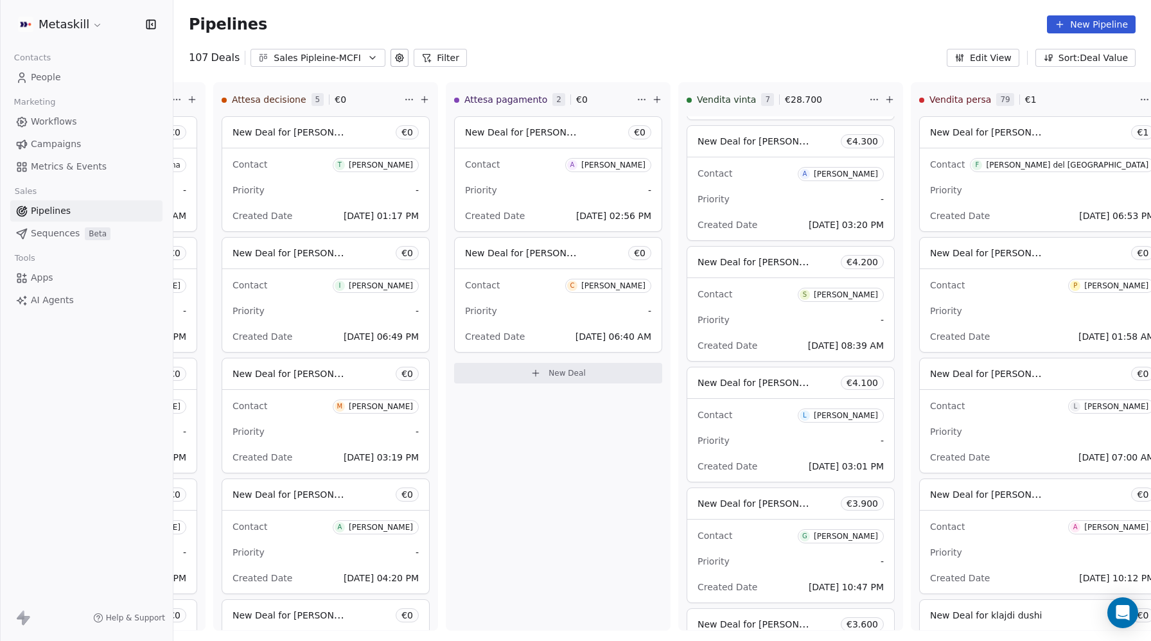
click at [314, 58] on div "Sales Pipleine-MCFI" at bounding box center [318, 57] width 89 height 13
click at [312, 127] on span "Sales Pipeline-MTM" at bounding box center [301, 131] width 86 height 13
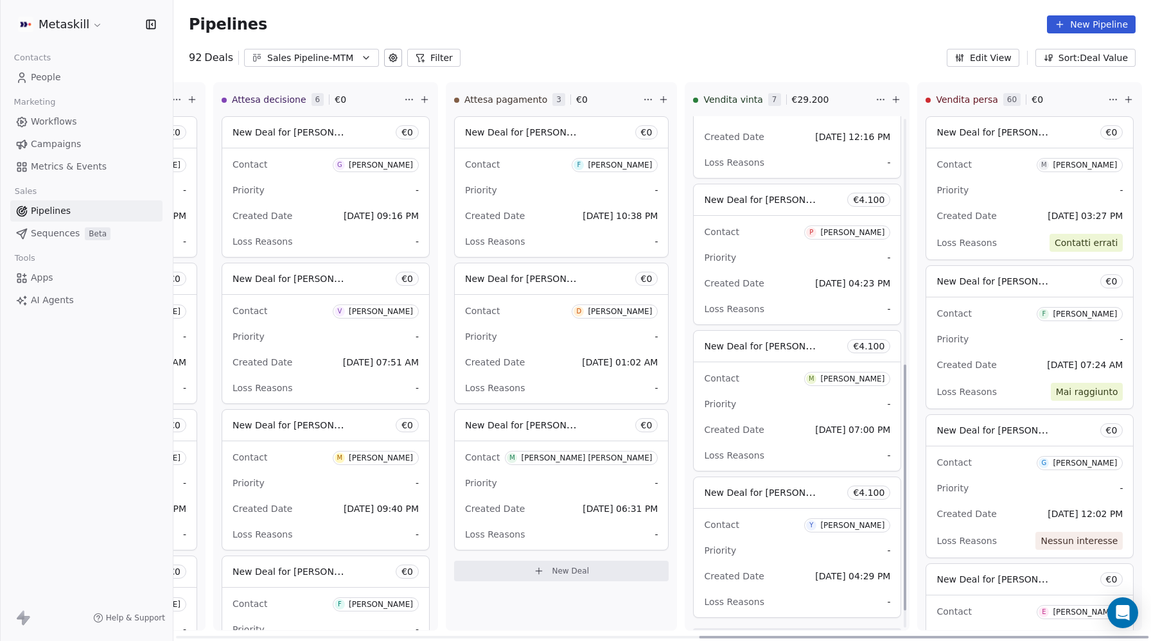
scroll to position [522, 0]
click at [756, 337] on span "New Deal for [PERSON_NAME]" at bounding box center [762, 342] width 116 height 15
